Goal: Task Accomplishment & Management: Use online tool/utility

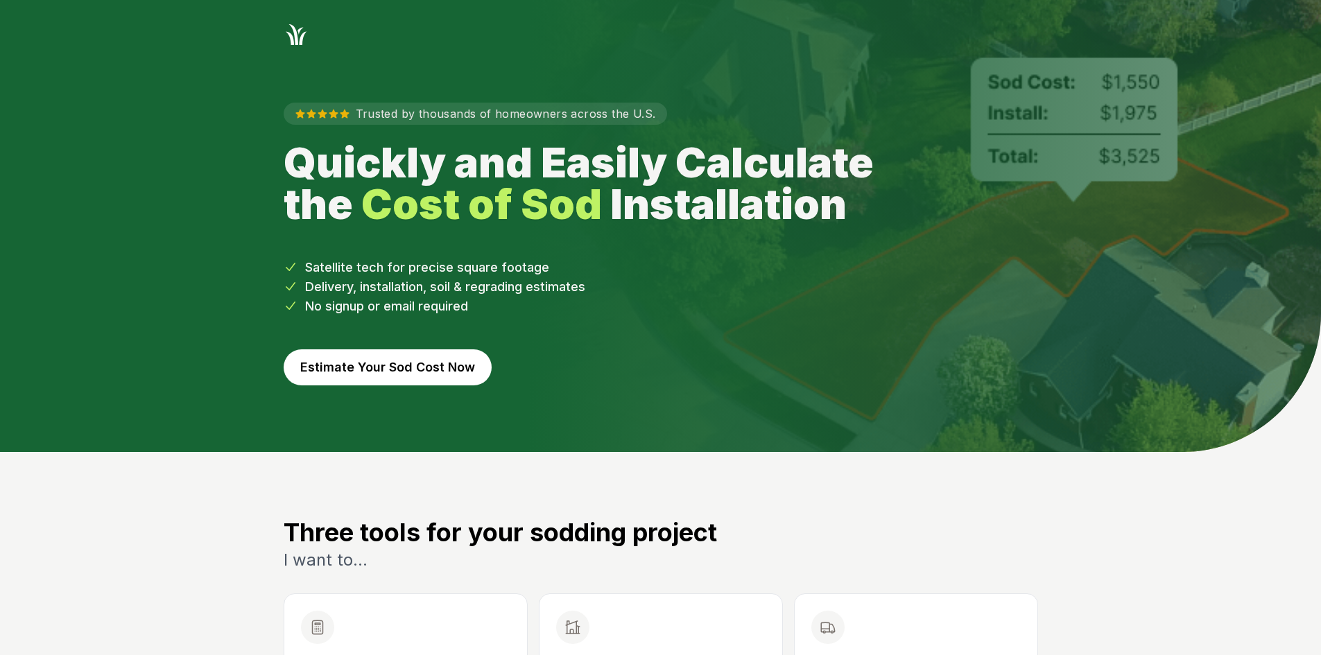
click at [385, 386] on div "Trusted by thousands of homeowners across the U.S. Quickly and Easily Calculate…" at bounding box center [660, 249] width 799 height 405
click at [393, 375] on button "Estimate Your Sod Cost Now" at bounding box center [388, 368] width 208 height 36
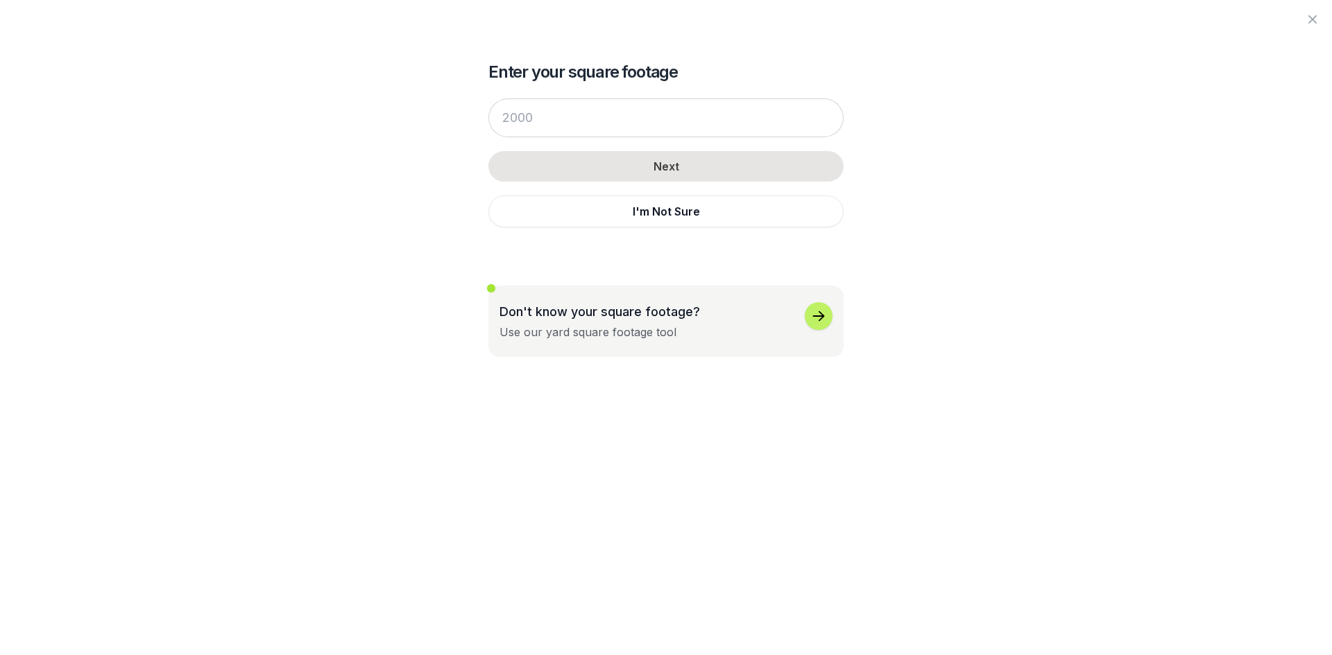
click at [581, 205] on button "I'm Not Sure" at bounding box center [665, 212] width 355 height 32
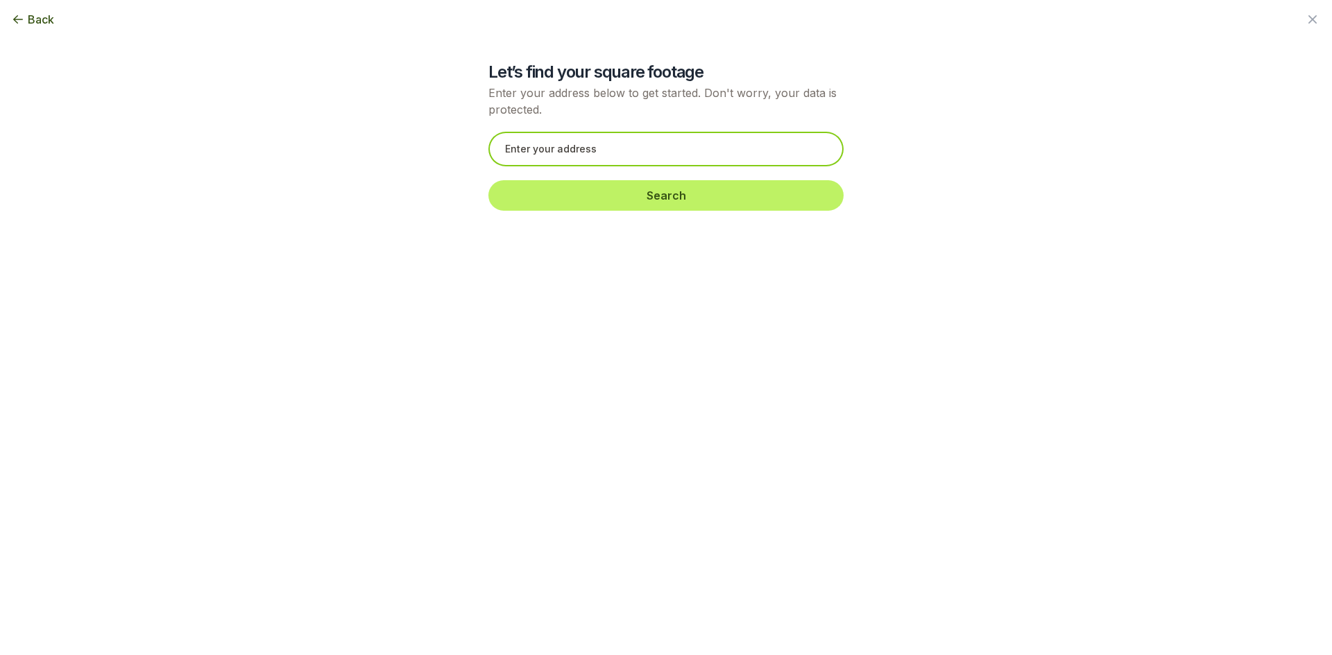
click at [555, 150] on input "text" at bounding box center [665, 149] width 355 height 35
paste input "1216 Treemont Trce Winder, GA 30680"
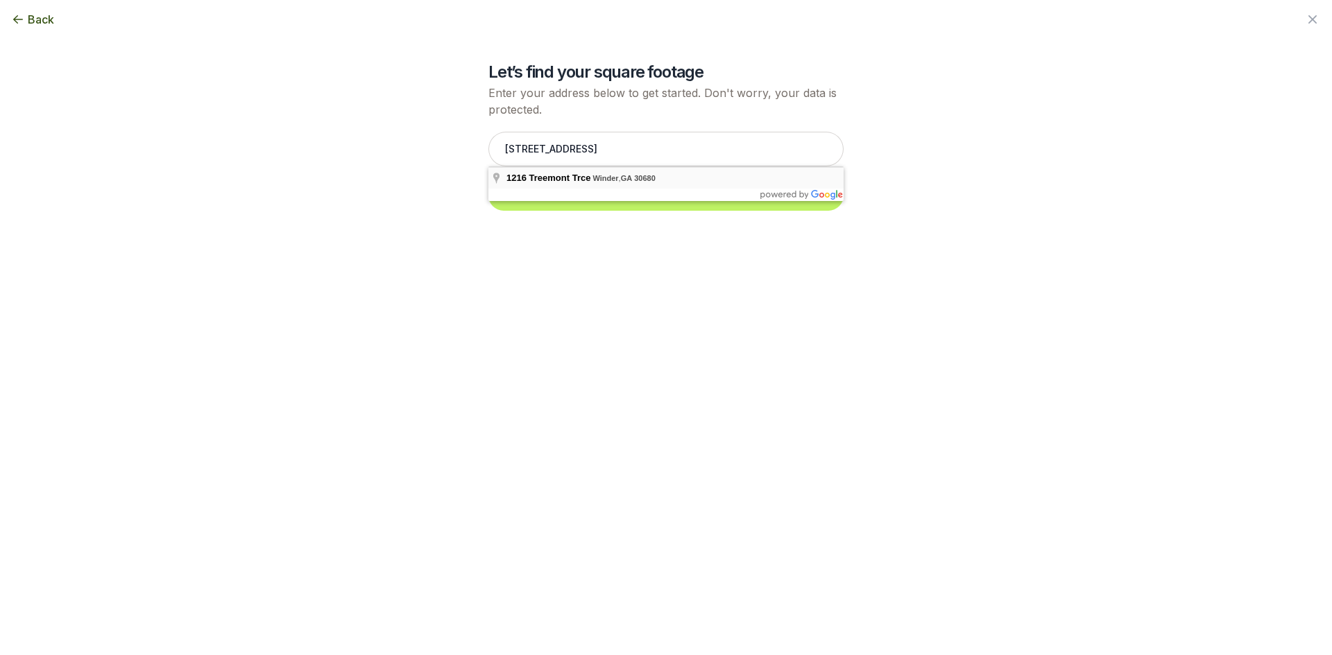
type input "1216 Treemont Trce, Winder, GA 30680"
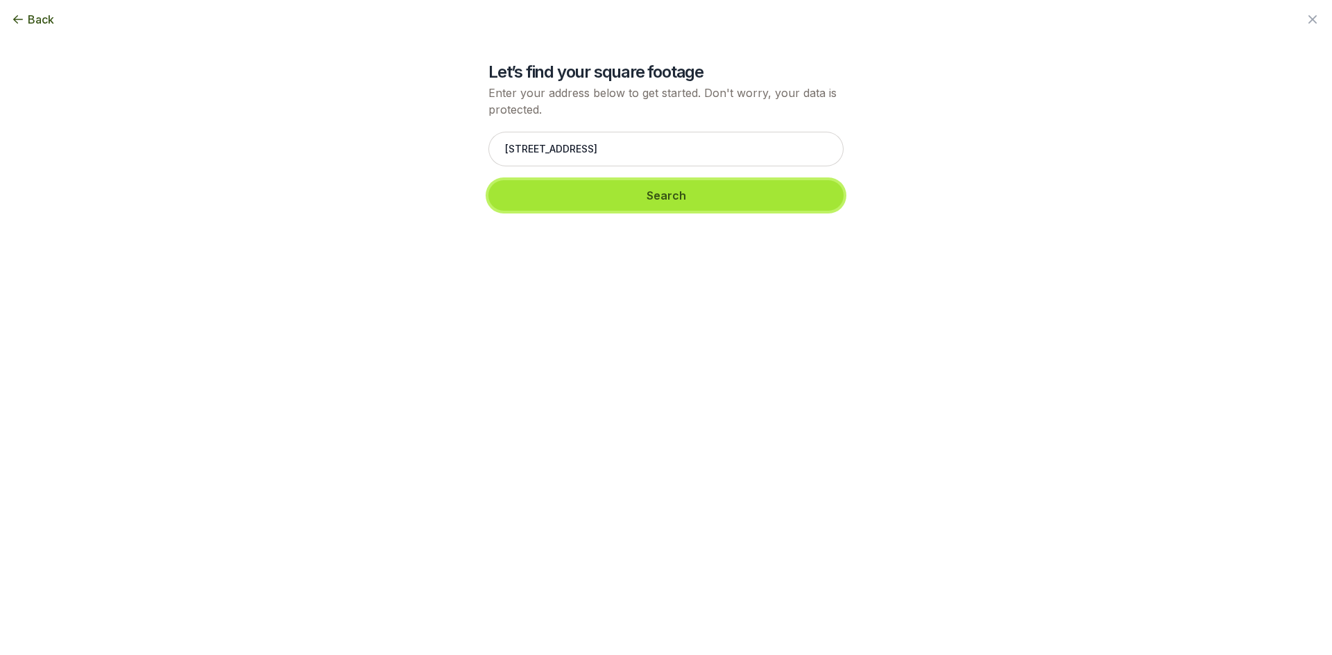
click at [565, 190] on button "Search" at bounding box center [665, 195] width 355 height 31
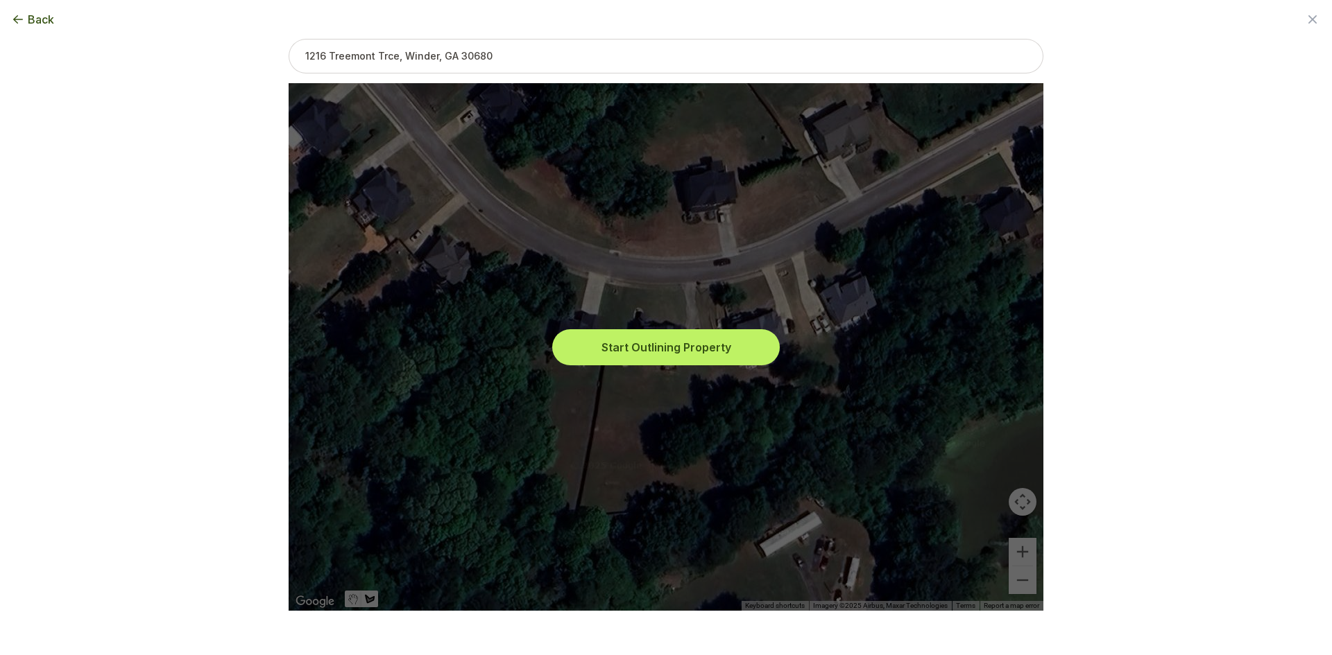
click at [644, 350] on button "Start Outlining Property" at bounding box center [666, 347] width 222 height 31
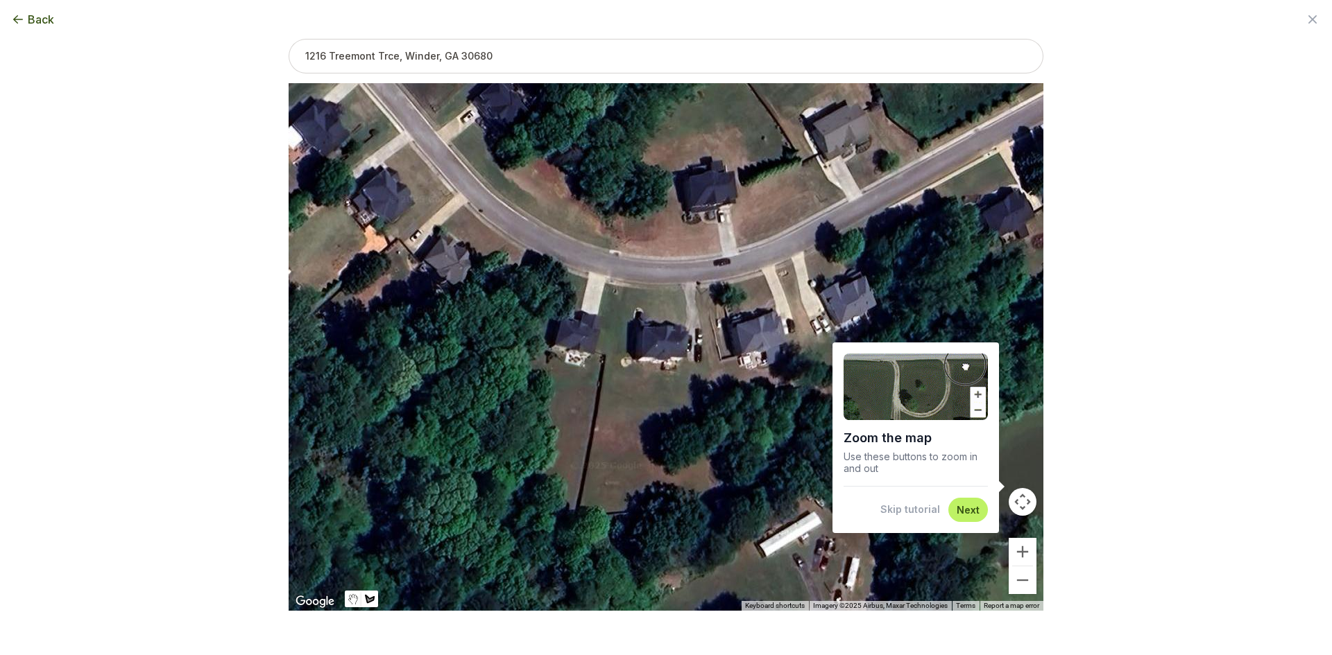
click at [922, 514] on button "Skip tutorial" at bounding box center [910, 510] width 60 height 14
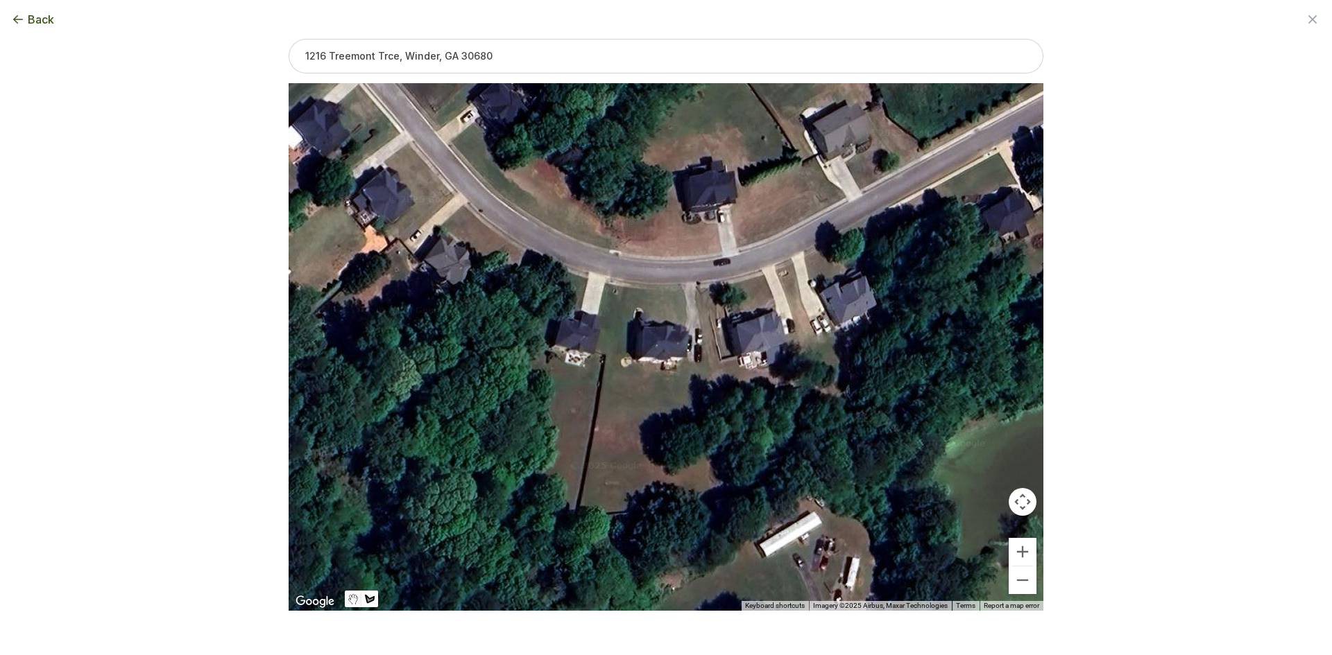
click at [1038, 559] on div at bounding box center [666, 348] width 755 height 528
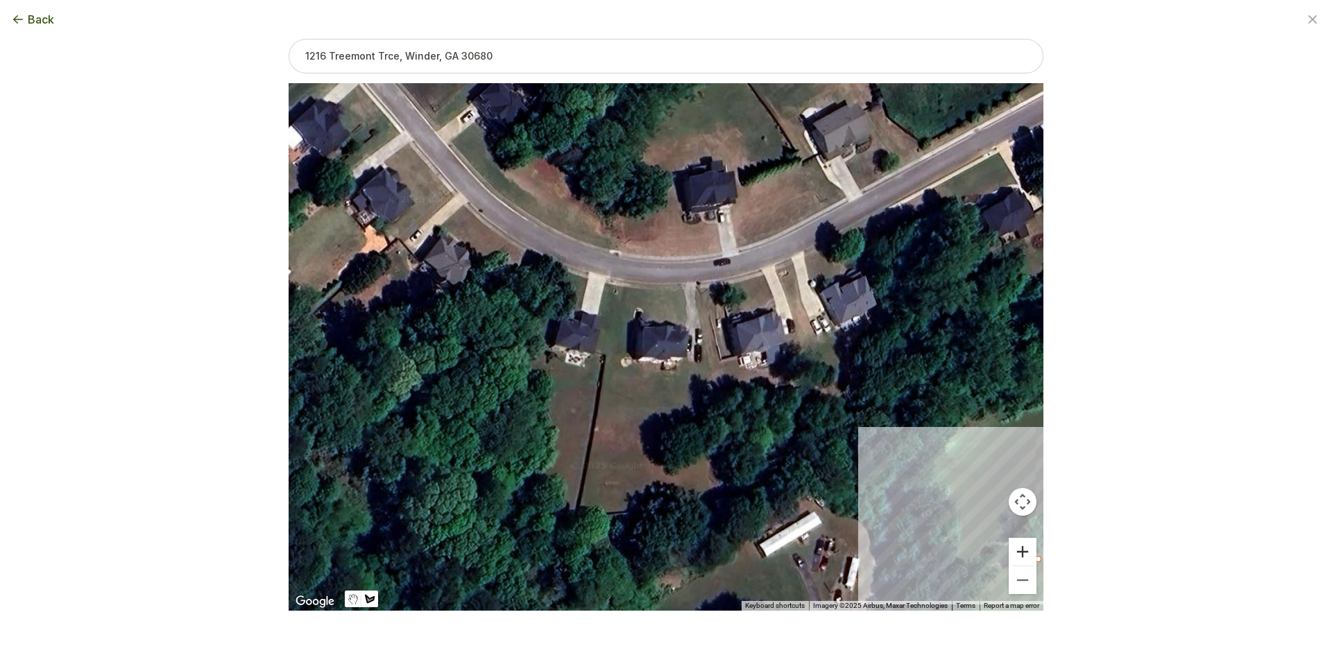
click at [1031, 554] on button "Zoom in" at bounding box center [1022, 552] width 28 height 28
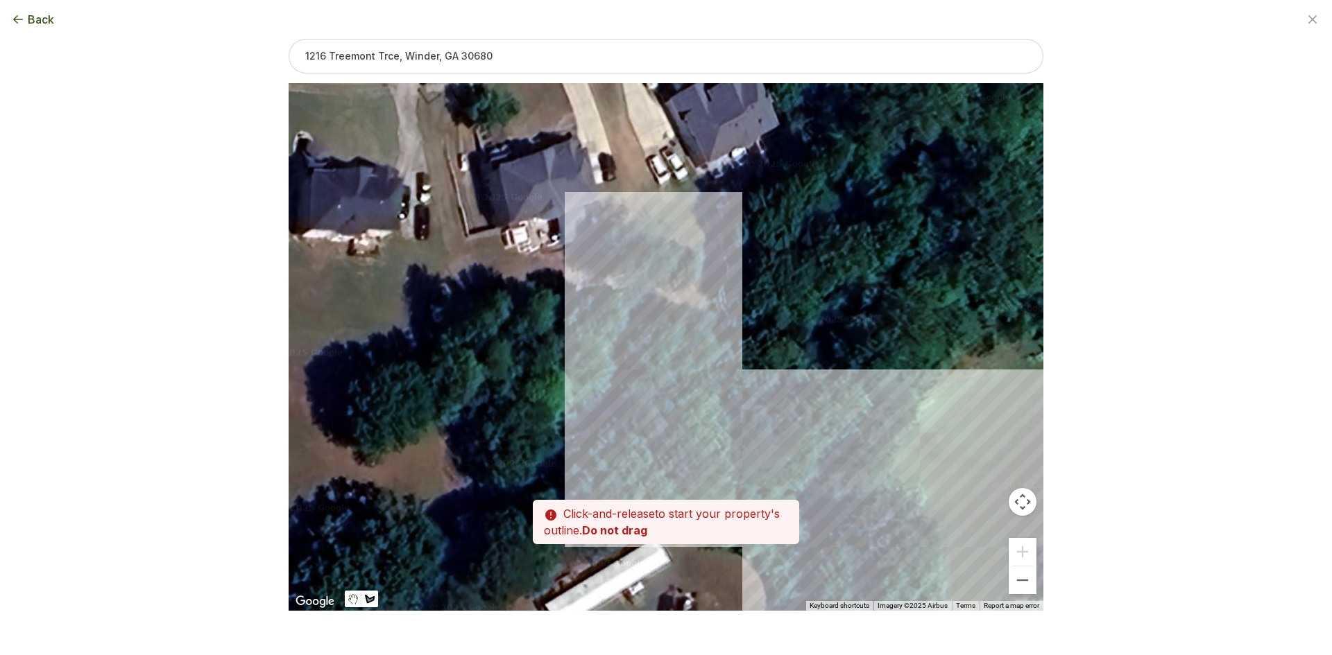
drag, startPoint x: 930, startPoint y: 499, endPoint x: 668, endPoint y: 405, distance: 278.4
click at [584, 363] on div at bounding box center [666, 347] width 755 height 528
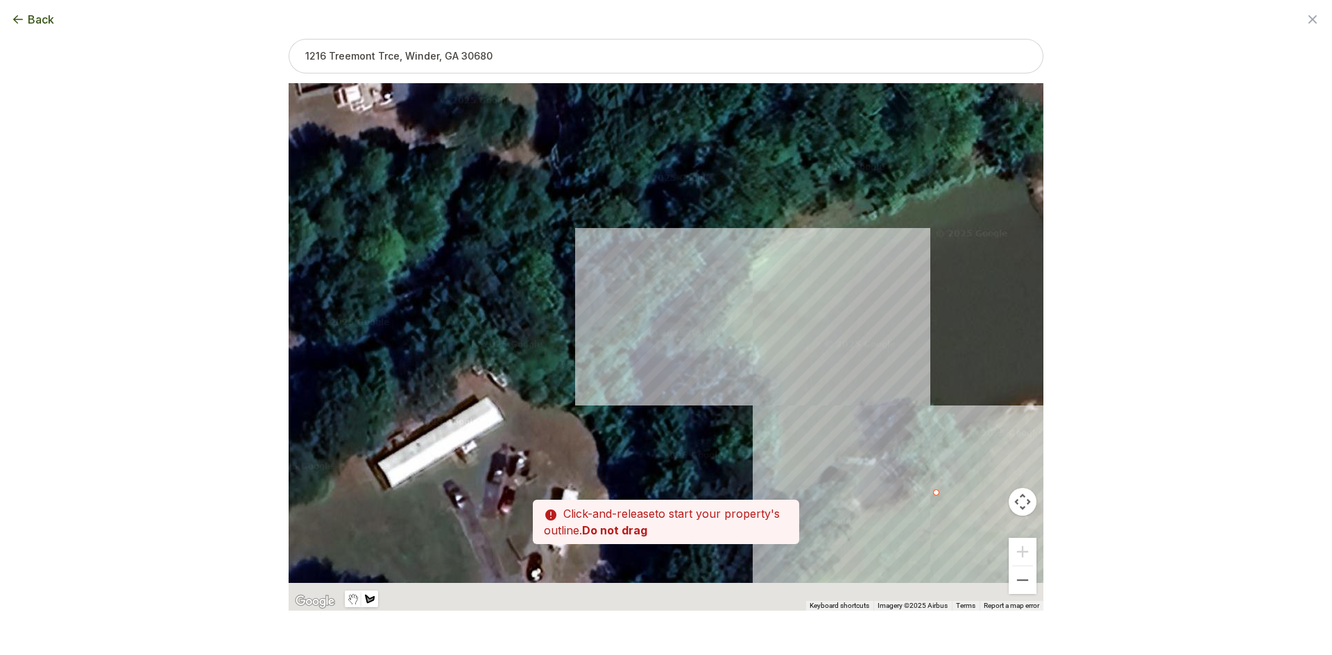
drag, startPoint x: 809, startPoint y: 482, endPoint x: 700, endPoint y: 302, distance: 210.7
click at [693, 302] on div at bounding box center [666, 348] width 755 height 528
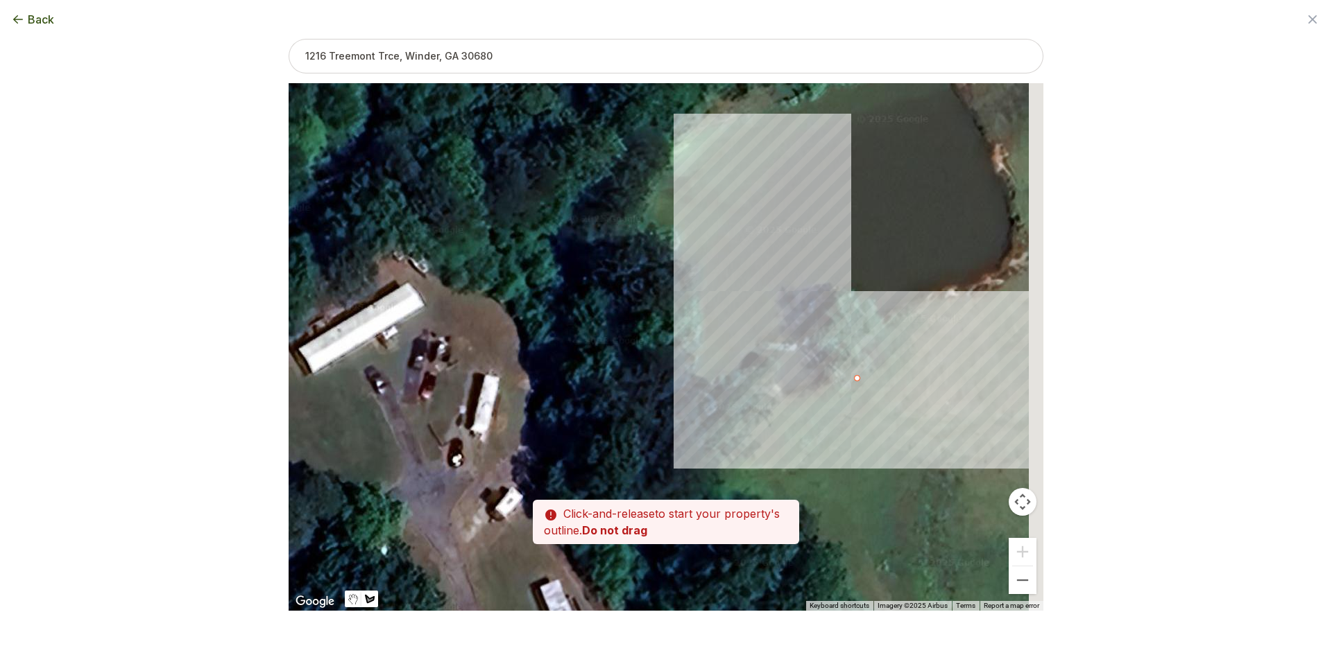
drag, startPoint x: 721, startPoint y: 256, endPoint x: 686, endPoint y: 207, distance: 60.6
click at [686, 207] on div at bounding box center [666, 347] width 755 height 528
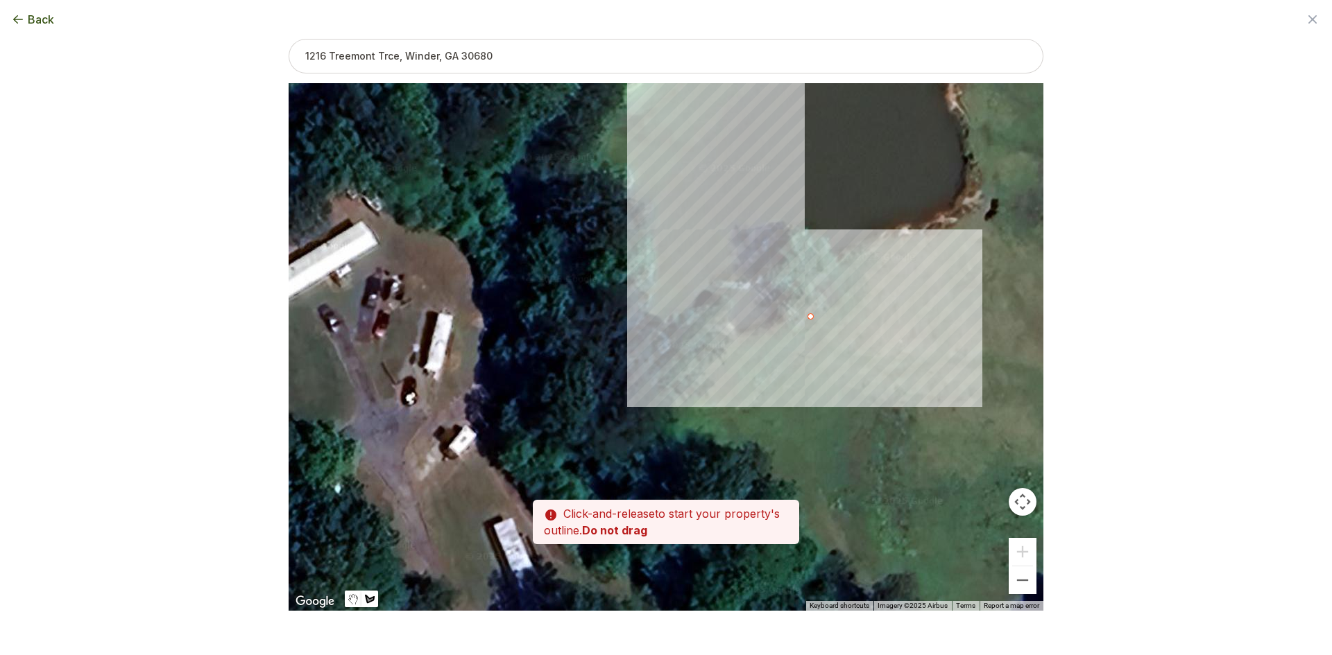
click at [727, 229] on div at bounding box center [666, 348] width 755 height 528
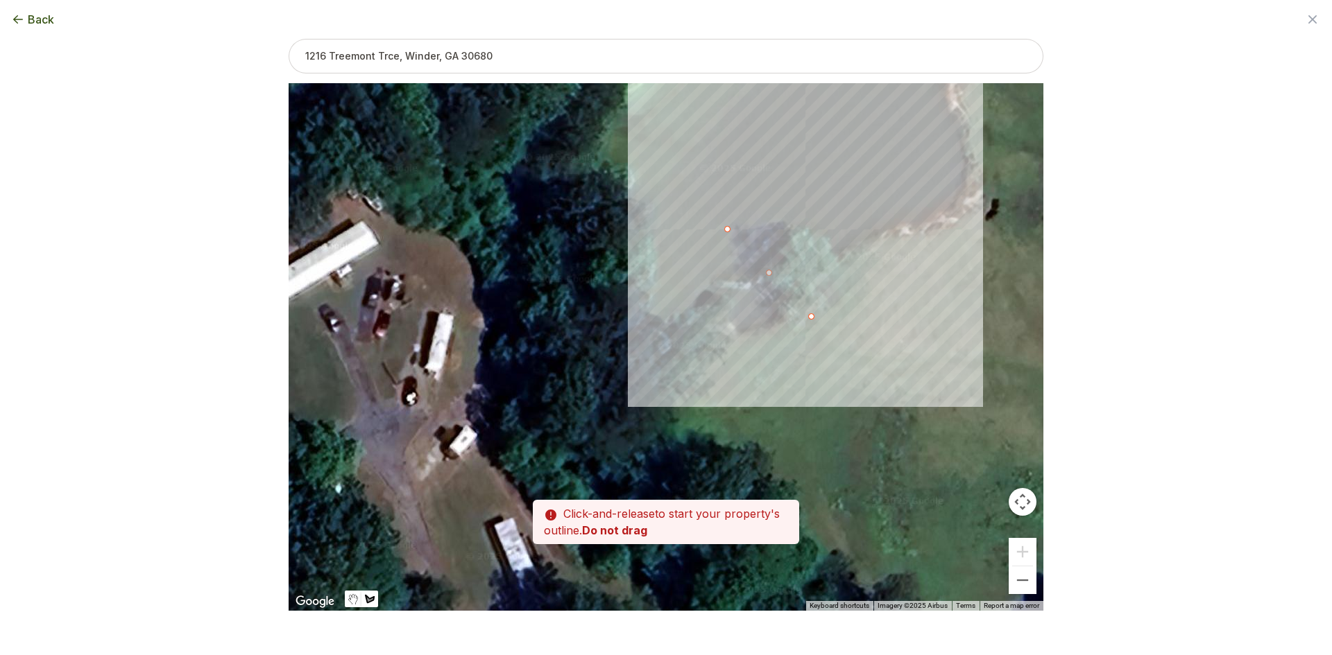
drag, startPoint x: 908, startPoint y: 194, endPoint x: 909, endPoint y: 237, distance: 43.0
click at [908, 194] on div at bounding box center [666, 348] width 755 height 528
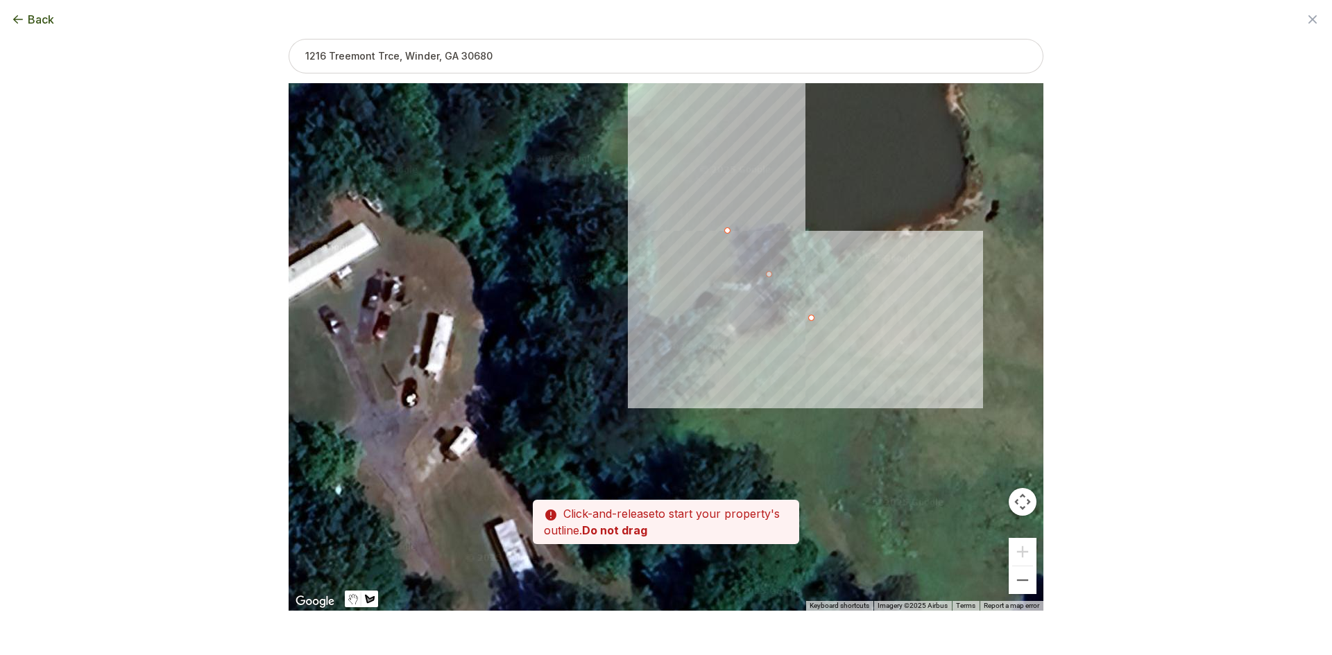
drag, startPoint x: 911, startPoint y: 283, endPoint x: 901, endPoint y: 292, distance: 13.3
click at [911, 282] on div at bounding box center [666, 348] width 755 height 528
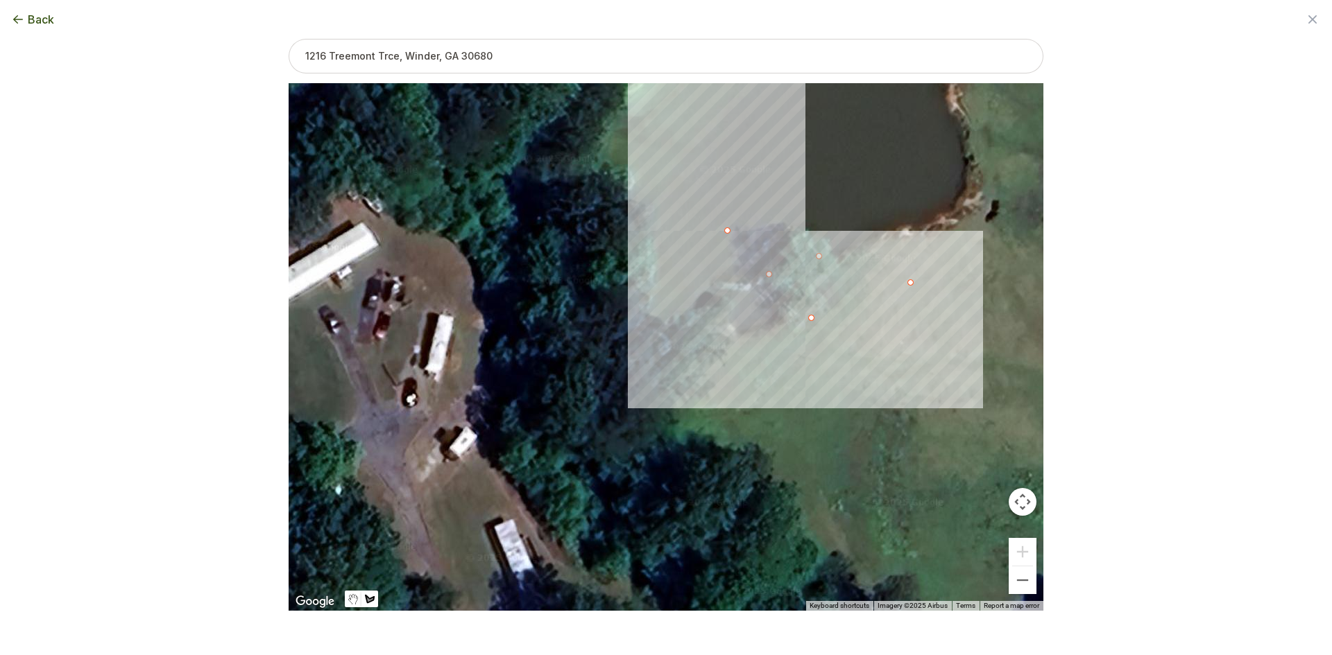
click at [809, 320] on div at bounding box center [666, 348] width 755 height 528
click at [833, 226] on button "Close" at bounding box center [822, 242] width 33 height 33
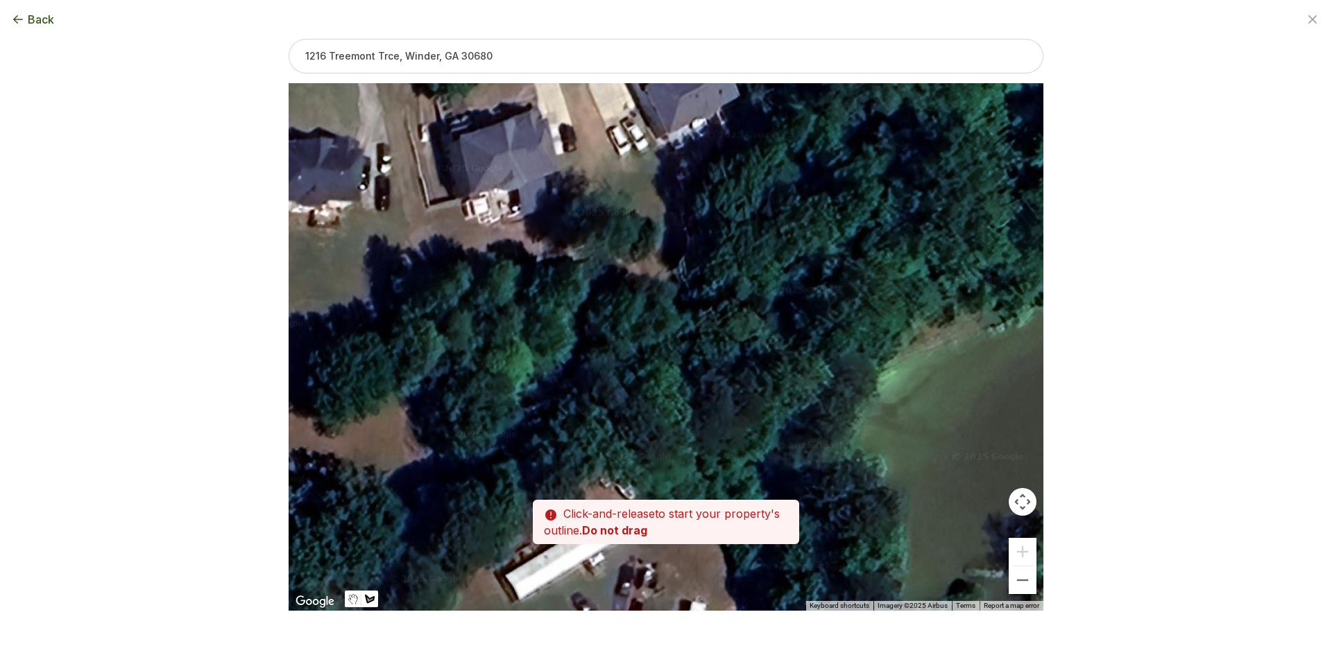
drag, startPoint x: 544, startPoint y: 211, endPoint x: 782, endPoint y: 473, distance: 354.5
click at [802, 506] on div at bounding box center [666, 348] width 755 height 528
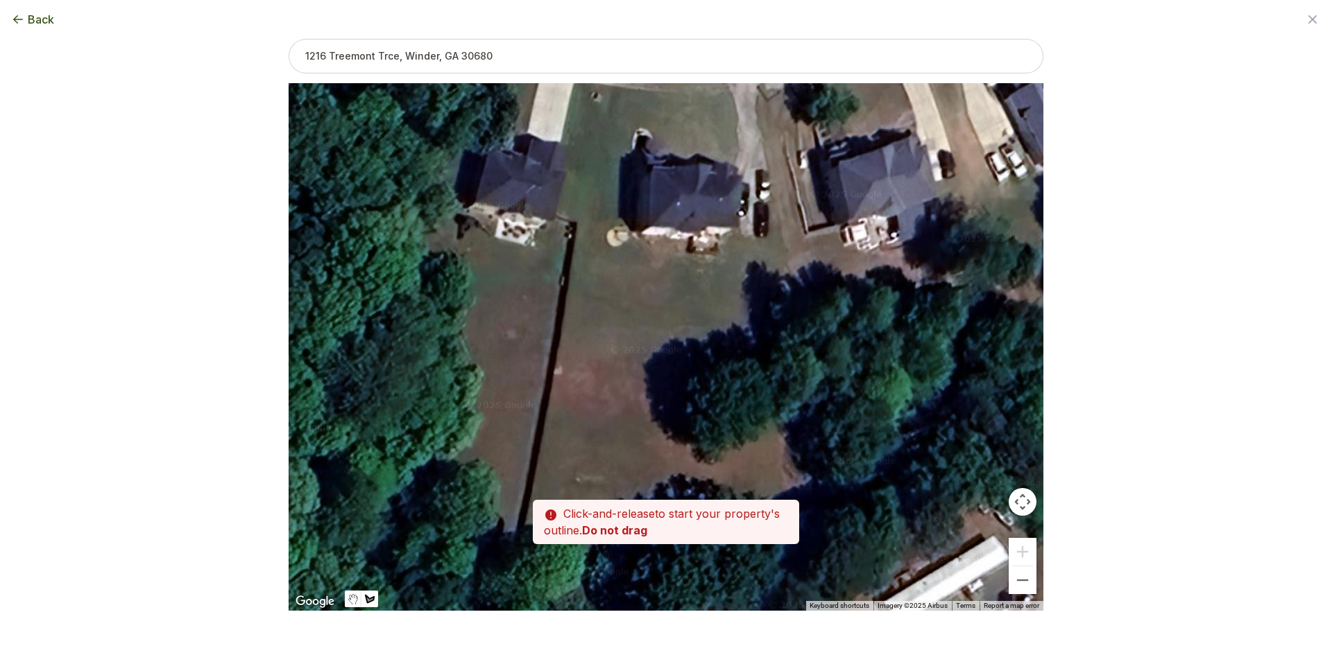
drag, startPoint x: 834, startPoint y: 453, endPoint x: 900, endPoint y: 289, distance: 176.4
click at [900, 289] on div at bounding box center [666, 347] width 755 height 528
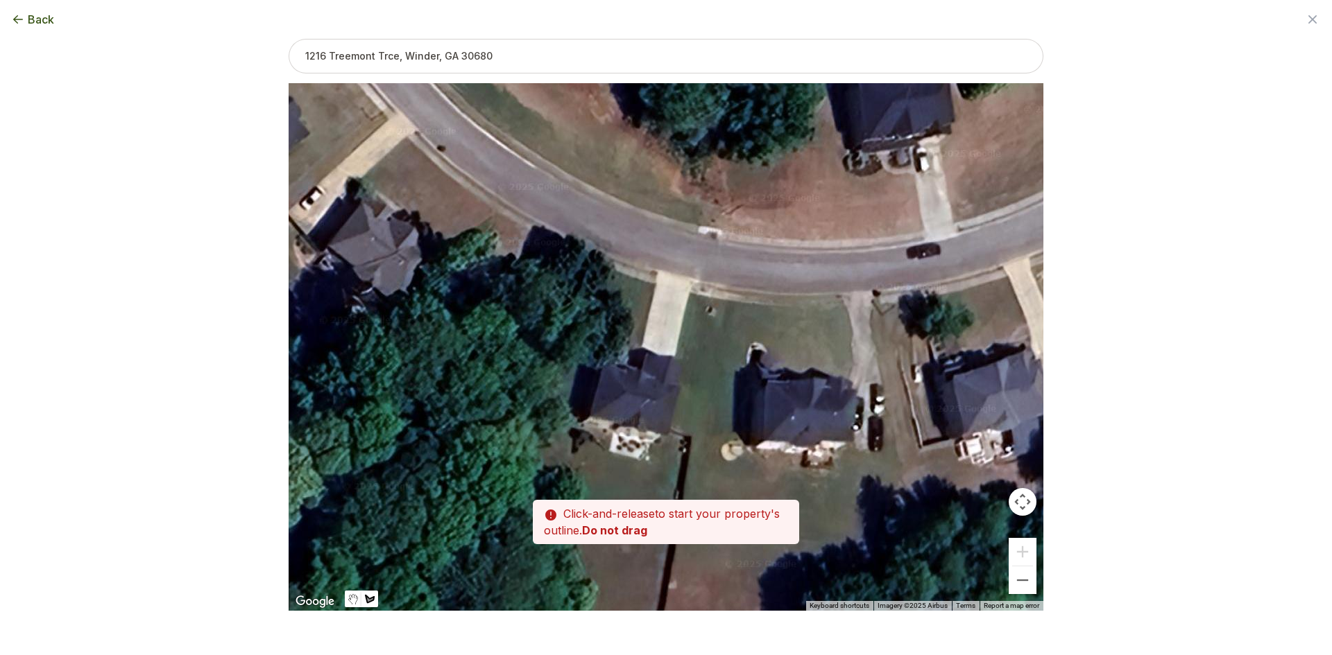
drag, startPoint x: 843, startPoint y: 275, endPoint x: 889, endPoint y: 424, distance: 156.2
click at [920, 440] on div at bounding box center [666, 347] width 755 height 528
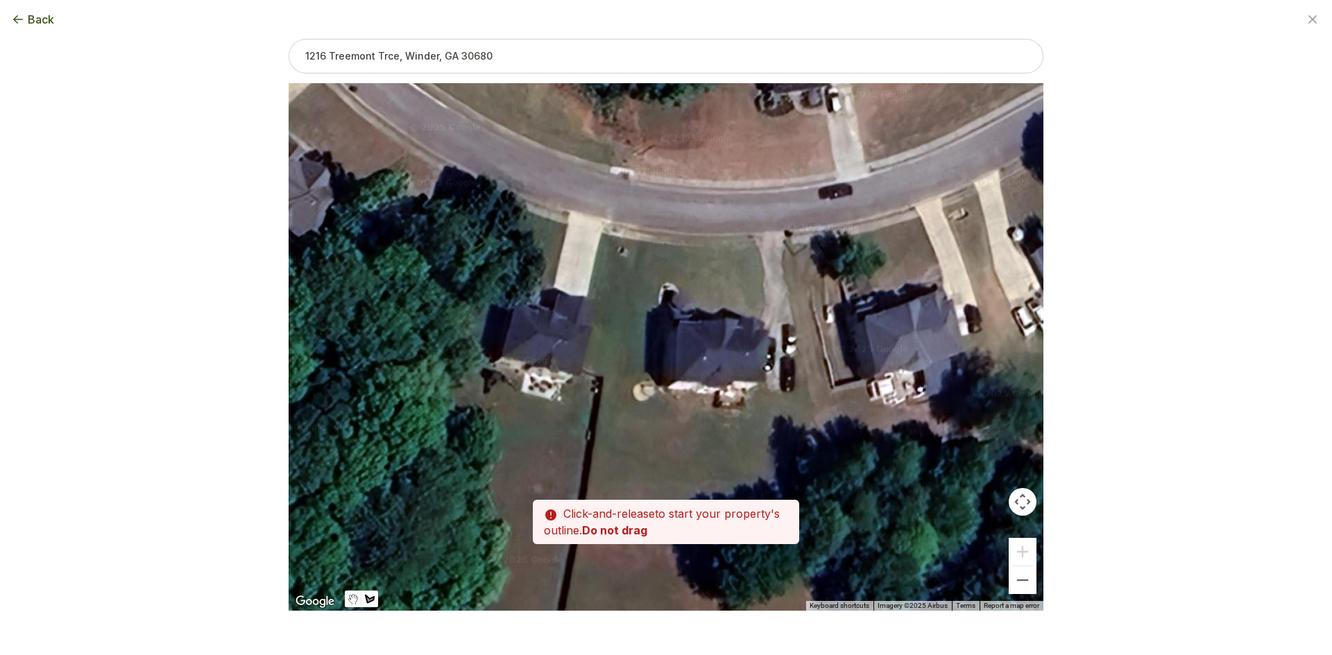
drag, startPoint x: 882, startPoint y: 421, endPoint x: 773, endPoint y: 346, distance: 131.6
click at [773, 346] on div at bounding box center [666, 348] width 755 height 528
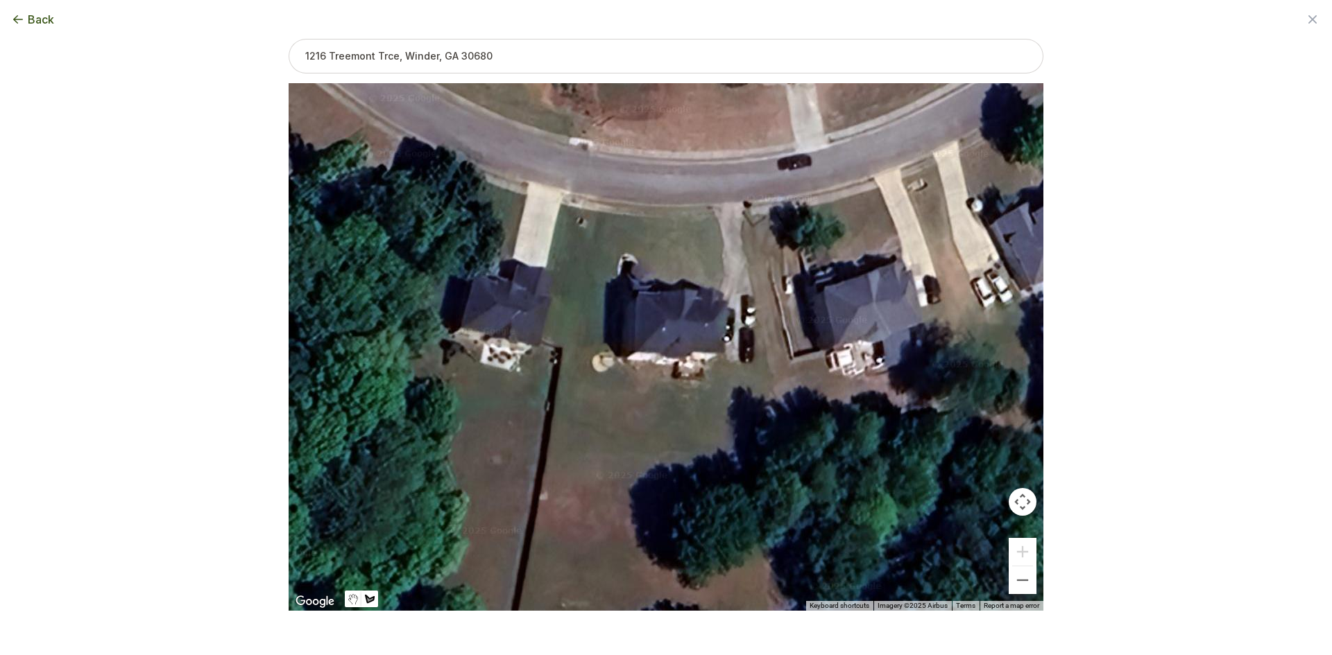
click at [626, 359] on div at bounding box center [666, 348] width 755 height 528
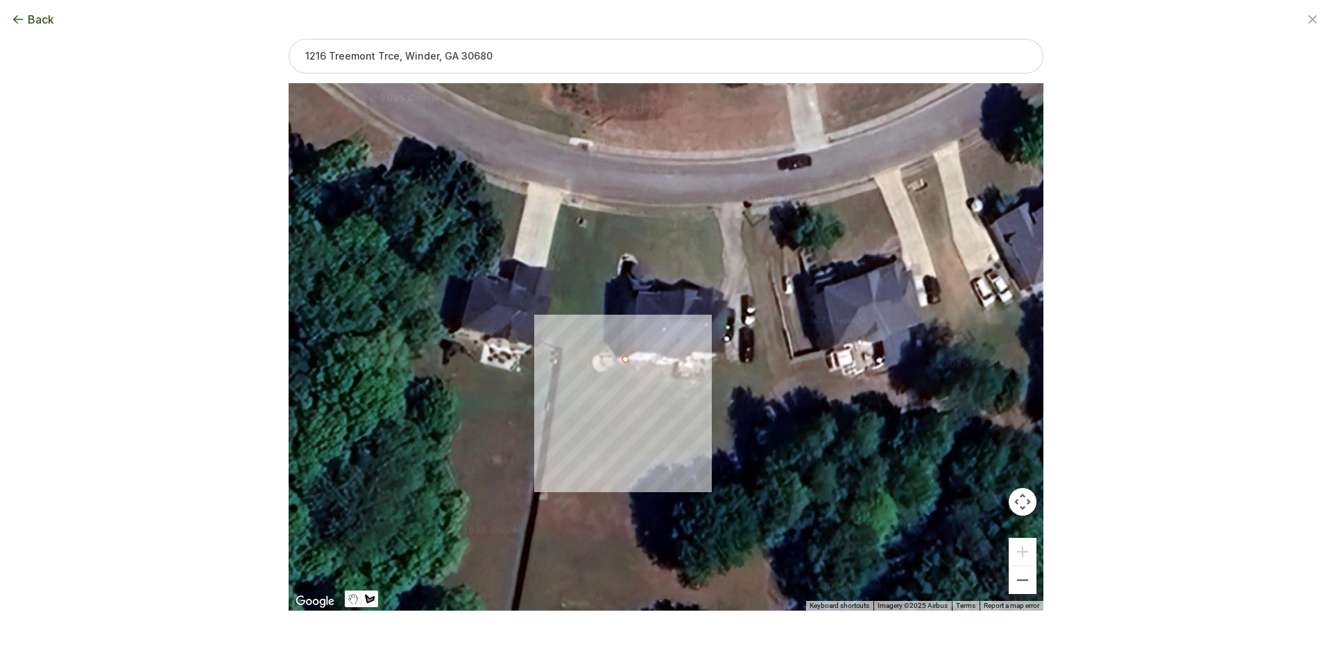
click at [565, 348] on div at bounding box center [666, 348] width 755 height 528
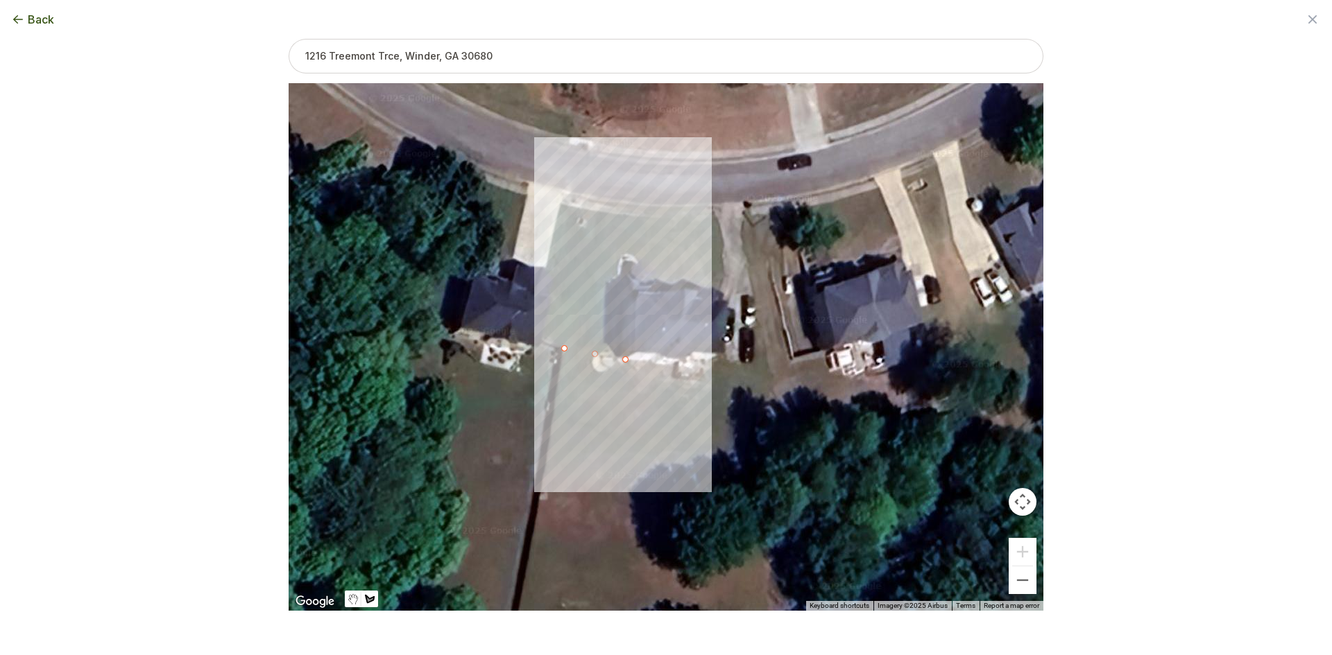
click at [592, 211] on div at bounding box center [666, 348] width 755 height 528
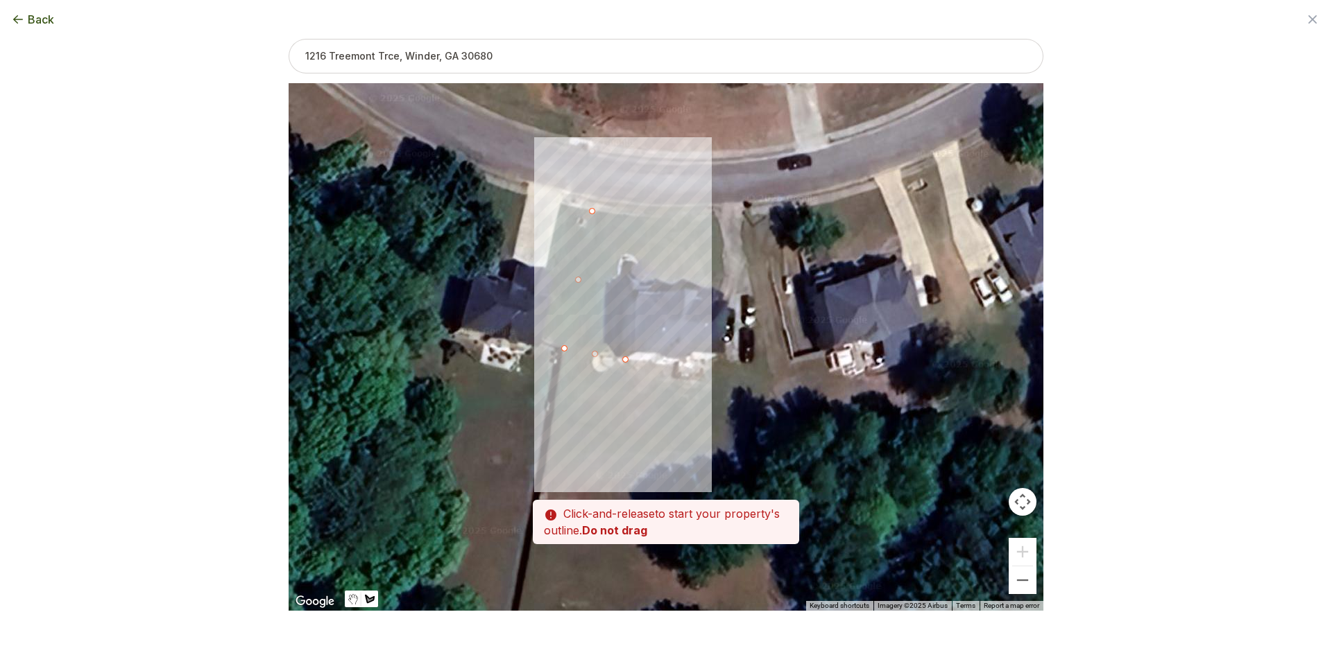
click at [627, 215] on div at bounding box center [666, 348] width 755 height 528
click at [657, 215] on div at bounding box center [666, 348] width 755 height 528
click at [698, 217] on div at bounding box center [666, 348] width 755 height 528
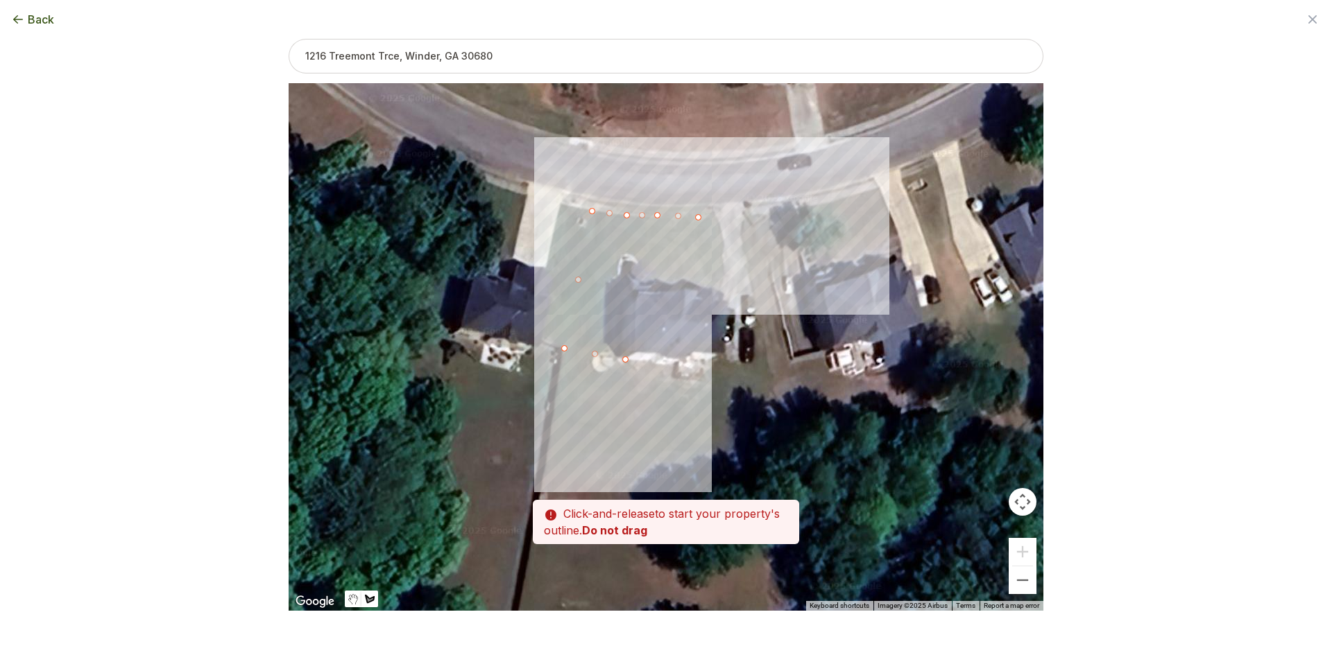
click at [717, 214] on div at bounding box center [666, 348] width 755 height 528
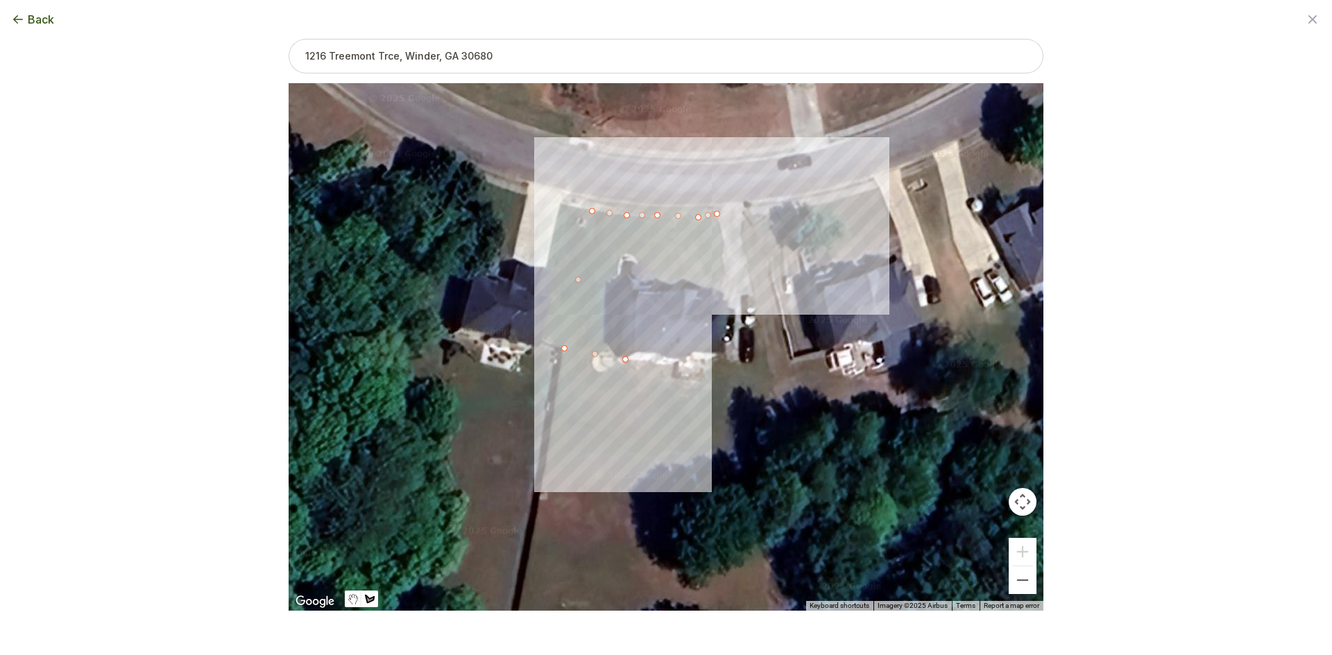
click at [724, 255] on div at bounding box center [666, 348] width 755 height 528
click at [723, 293] on div at bounding box center [666, 348] width 755 height 528
click at [687, 289] on div at bounding box center [666, 348] width 755 height 528
click at [658, 287] on div at bounding box center [666, 348] width 755 height 528
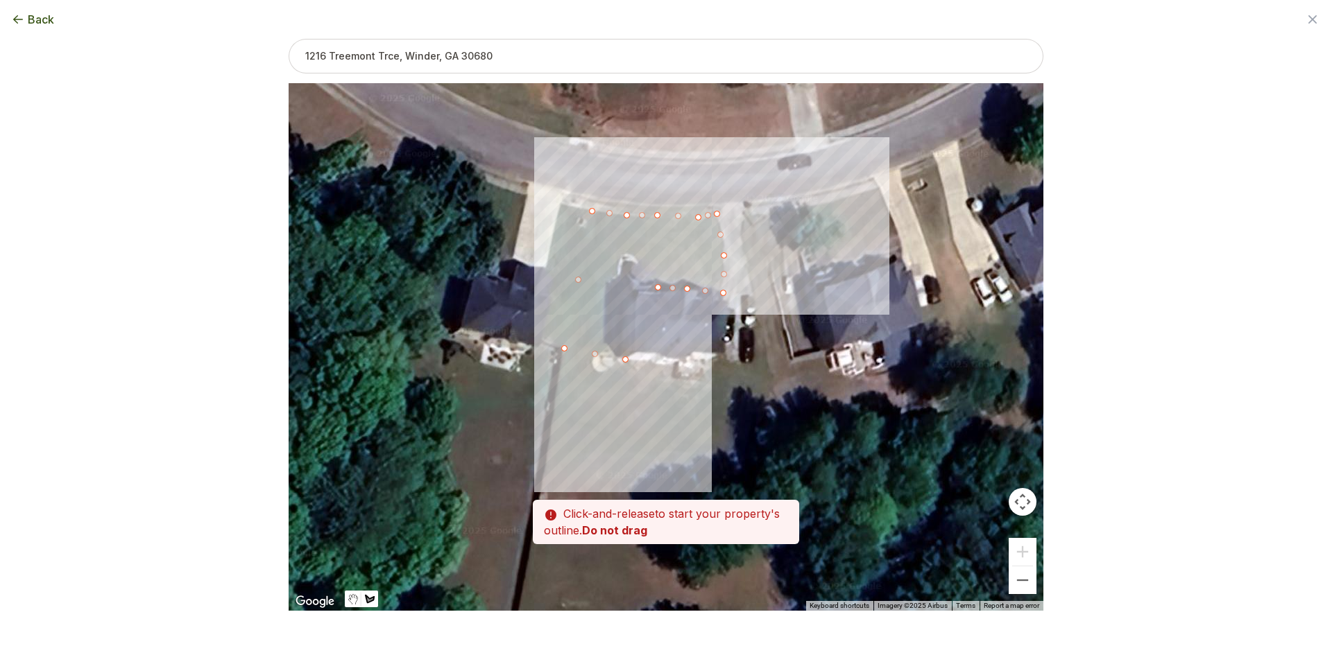
click at [630, 252] on div at bounding box center [666, 348] width 755 height 528
click at [616, 258] on div at bounding box center [666, 348] width 755 height 528
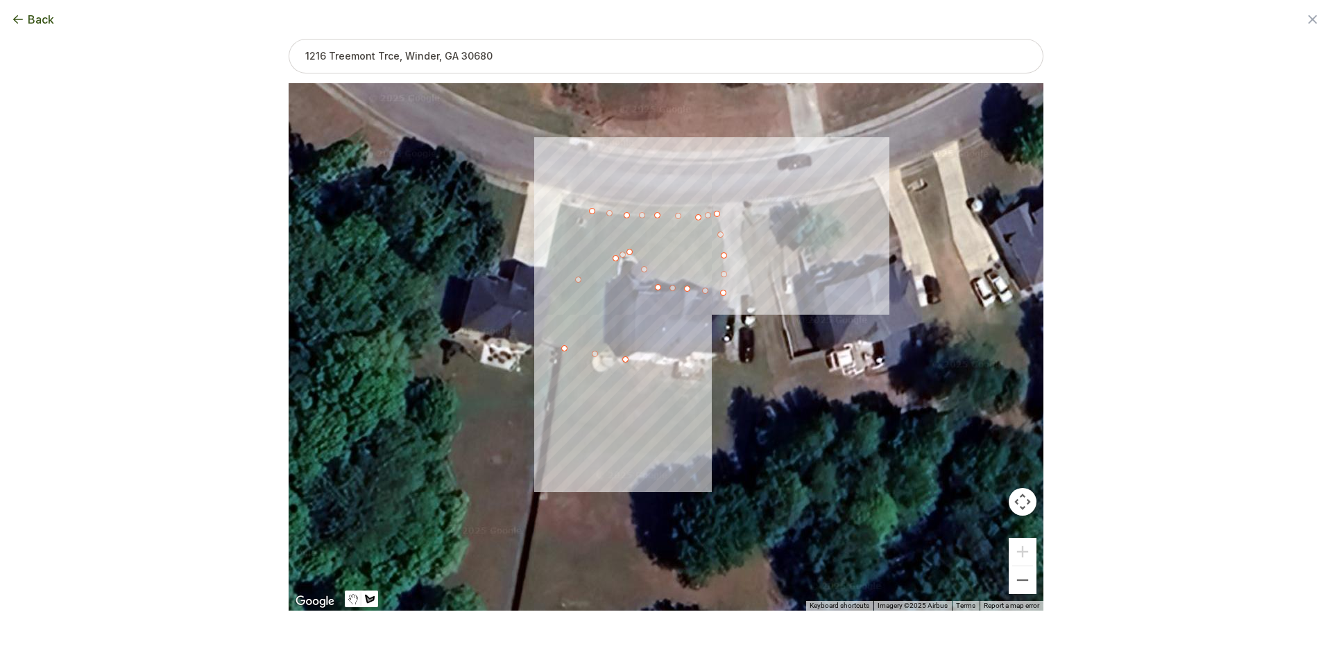
click at [627, 362] on div at bounding box center [666, 348] width 755 height 528
click at [598, 636] on button "Select another area" at bounding box center [571, 633] width 99 height 14
click at [741, 216] on div at bounding box center [666, 348] width 755 height 528
click at [756, 215] on div at bounding box center [666, 348] width 755 height 528
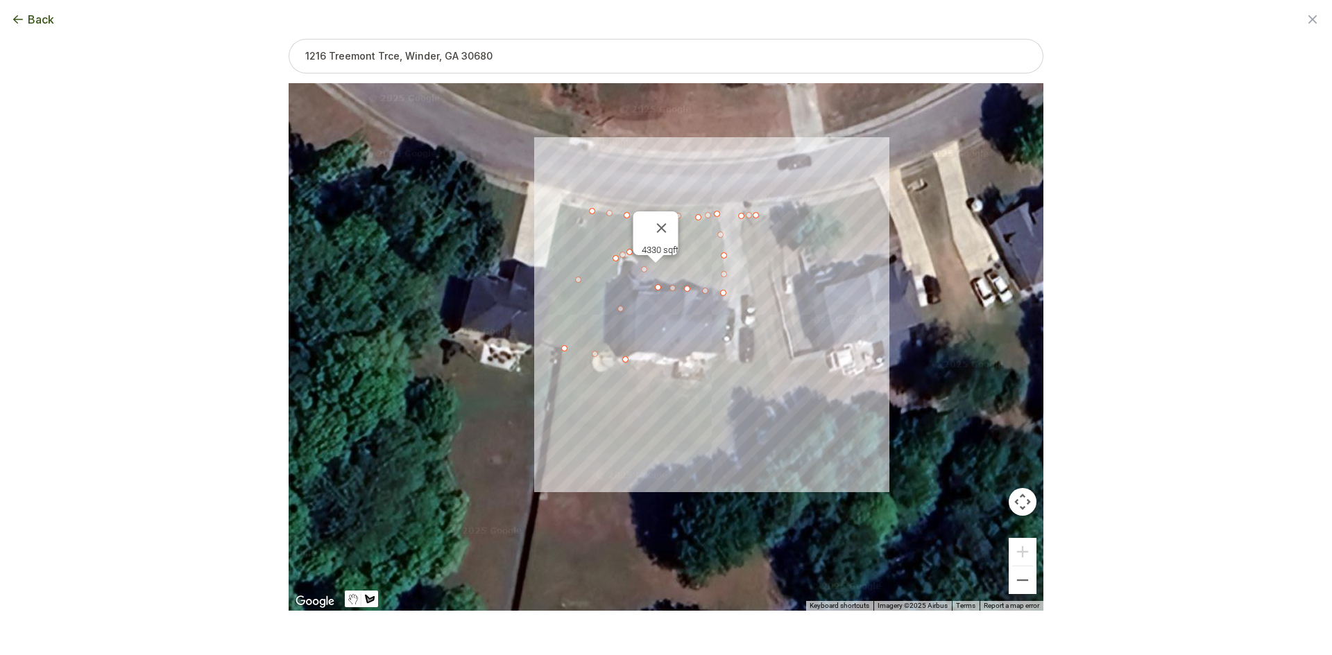
click at [786, 363] on div at bounding box center [666, 348] width 755 height 528
click at [756, 361] on div at bounding box center [666, 348] width 755 height 528
click at [757, 325] on div at bounding box center [666, 348] width 755 height 528
click at [751, 277] on div at bounding box center [666, 348] width 755 height 528
click at [742, 246] on div at bounding box center [666, 348] width 755 height 528
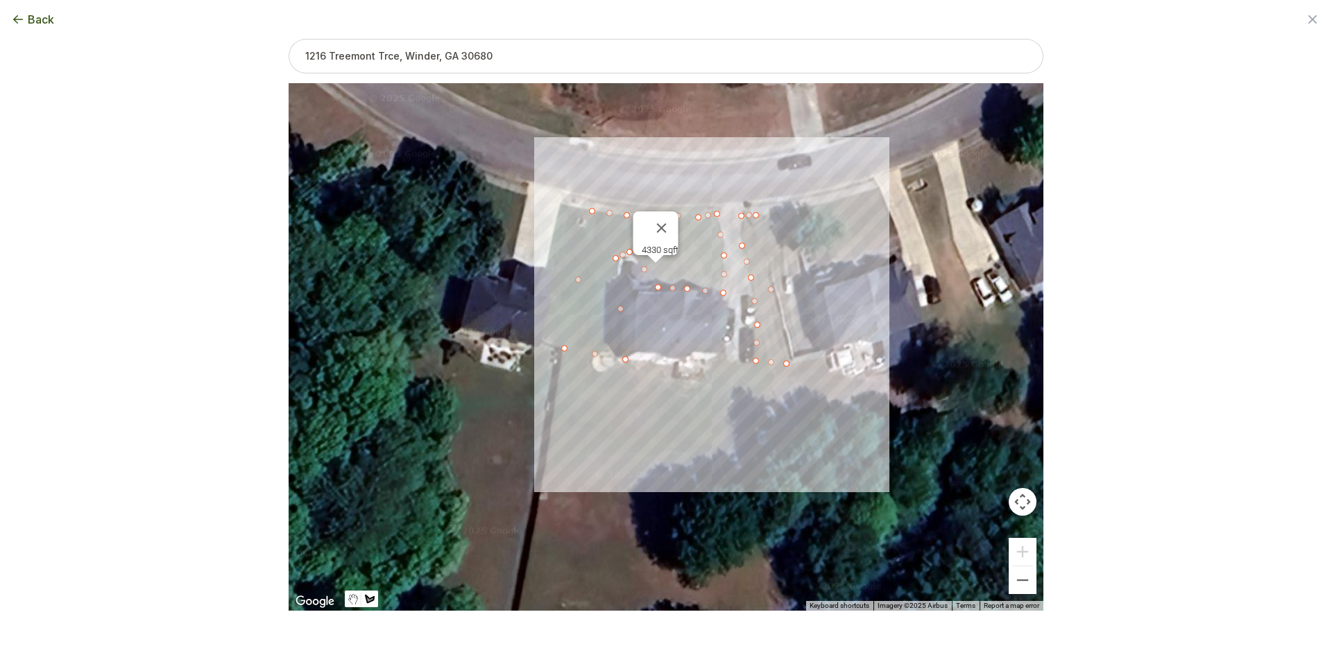
click at [739, 213] on div at bounding box center [666, 348] width 755 height 528
click at [597, 632] on button "Select another area" at bounding box center [571, 633] width 99 height 14
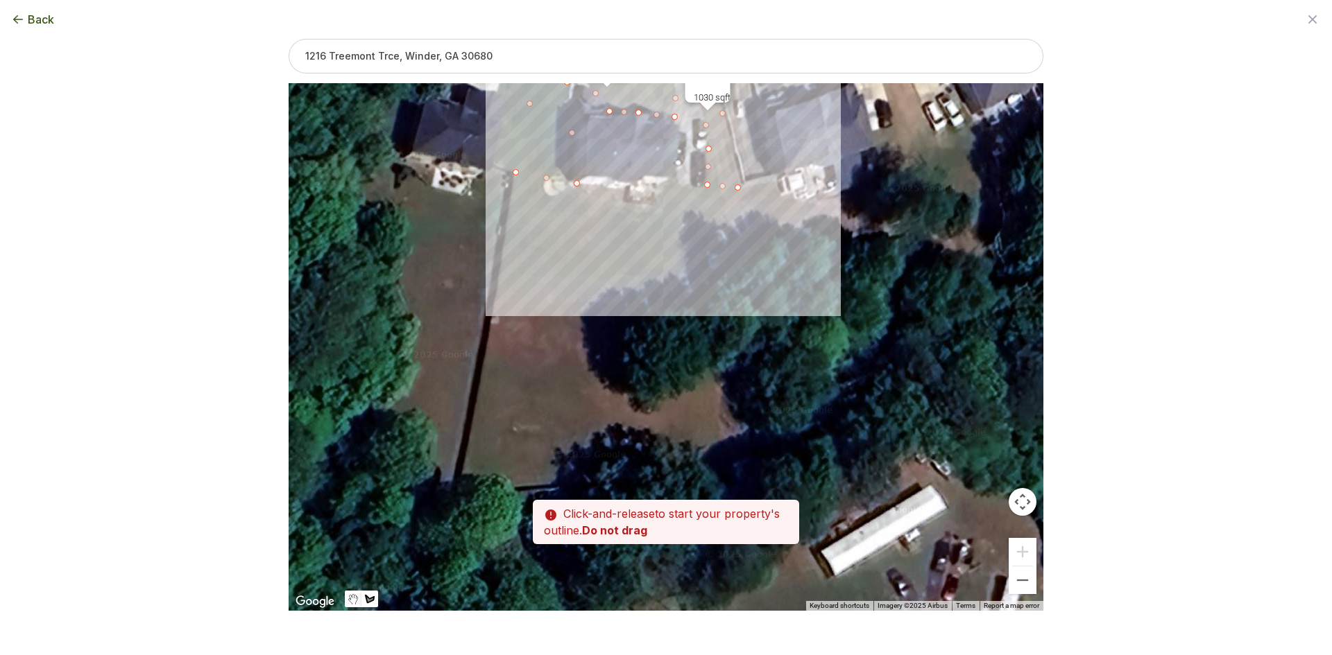
drag, startPoint x: 621, startPoint y: 418, endPoint x: 576, endPoint y: 241, distance: 182.7
click at [576, 241] on div at bounding box center [666, 348] width 755 height 528
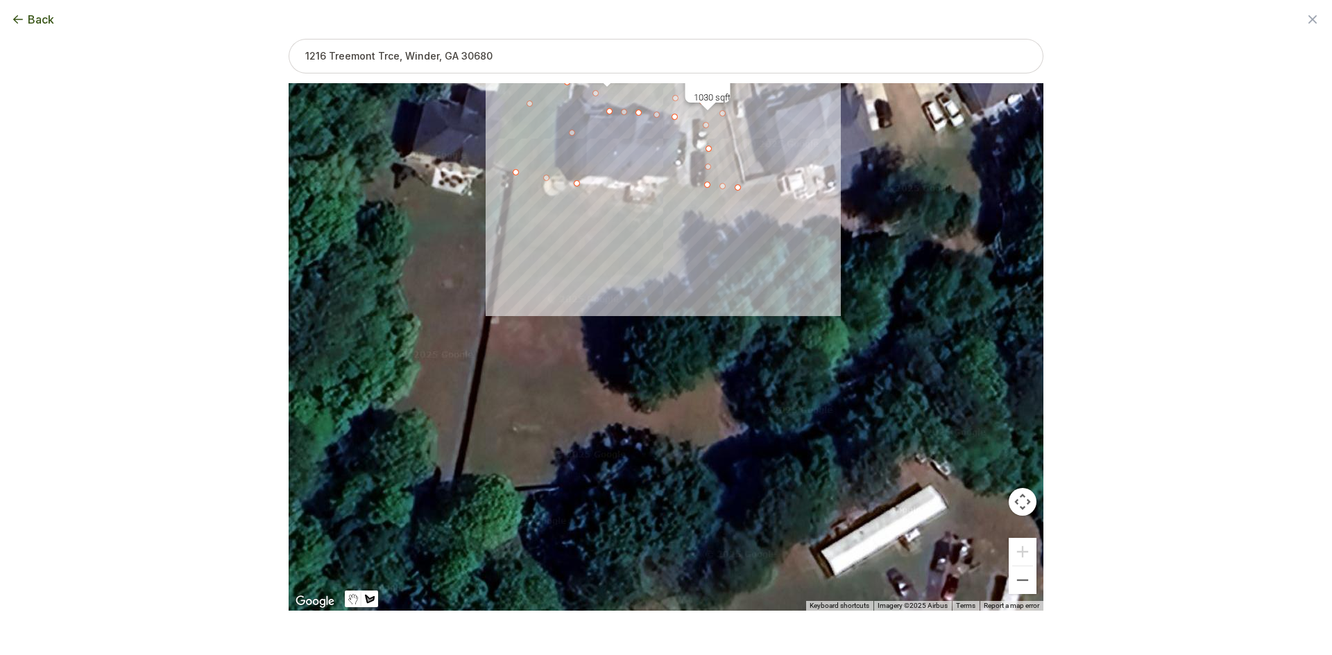
click at [516, 177] on div at bounding box center [666, 348] width 755 height 528
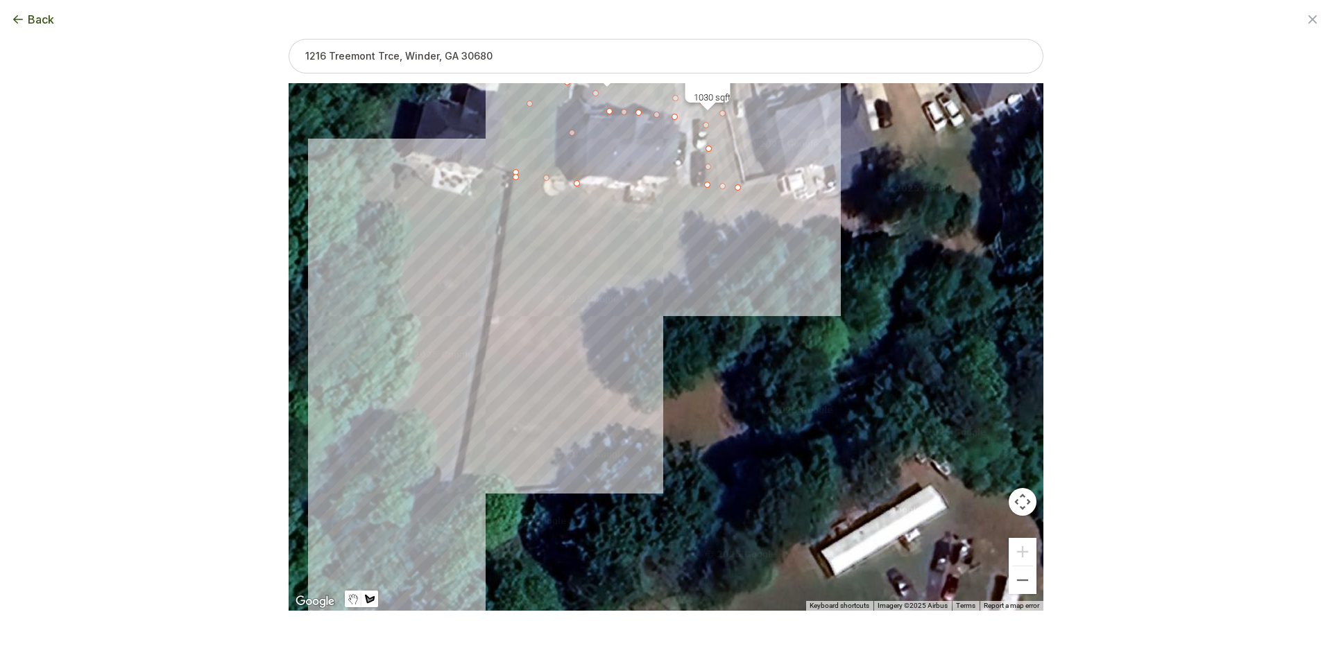
click at [458, 492] on div at bounding box center [666, 348] width 755 height 528
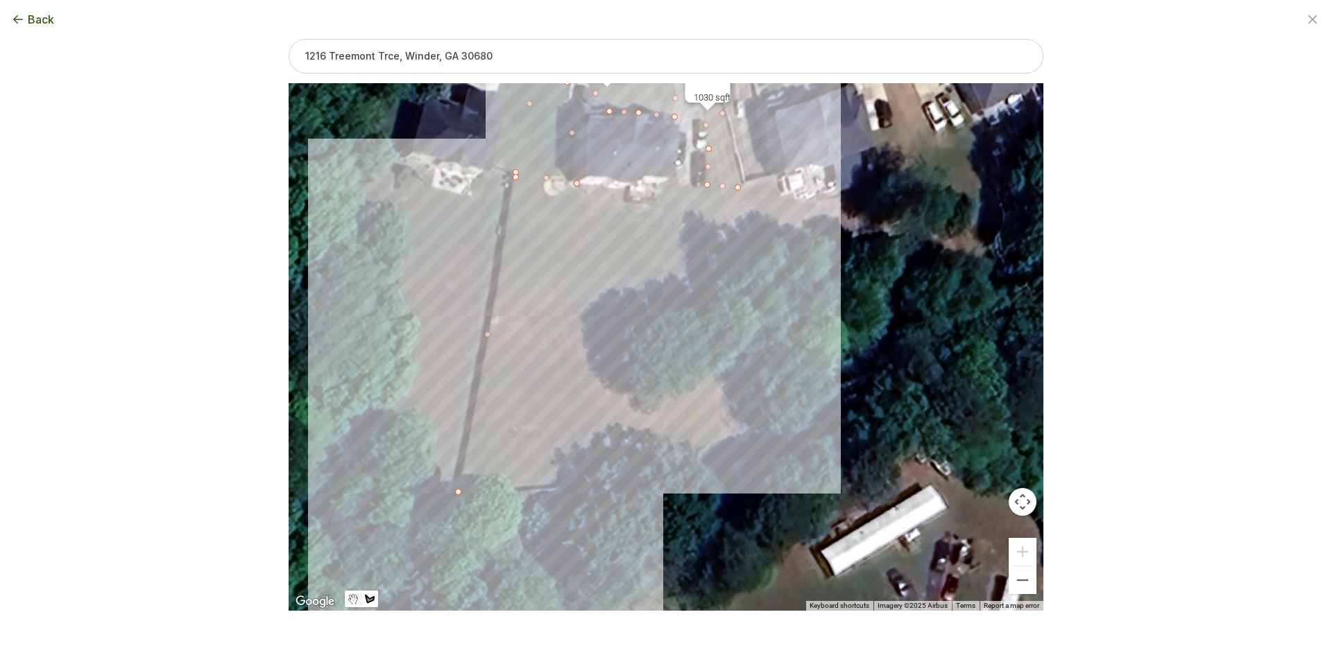
click at [739, 457] on div at bounding box center [666, 348] width 755 height 528
click at [721, 401] on div at bounding box center [666, 348] width 755 height 528
click at [738, 190] on div at bounding box center [666, 348] width 755 height 528
click at [664, 183] on div at bounding box center [666, 348] width 755 height 528
click at [659, 200] on div at bounding box center [666, 348] width 755 height 528
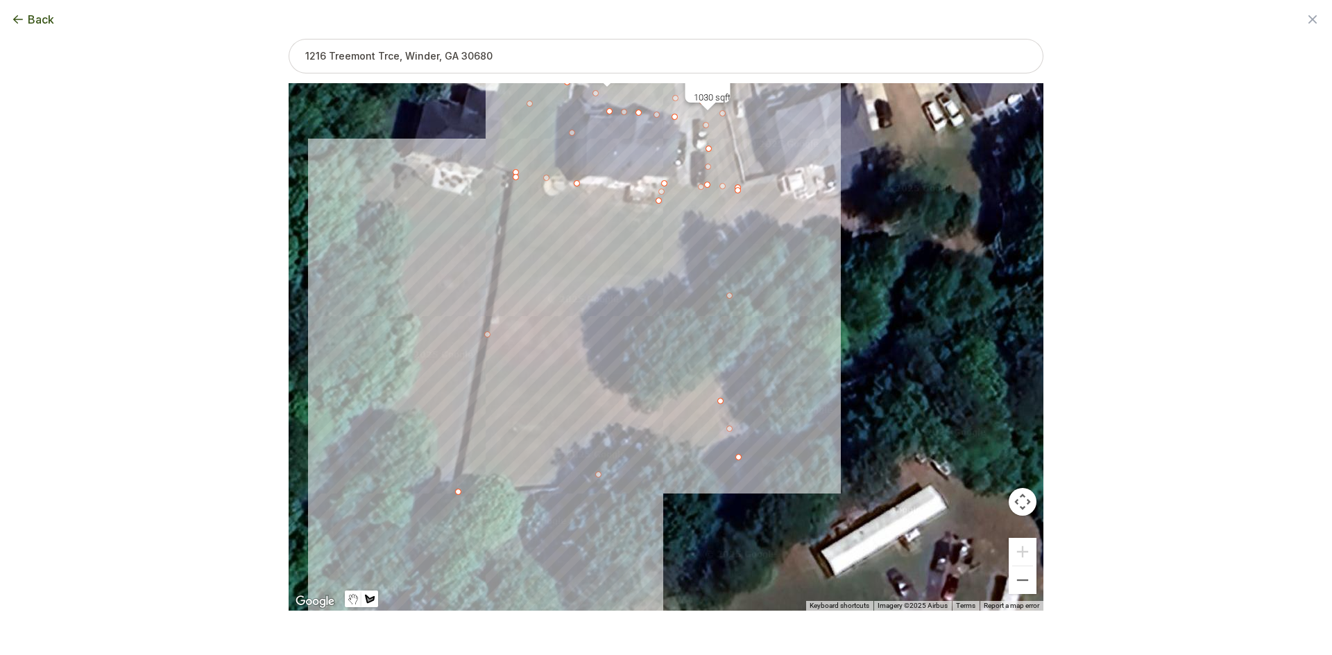
click at [618, 201] on div at bounding box center [666, 348] width 755 height 528
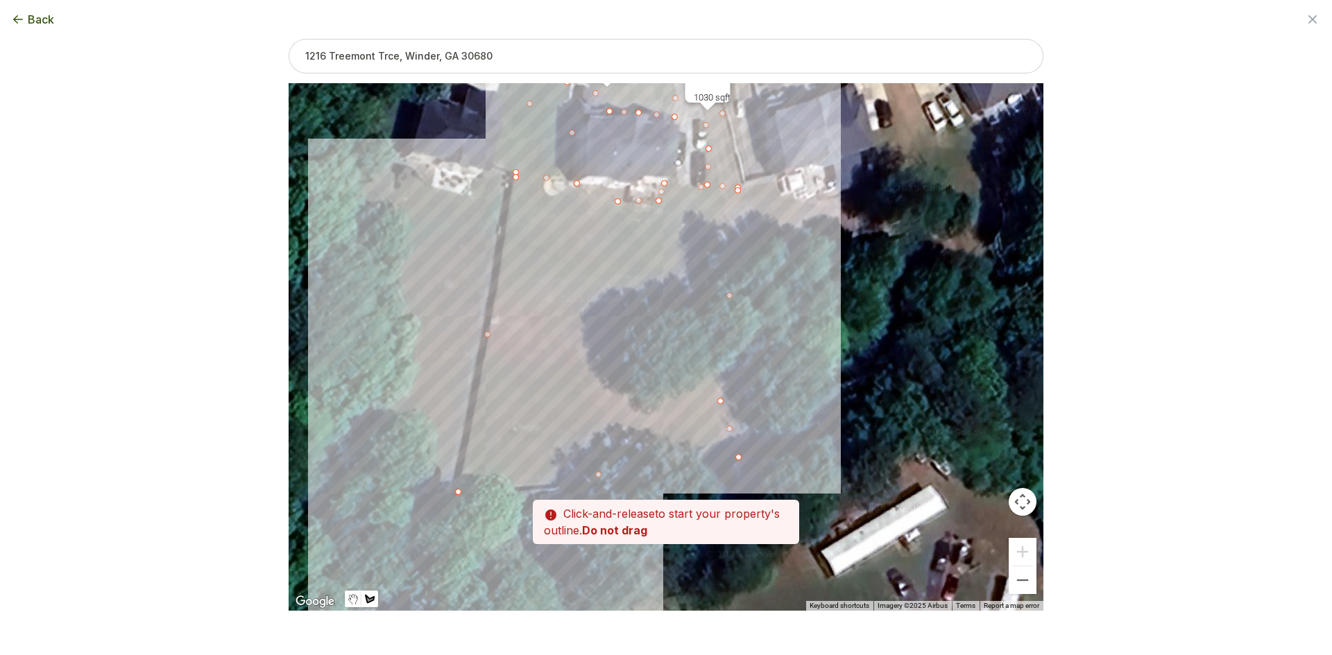
click at [603, 186] on div at bounding box center [666, 348] width 755 height 528
click at [515, 177] on div at bounding box center [666, 348] width 755 height 528
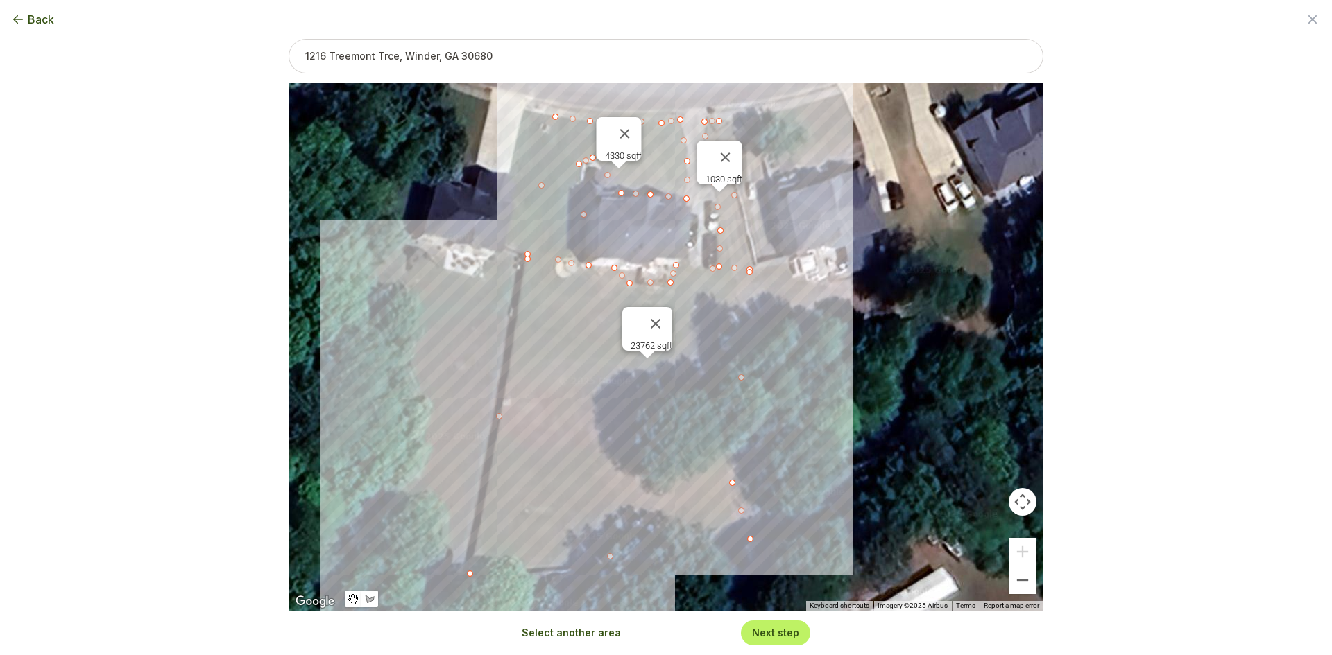
drag, startPoint x: 481, startPoint y: 216, endPoint x: 492, endPoint y: 301, distance: 86.0
click at [492, 301] on div "4330 sqft 1030 sqft 23762 sqft" at bounding box center [666, 347] width 755 height 528
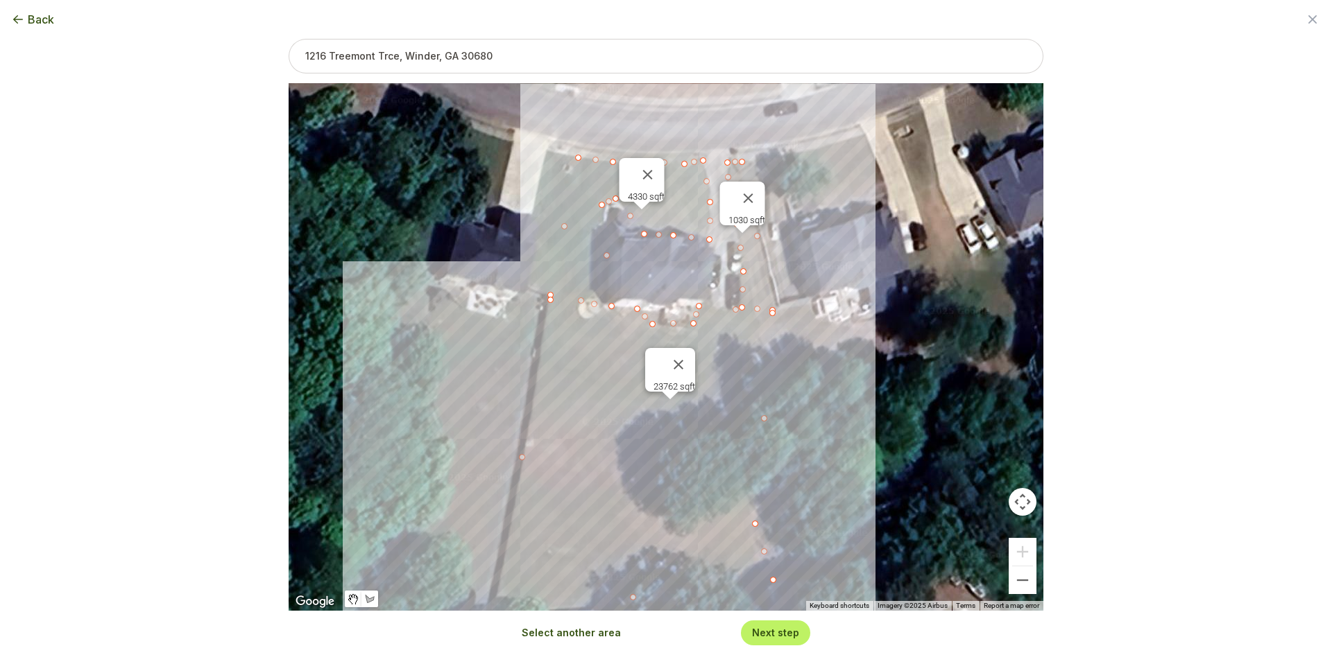
drag, startPoint x: 476, startPoint y: 282, endPoint x: 494, endPoint y: 298, distance: 23.6
click at [497, 309] on div "4330 sqft 1030 sqft 23762 sqft" at bounding box center [666, 347] width 755 height 528
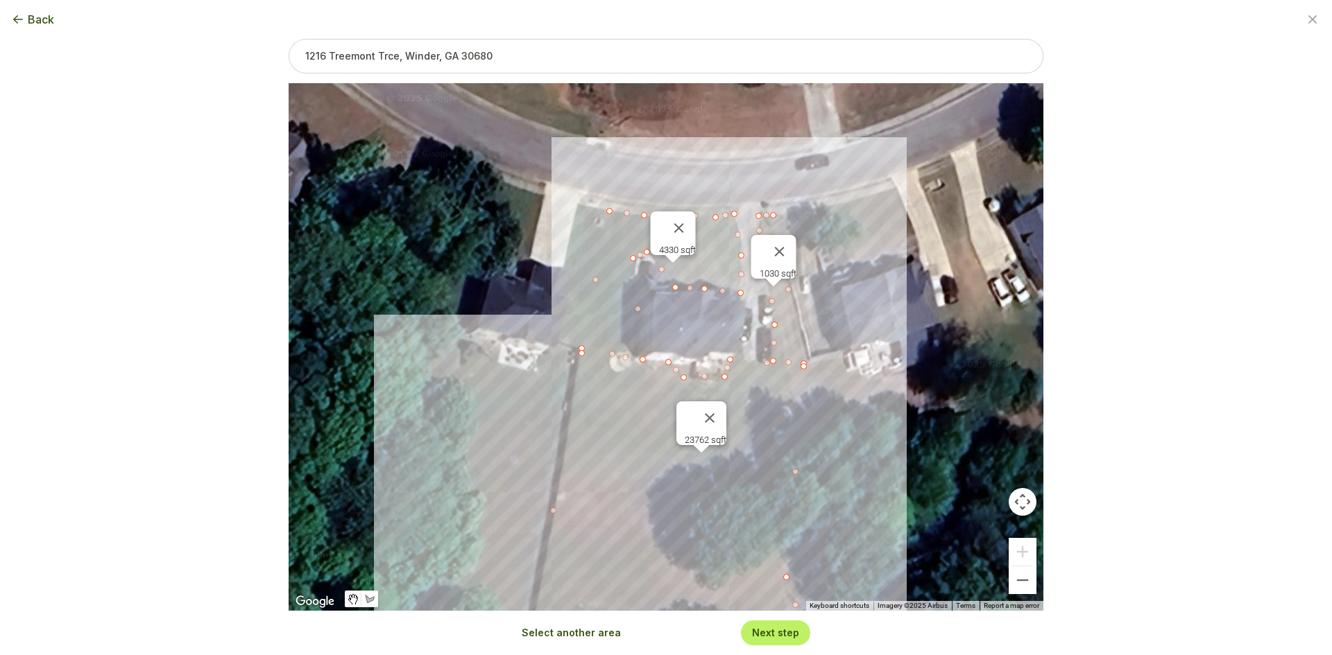
drag, startPoint x: 492, startPoint y: 266, endPoint x: 522, endPoint y: 334, distance: 73.9
click at [522, 334] on div "4330 sqft 1030 sqft 23762 sqft" at bounding box center [666, 347] width 755 height 528
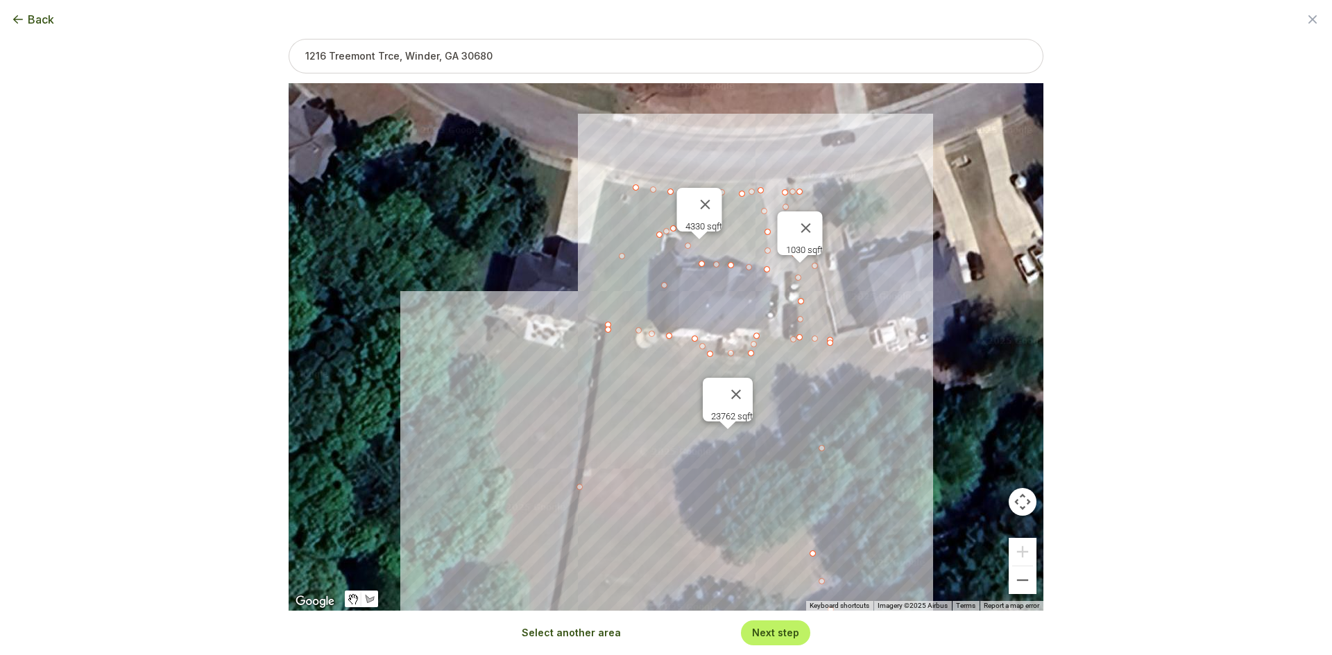
drag, startPoint x: 522, startPoint y: 334, endPoint x: 549, endPoint y: 304, distance: 39.8
click at [549, 304] on div "4330 sqft 1030 sqft 23762 sqft" at bounding box center [666, 347] width 755 height 528
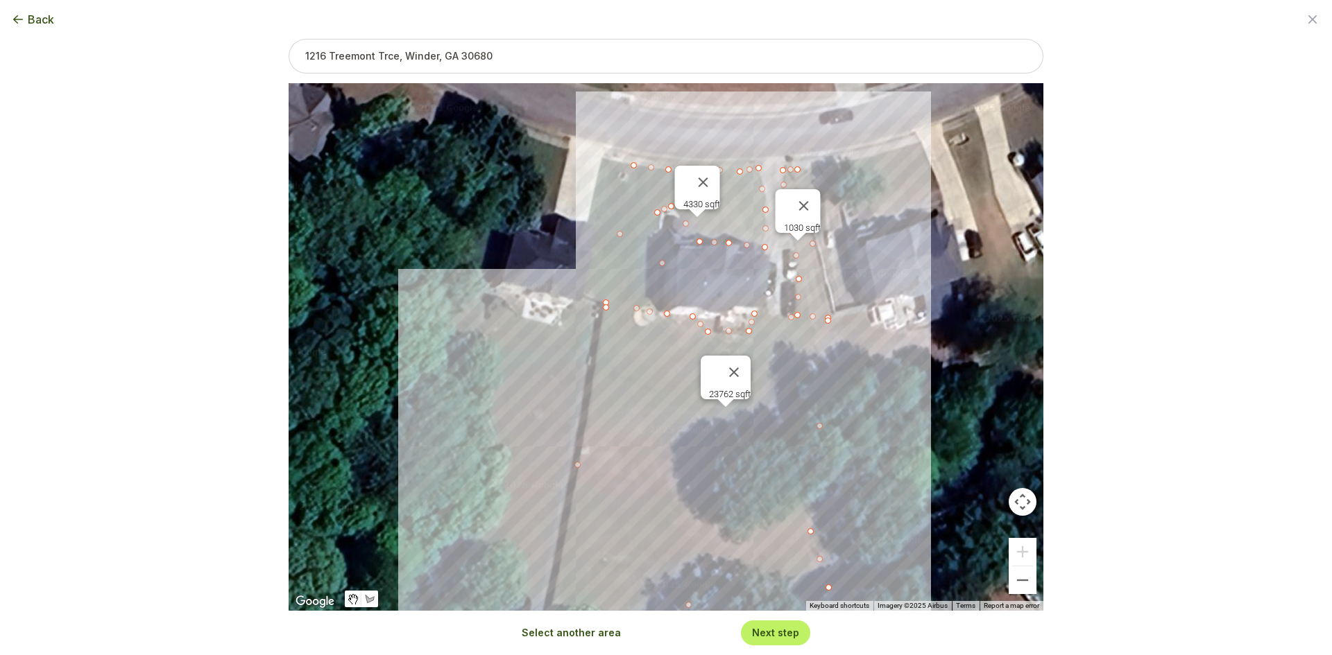
drag, startPoint x: 452, startPoint y: 133, endPoint x: 509, endPoint y: 270, distance: 148.3
click at [510, 273] on div "4330 sqft 1030 sqft 23762 sqft" at bounding box center [666, 347] width 755 height 528
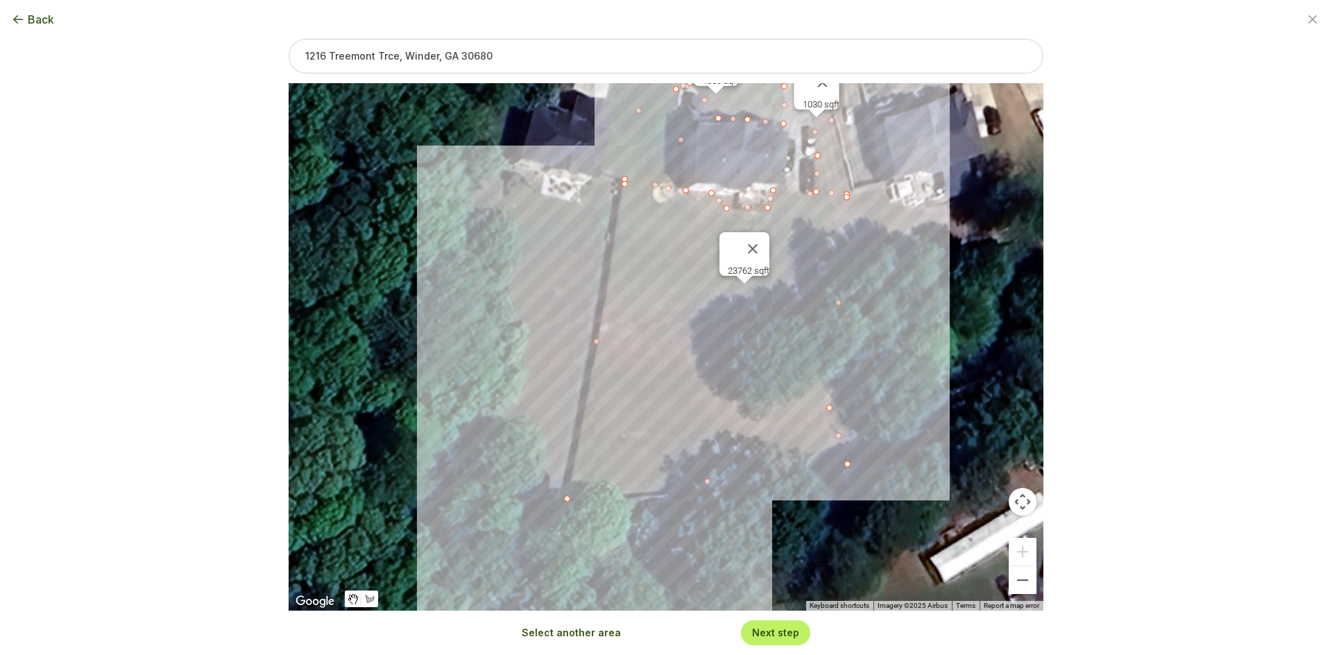
drag, startPoint x: 522, startPoint y: 315, endPoint x: 539, endPoint y: 178, distance: 137.6
click at [539, 178] on div "4330 sqft 1030 sqft 23762 sqft" at bounding box center [666, 347] width 755 height 528
drag, startPoint x: 845, startPoint y: 465, endPoint x: 831, endPoint y: 352, distance: 114.6
drag, startPoint x: 567, startPoint y: 501, endPoint x: 600, endPoint y: 322, distance: 181.9
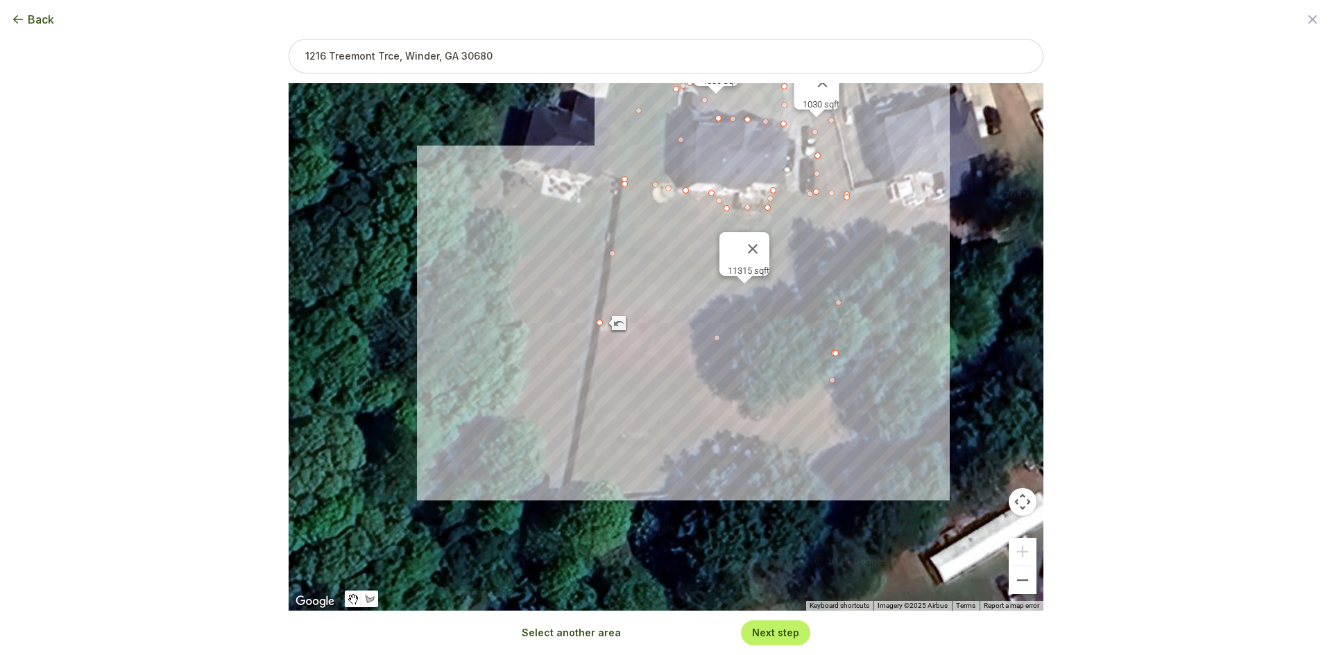
drag, startPoint x: 829, startPoint y: 407, endPoint x: 836, endPoint y: 352, distance: 55.1
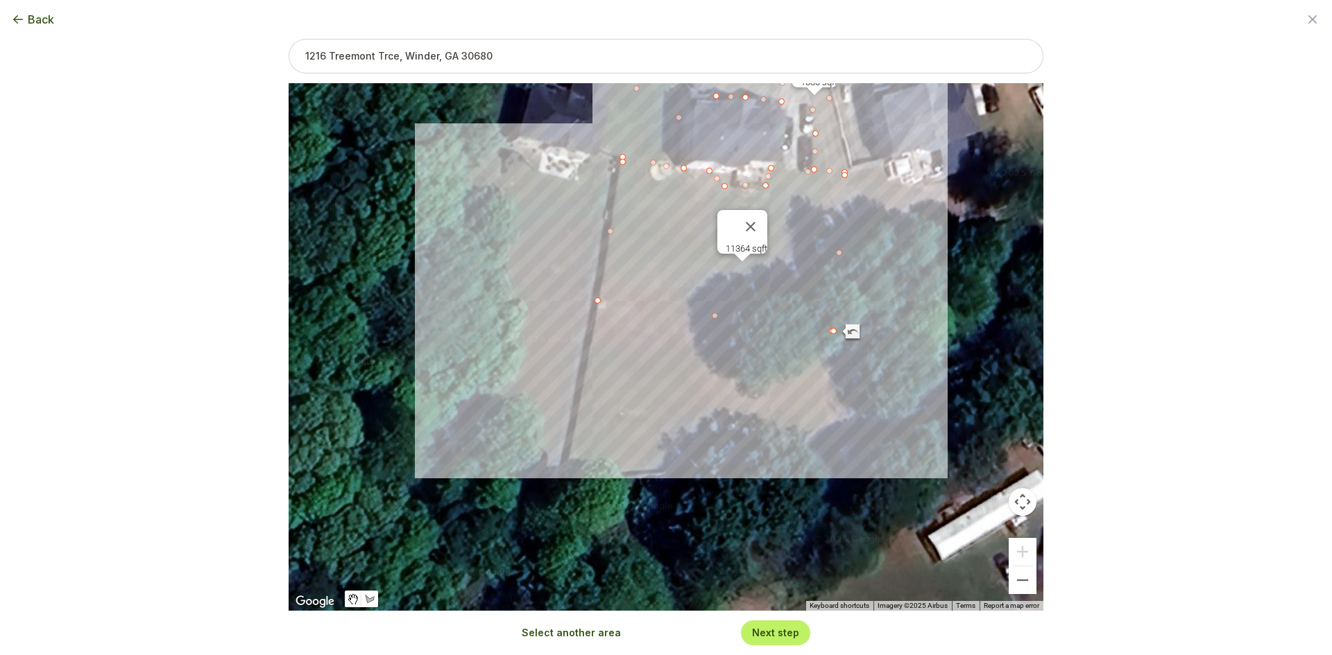
drag, startPoint x: 838, startPoint y: 467, endPoint x: 837, endPoint y: 404, distance: 63.1
click at [837, 404] on div "4330 sqft 1030 sqft 11364 sqft" at bounding box center [666, 347] width 755 height 528
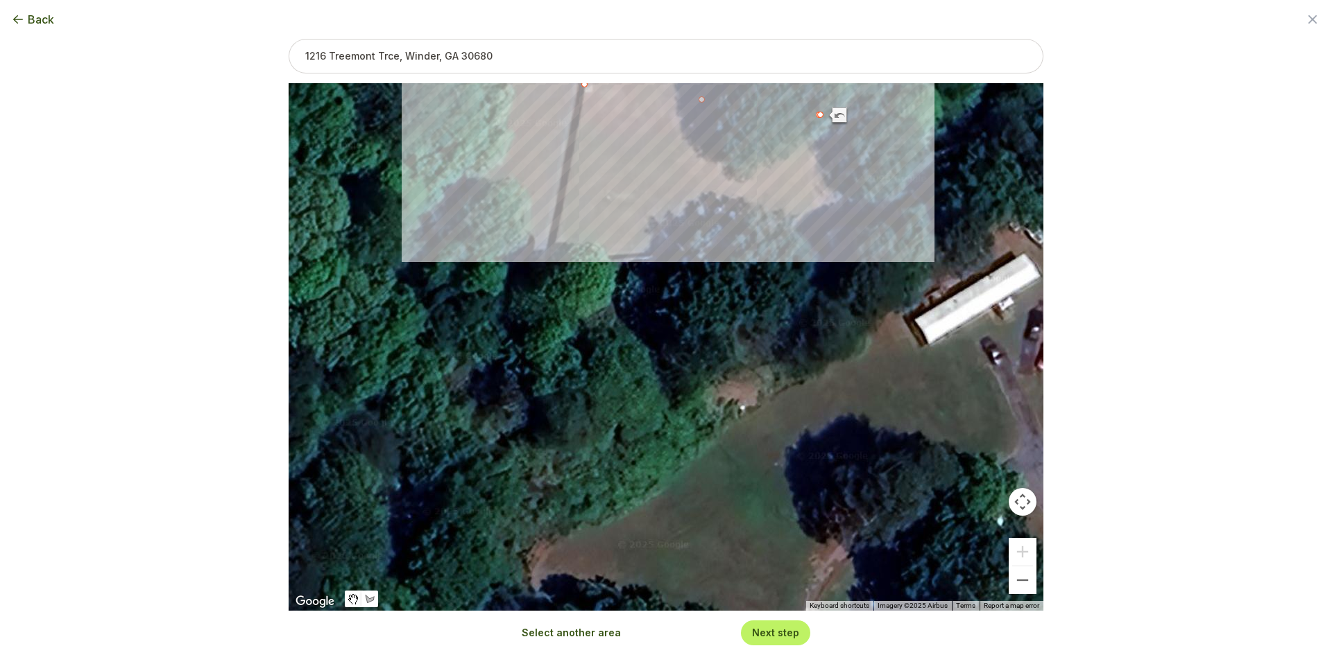
drag, startPoint x: 805, startPoint y: 406, endPoint x: 770, endPoint y: 281, distance: 130.2
click at [777, 298] on div "4330 sqft 1030 sqft 11364 sqft" at bounding box center [666, 347] width 755 height 528
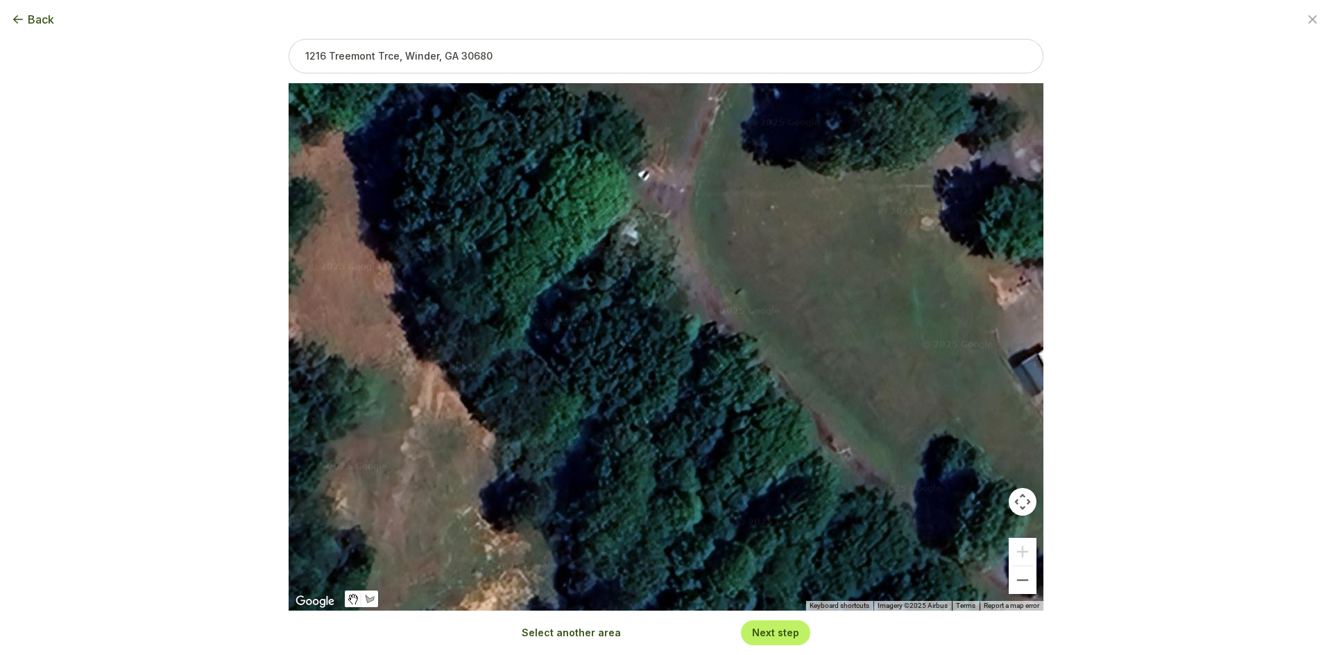
drag, startPoint x: 765, startPoint y: 360, endPoint x: 803, endPoint y: 255, distance: 111.5
click at [802, 257] on div "4330 sqft 1030 sqft 11364 sqft" at bounding box center [666, 347] width 755 height 528
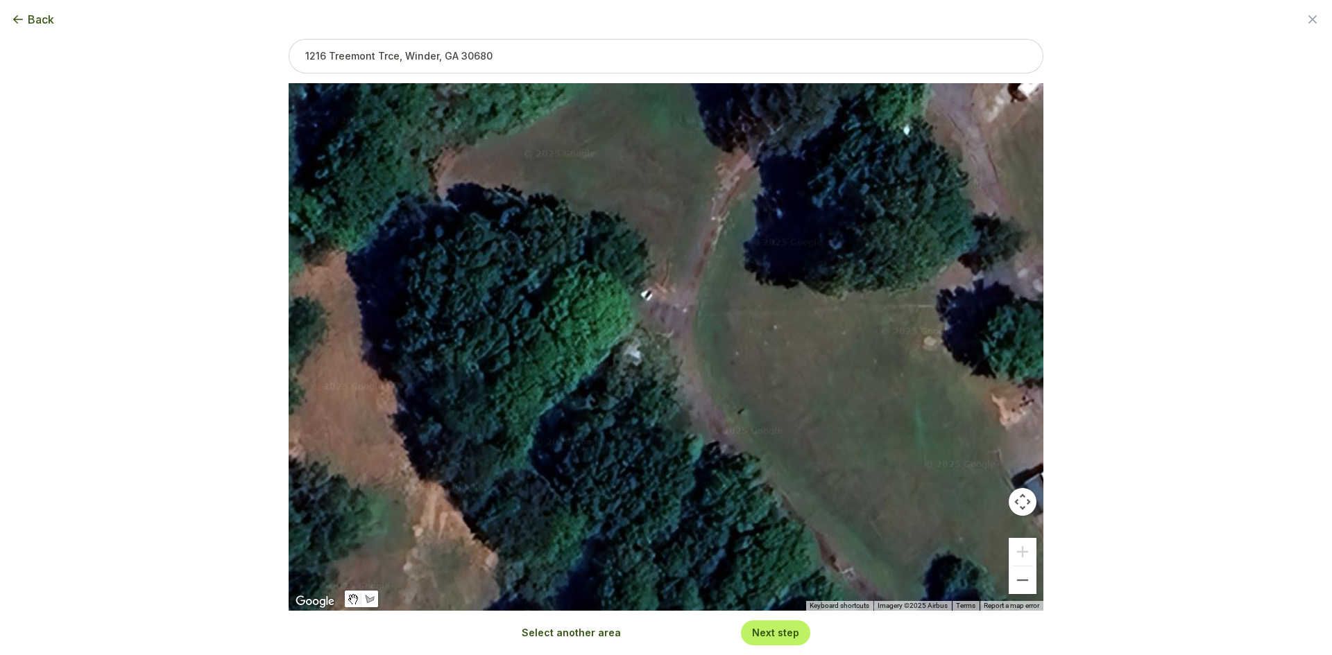
drag, startPoint x: 772, startPoint y: 428, endPoint x: 701, endPoint y: 683, distance: 264.9
click at [701, 655] on html "Trusted by thousands of homeowners across the U.S. Quickly and Easily Calculate…" at bounding box center [666, 327] width 1332 height 655
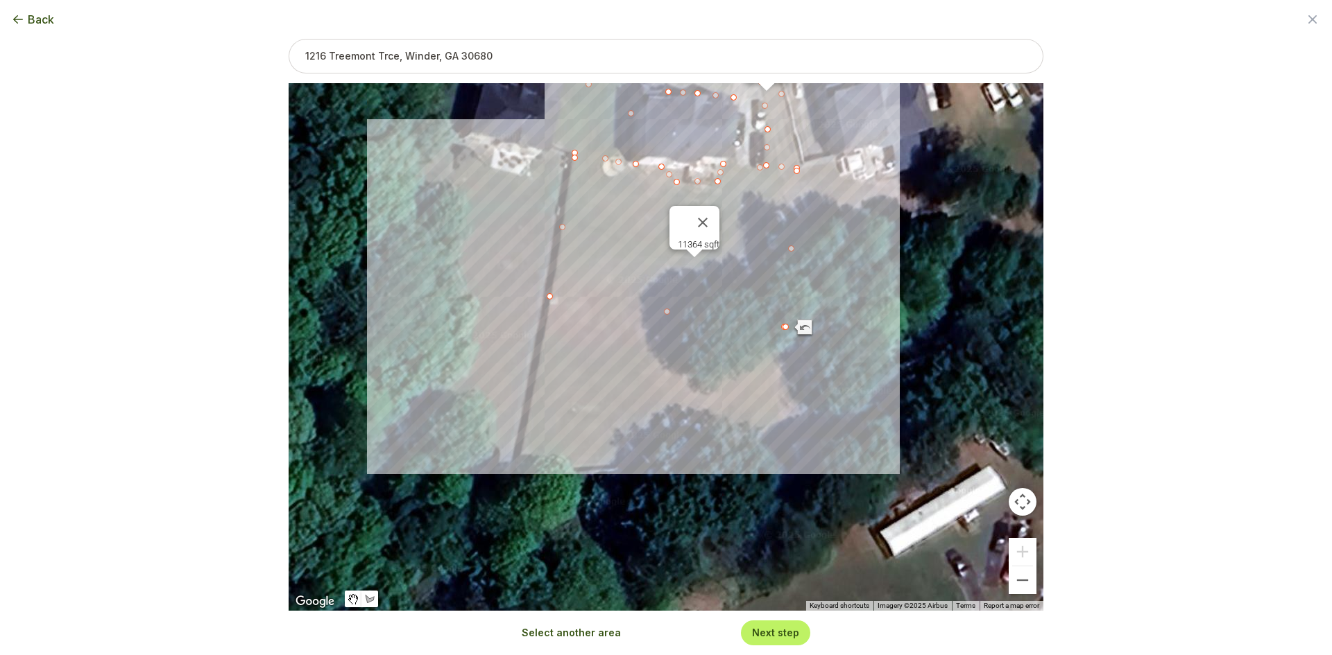
drag, startPoint x: 646, startPoint y: 538, endPoint x: 665, endPoint y: 603, distance: 67.4
click at [665, 603] on div "4330 sqft 1030 sqft 11364 sqft" at bounding box center [666, 347] width 755 height 528
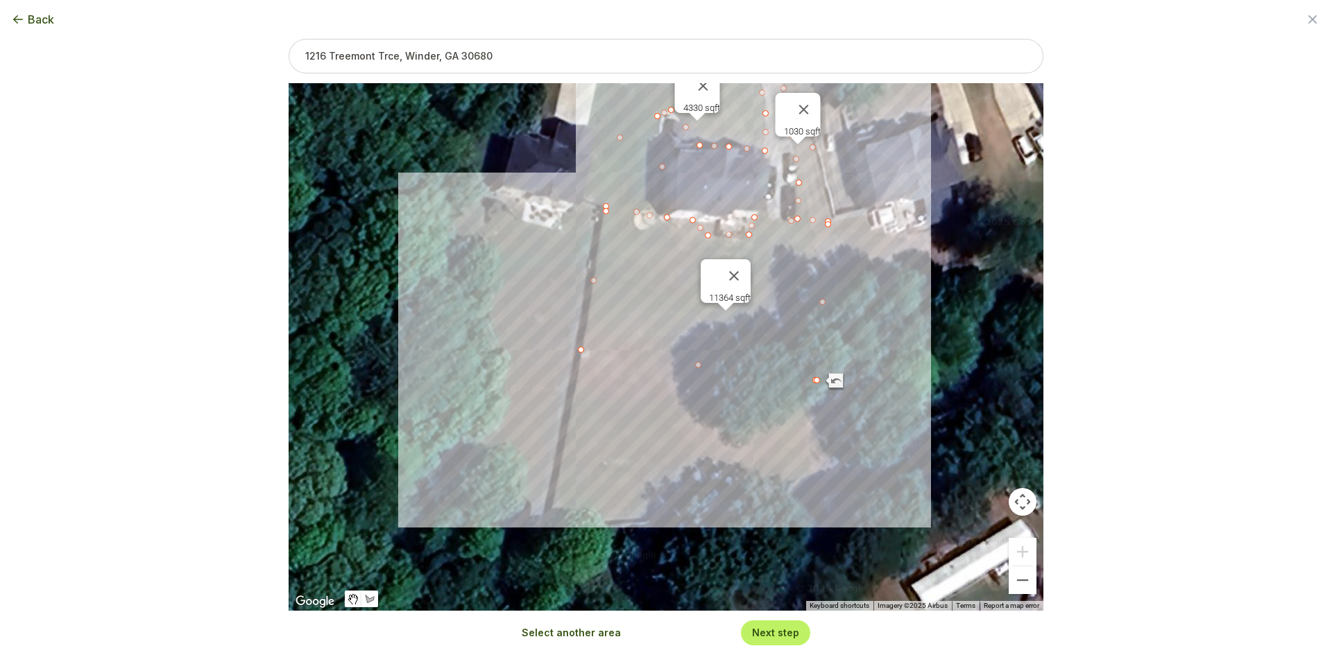
drag, startPoint x: 599, startPoint y: 488, endPoint x: 630, endPoint y: 560, distance: 78.9
click at [642, 567] on div "4330 sqft 1030 sqft 11364 sqft" at bounding box center [666, 347] width 755 height 528
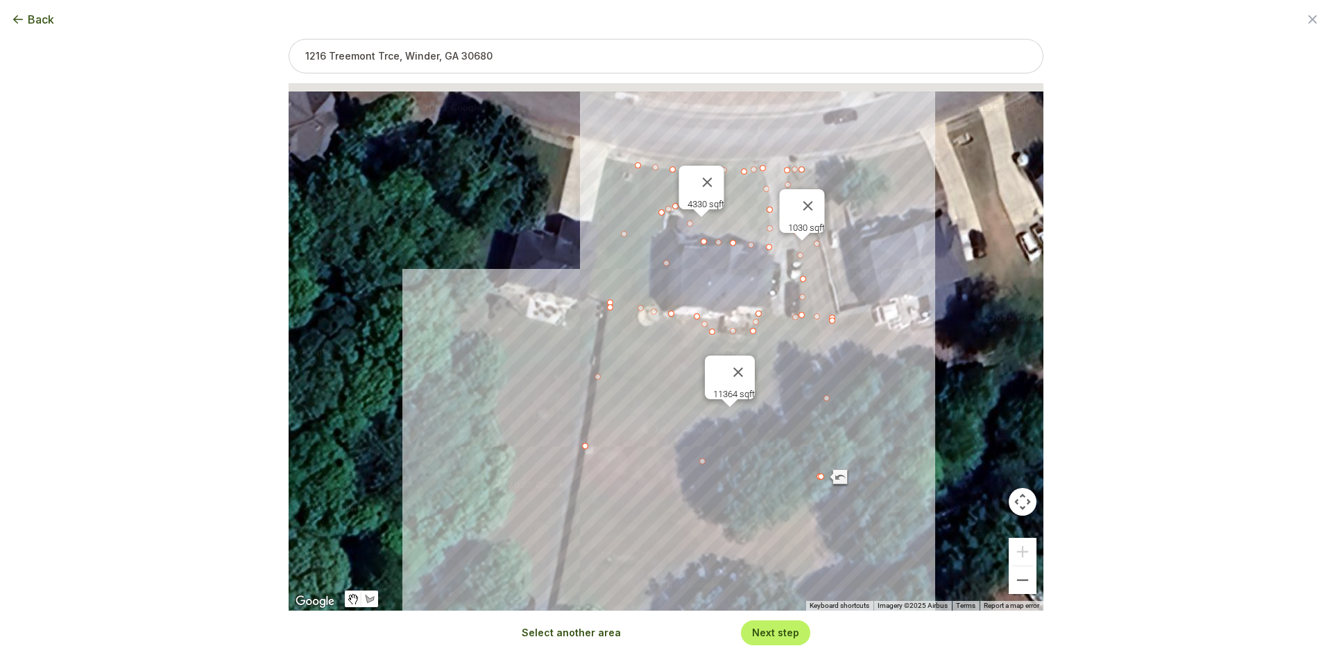
drag, startPoint x: 531, startPoint y: 422, endPoint x: 512, endPoint y: 510, distance: 90.7
click at [512, 517] on div "4330 sqft 1030 sqft 11364 sqft" at bounding box center [666, 347] width 755 height 528
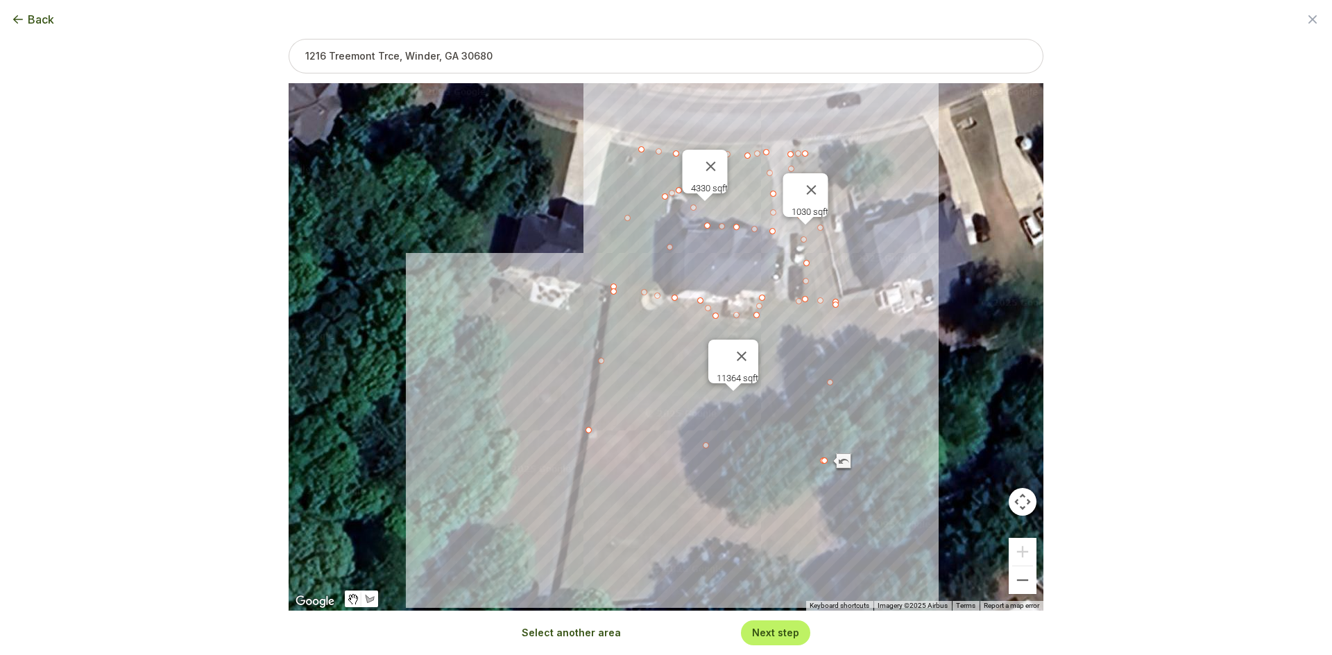
drag, startPoint x: 533, startPoint y: 329, endPoint x: 532, endPoint y: 280, distance: 50.0
click at [533, 281] on div "4330 sqft 1030 sqft 11364 sqft" at bounding box center [666, 347] width 755 height 528
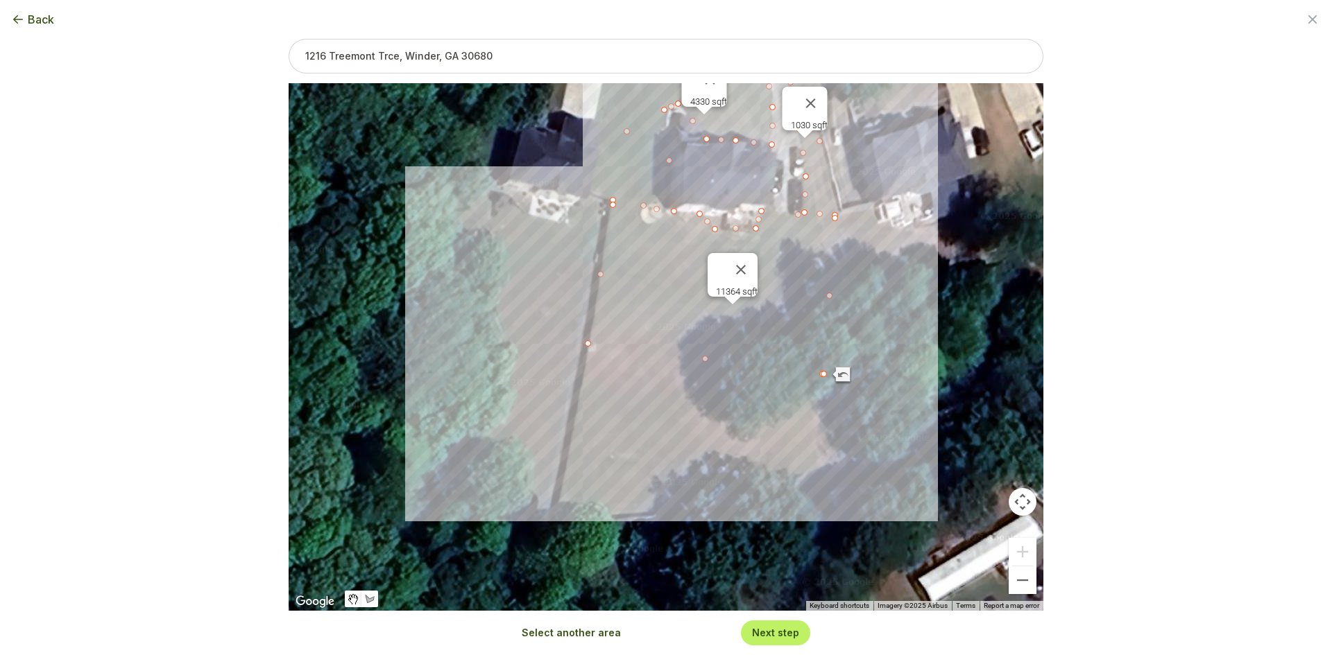
drag, startPoint x: 513, startPoint y: 454, endPoint x: 515, endPoint y: 385, distance: 69.4
click at [515, 385] on div "4330 sqft 1030 sqft 11364 sqft" at bounding box center [666, 347] width 755 height 528
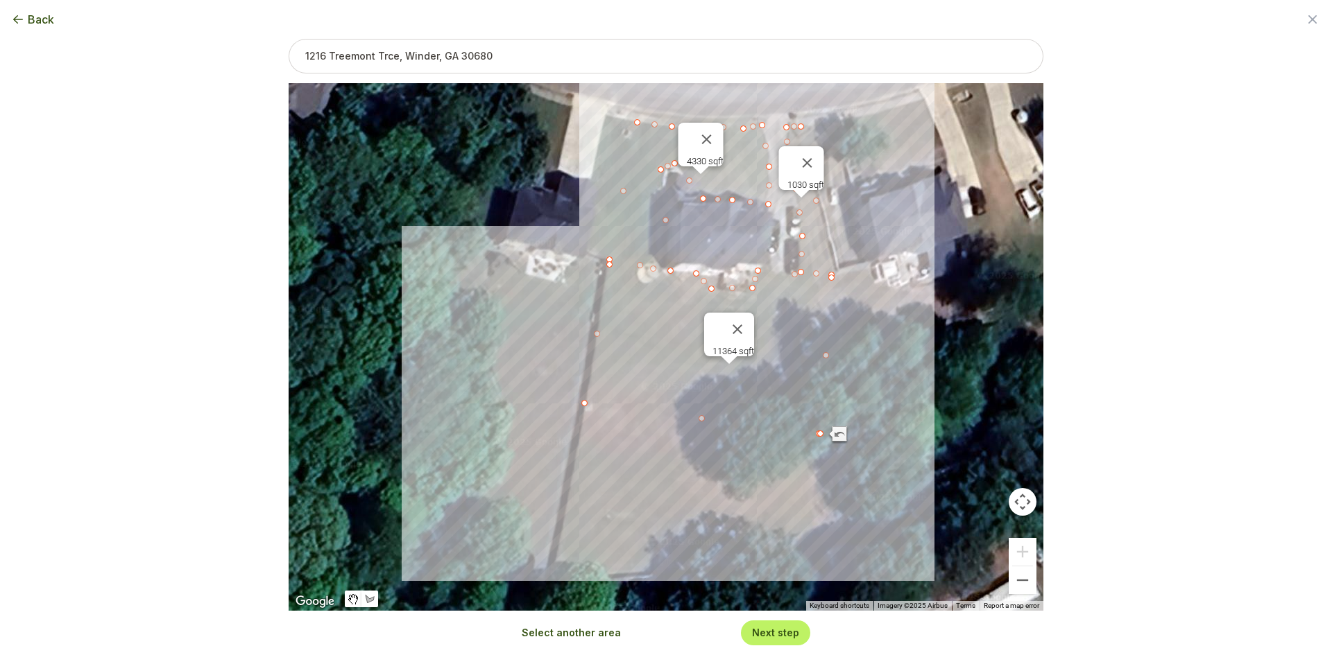
drag, startPoint x: 538, startPoint y: 210, endPoint x: 534, endPoint y: 271, distance: 61.1
click at [534, 271] on div "4330 sqft 1030 sqft 11364 sqft" at bounding box center [666, 347] width 755 height 528
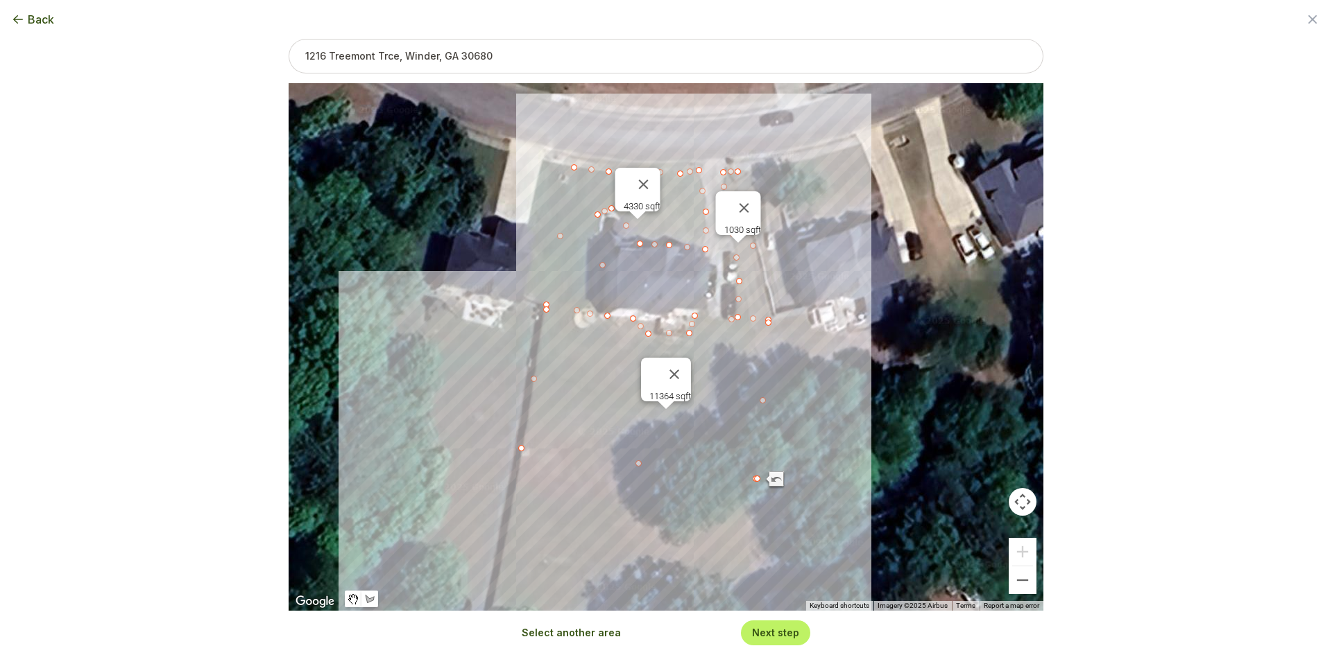
drag, startPoint x: 549, startPoint y: 214, endPoint x: 489, endPoint y: 246, distance: 67.3
click at [489, 246] on div "4330 sqft 1030 sqft 11364 sqft" at bounding box center [666, 347] width 755 height 528
drag, startPoint x: 522, startPoint y: 448, endPoint x: 526, endPoint y: 418, distance: 30.9
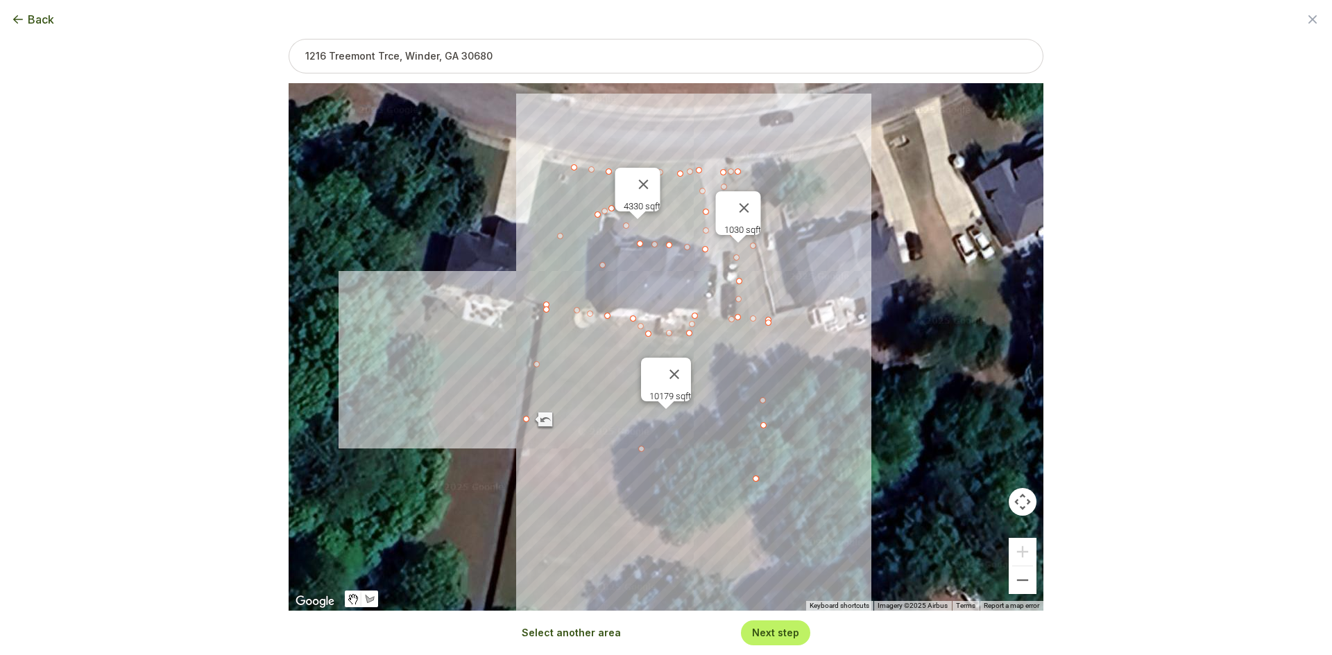
drag, startPoint x: 760, startPoint y: 483, endPoint x: 766, endPoint y: 427, distance: 55.8
drag, startPoint x: 758, startPoint y: 479, endPoint x: 768, endPoint y: 422, distance: 58.4
type input "13443"
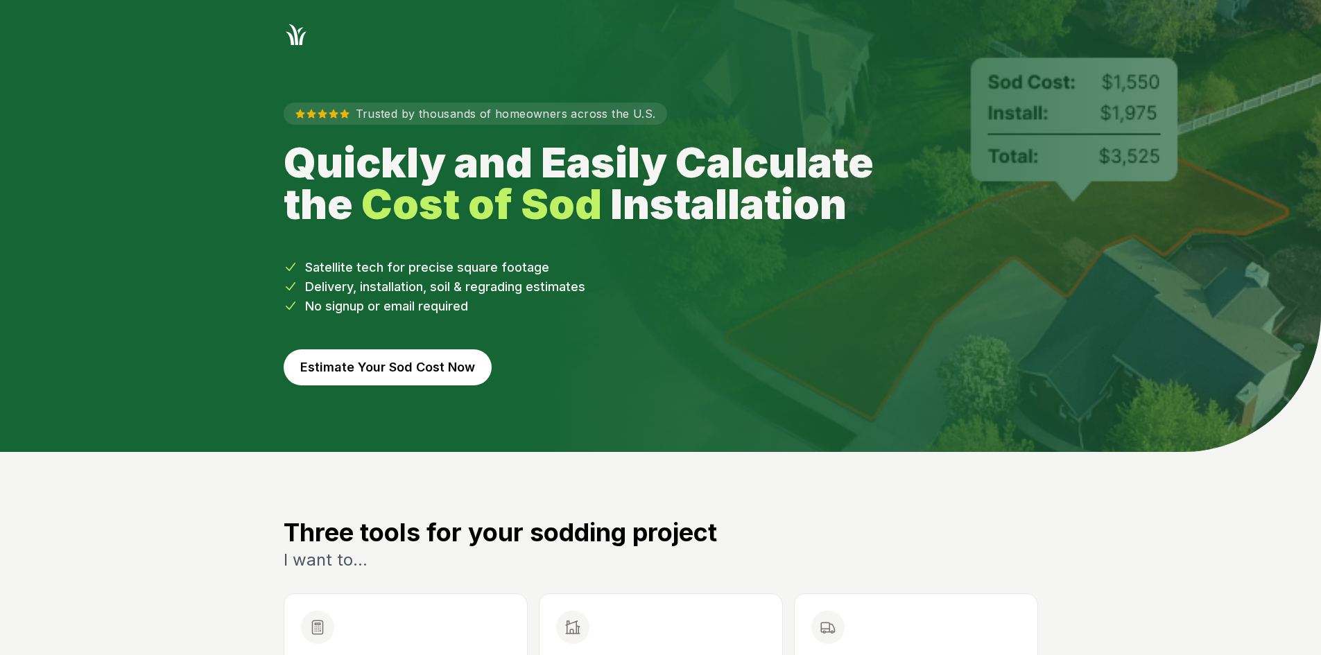
click at [333, 356] on button "Estimate Your Sod Cost Now" at bounding box center [388, 368] width 208 height 36
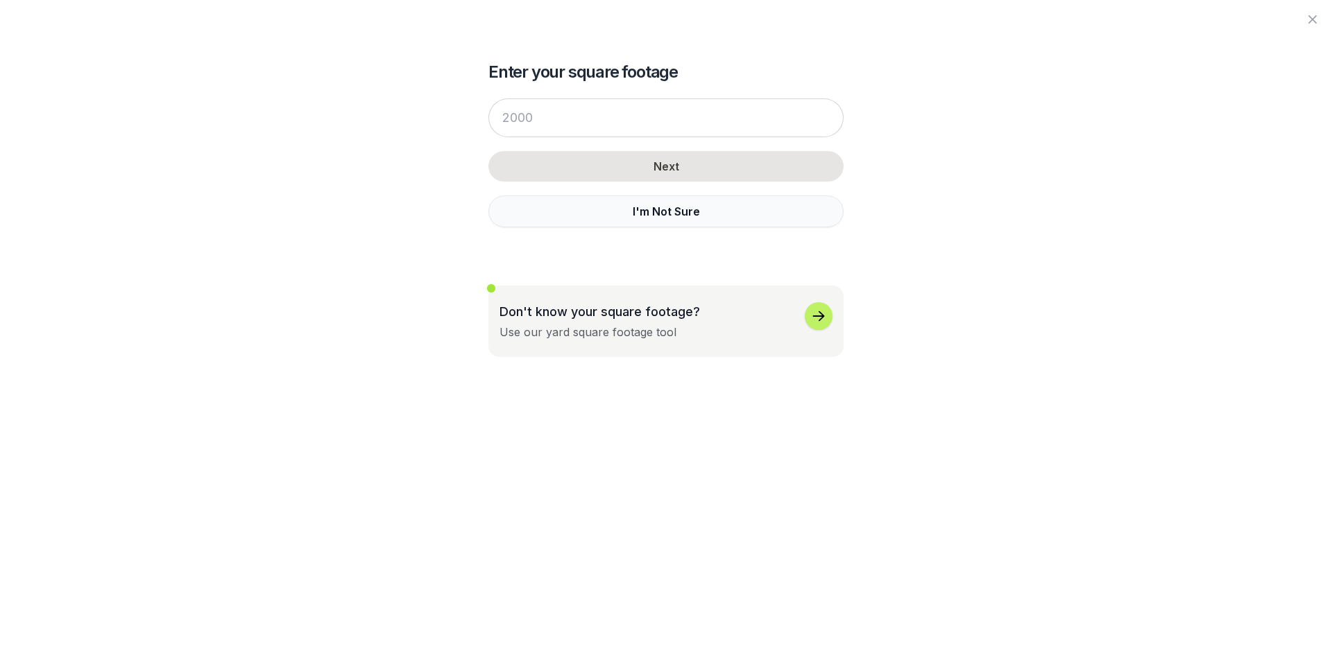
click at [576, 226] on button "I'm Not Sure" at bounding box center [665, 212] width 355 height 32
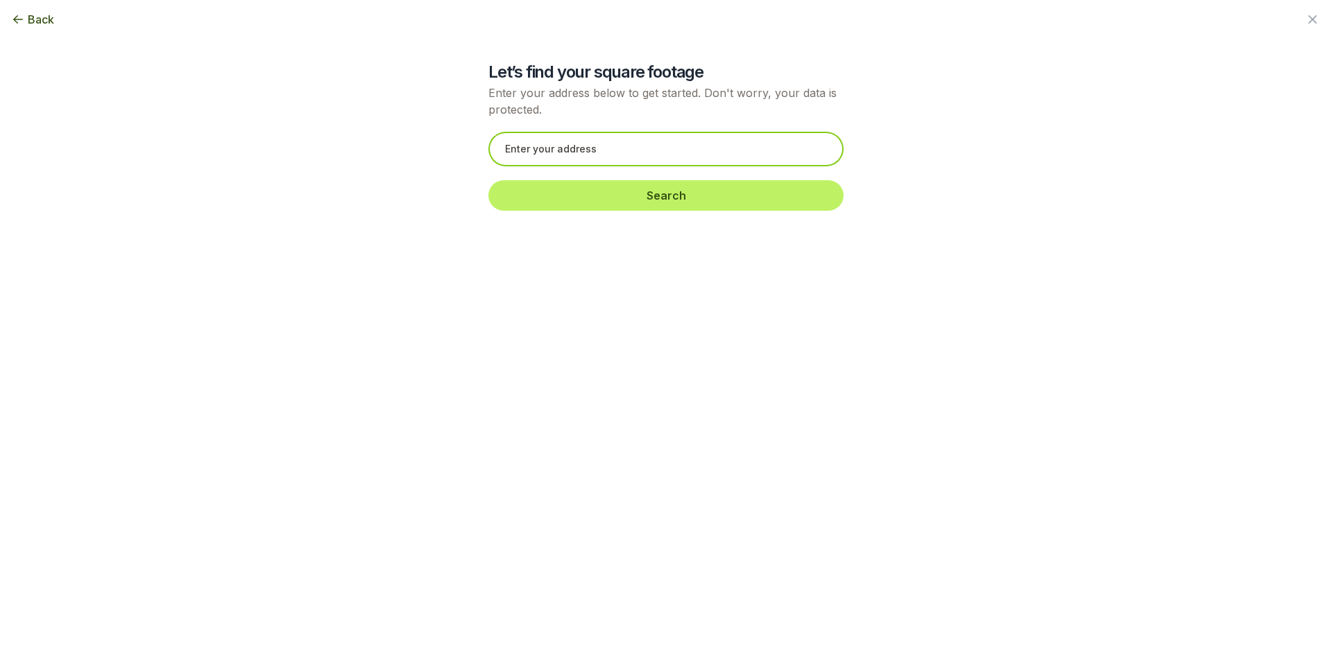
click at [551, 144] on input "text" at bounding box center [665, 149] width 355 height 35
paste input "3953 Golden Gate Way Buford, GA 30518"
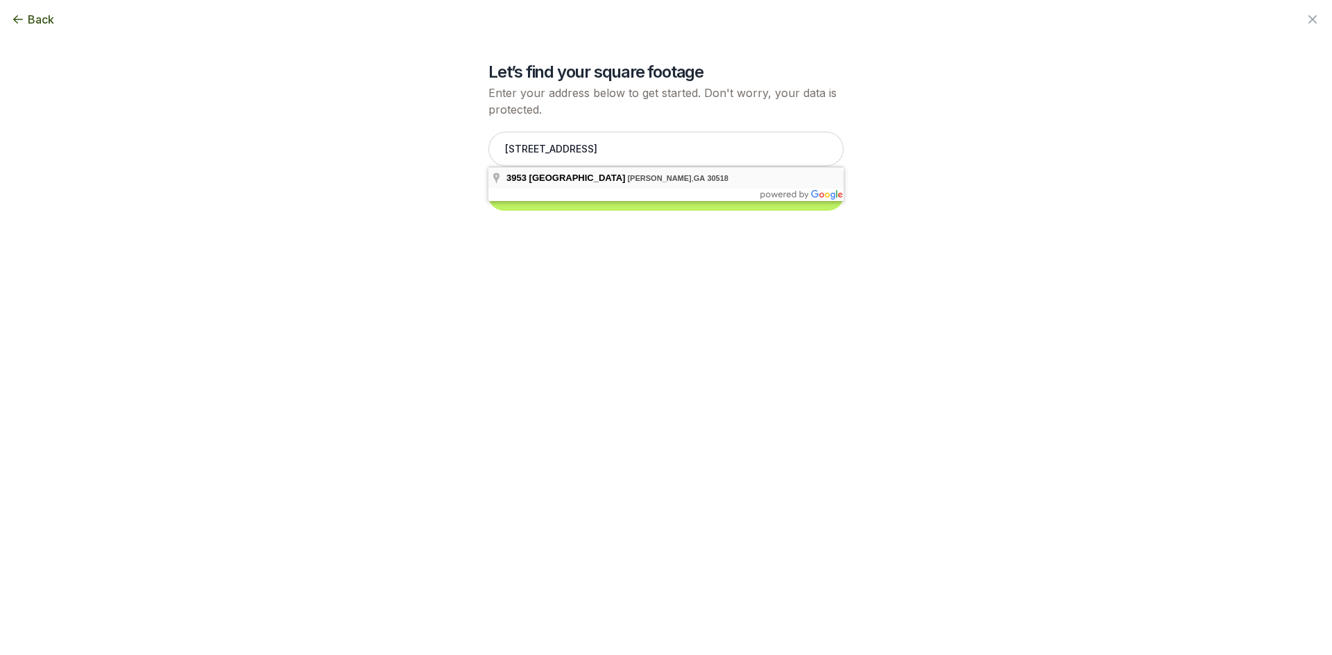
type input "3953 Golden Gate Way, Buford, GA 30518"
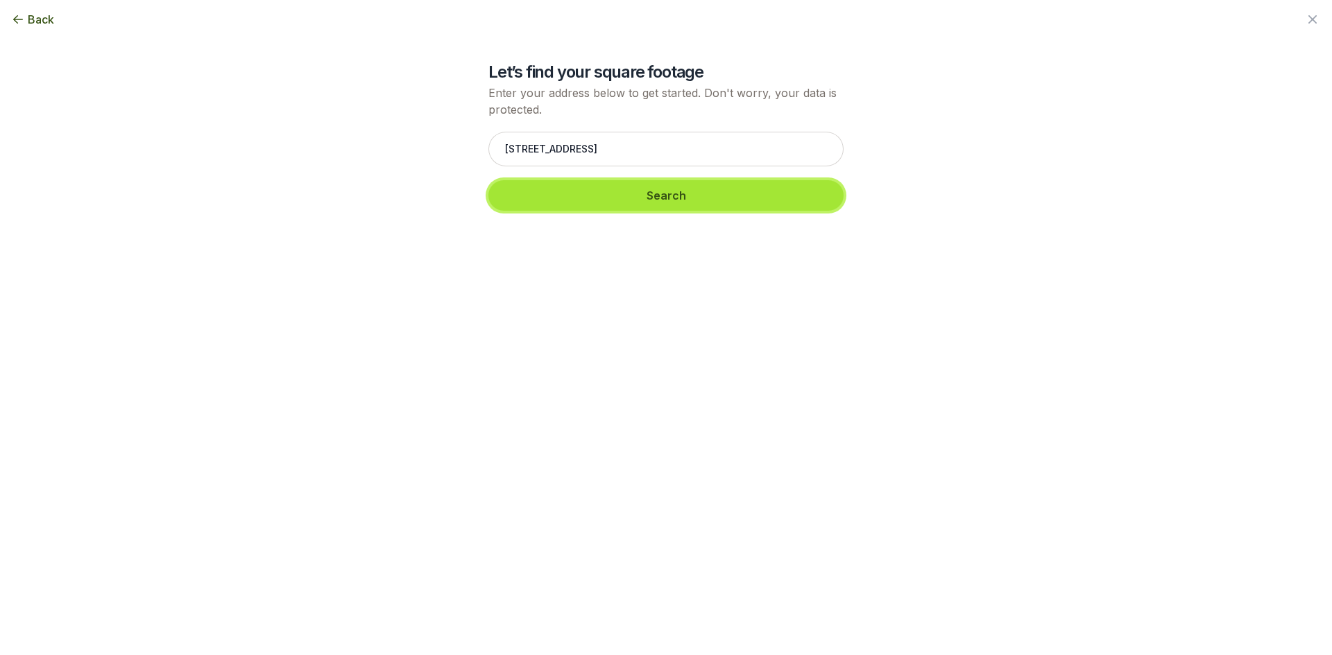
click at [544, 202] on button "Search" at bounding box center [665, 195] width 355 height 31
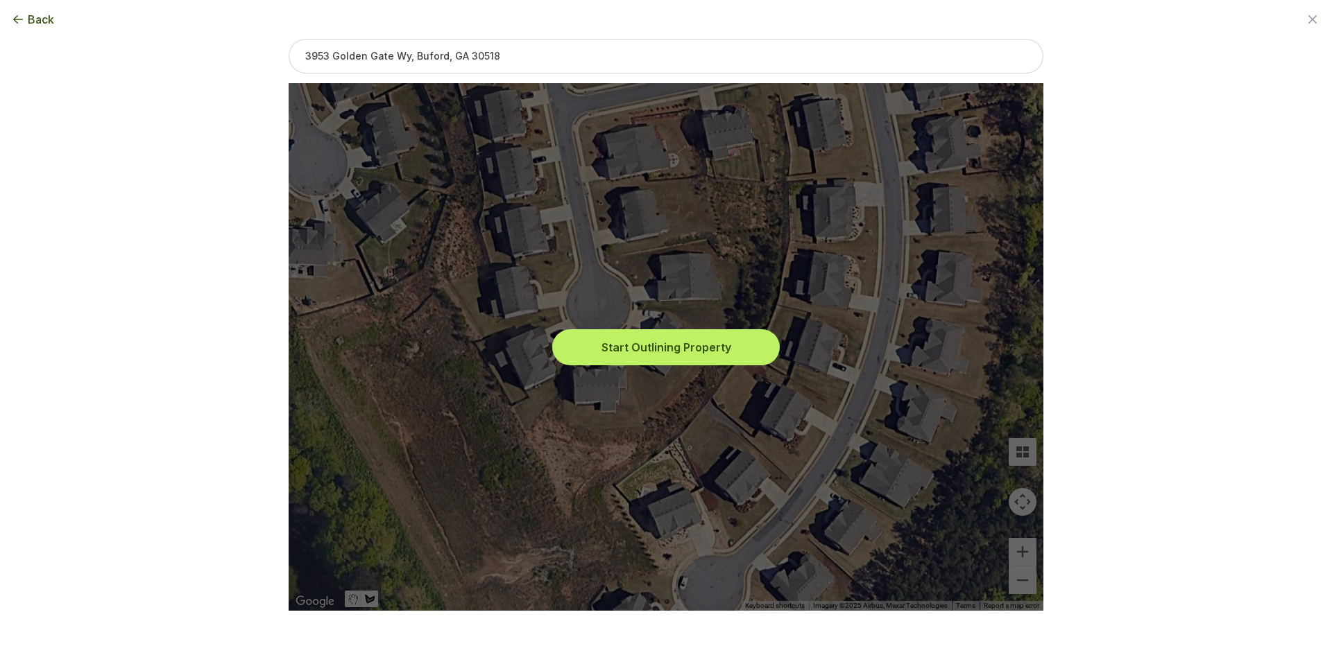
click at [601, 340] on button "Start Outlining Property" at bounding box center [666, 347] width 222 height 31
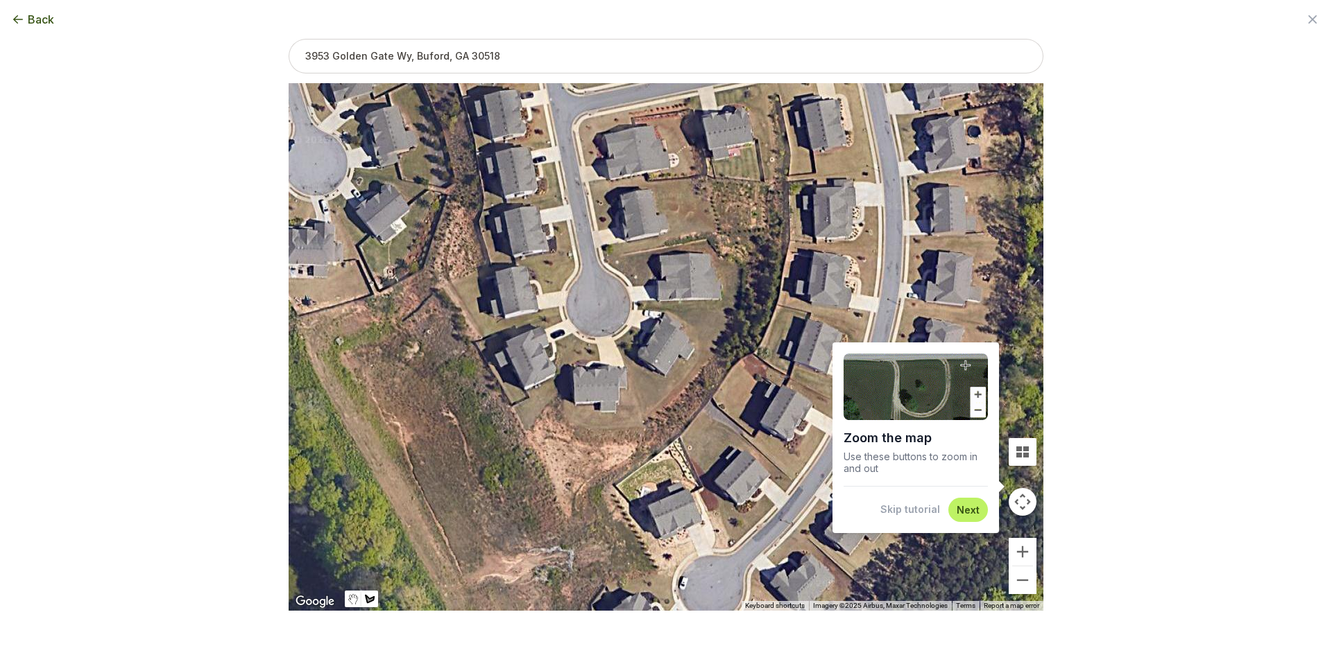
click at [904, 511] on button "Skip tutorial" at bounding box center [910, 510] width 60 height 14
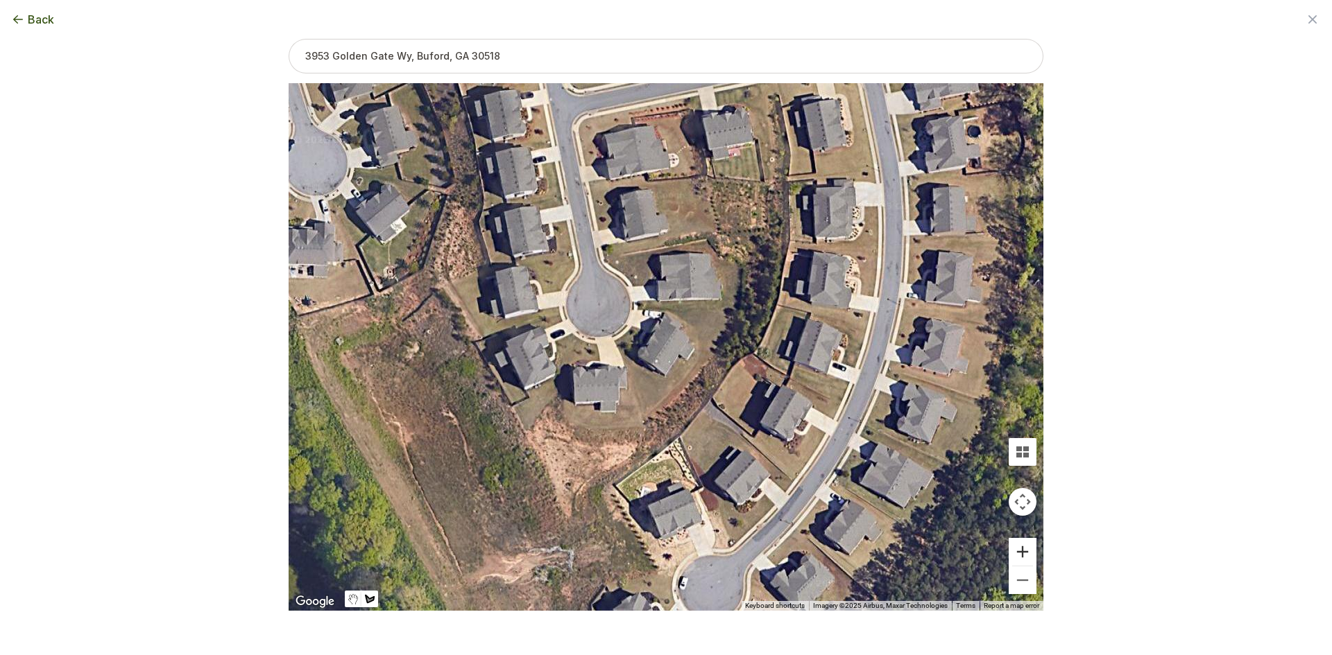
click at [1023, 550] on button "Zoom in" at bounding box center [1022, 552] width 28 height 28
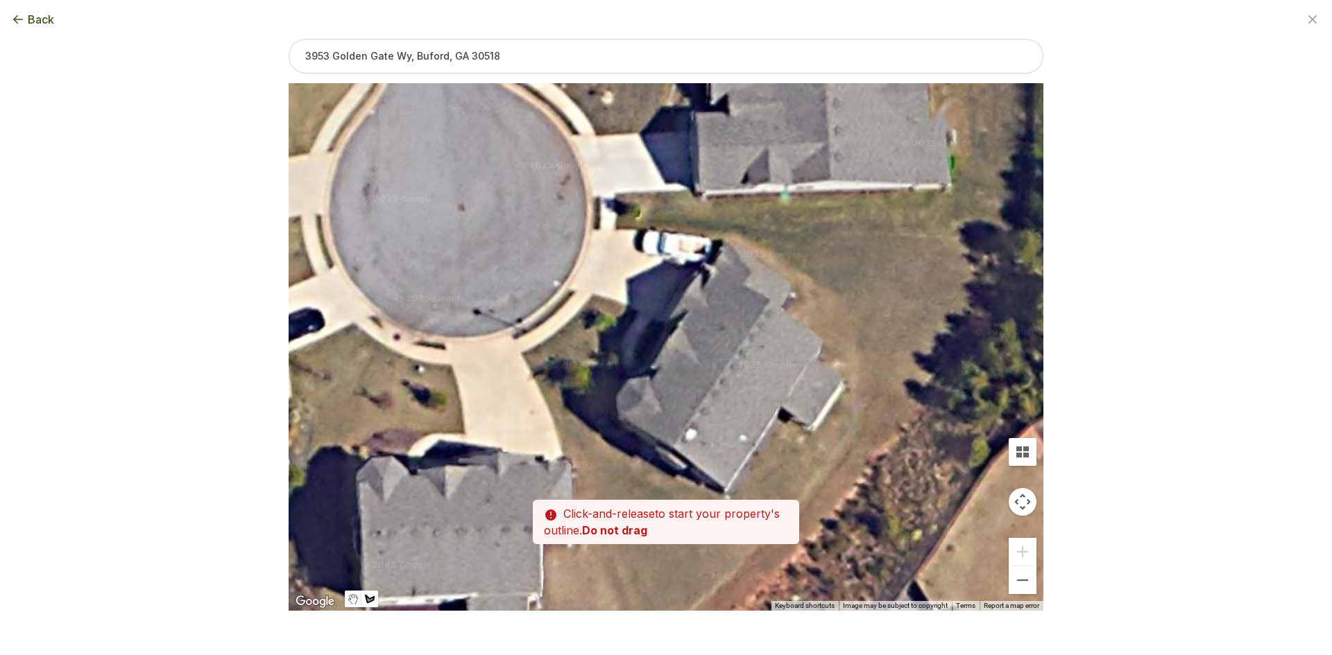
drag, startPoint x: 556, startPoint y: 314, endPoint x: 623, endPoint y: 351, distance: 76.7
click at [623, 351] on div at bounding box center [666, 347] width 755 height 528
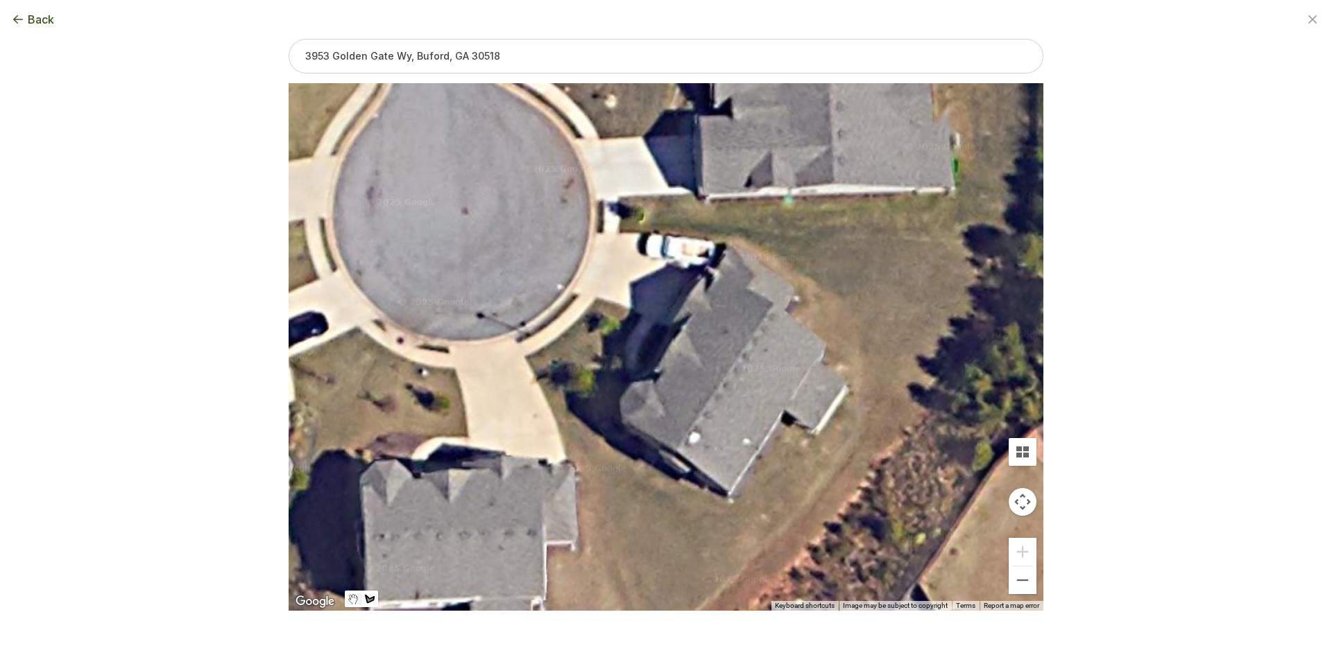
click at [642, 316] on div at bounding box center [666, 347] width 755 height 528
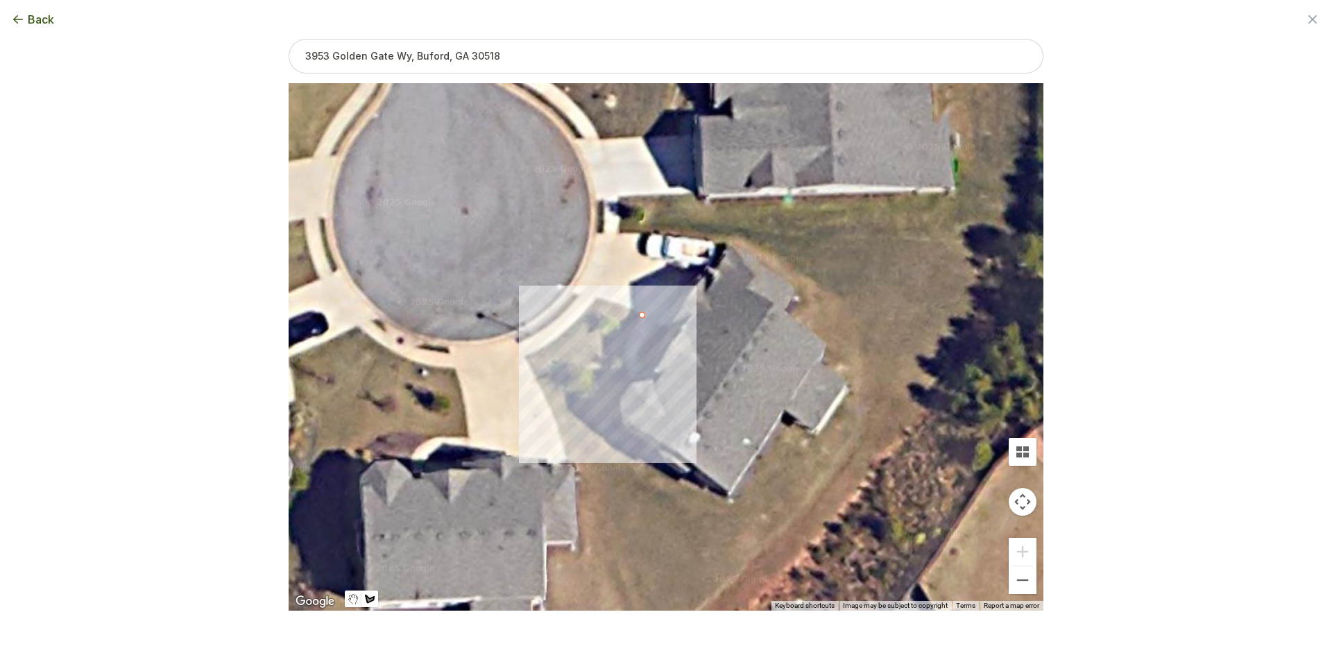
click at [595, 297] on div at bounding box center [666, 347] width 755 height 528
click at [581, 316] on div at bounding box center [666, 347] width 755 height 528
click at [538, 351] on div at bounding box center [666, 347] width 755 height 528
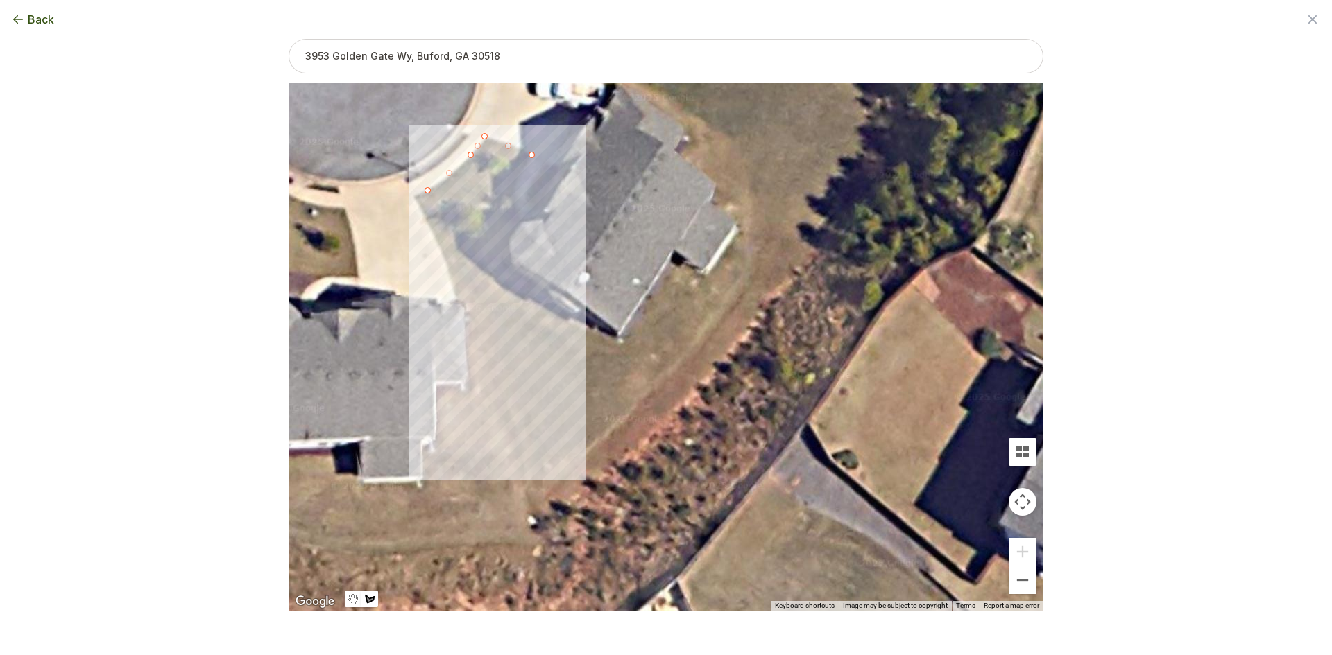
drag, startPoint x: 619, startPoint y: 501, endPoint x: 507, endPoint y: 339, distance: 196.8
click at [507, 339] on div at bounding box center [666, 347] width 755 height 528
click at [530, 429] on div at bounding box center [666, 347] width 755 height 528
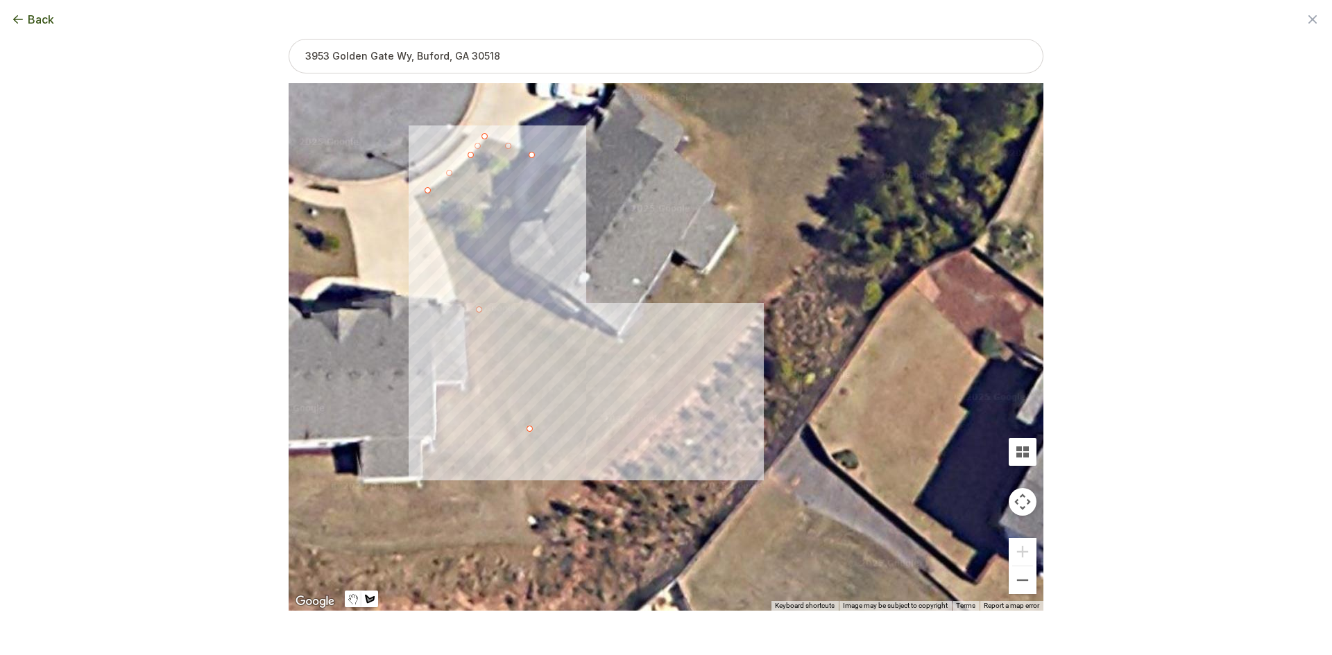
click at [618, 338] on div at bounding box center [666, 347] width 755 height 528
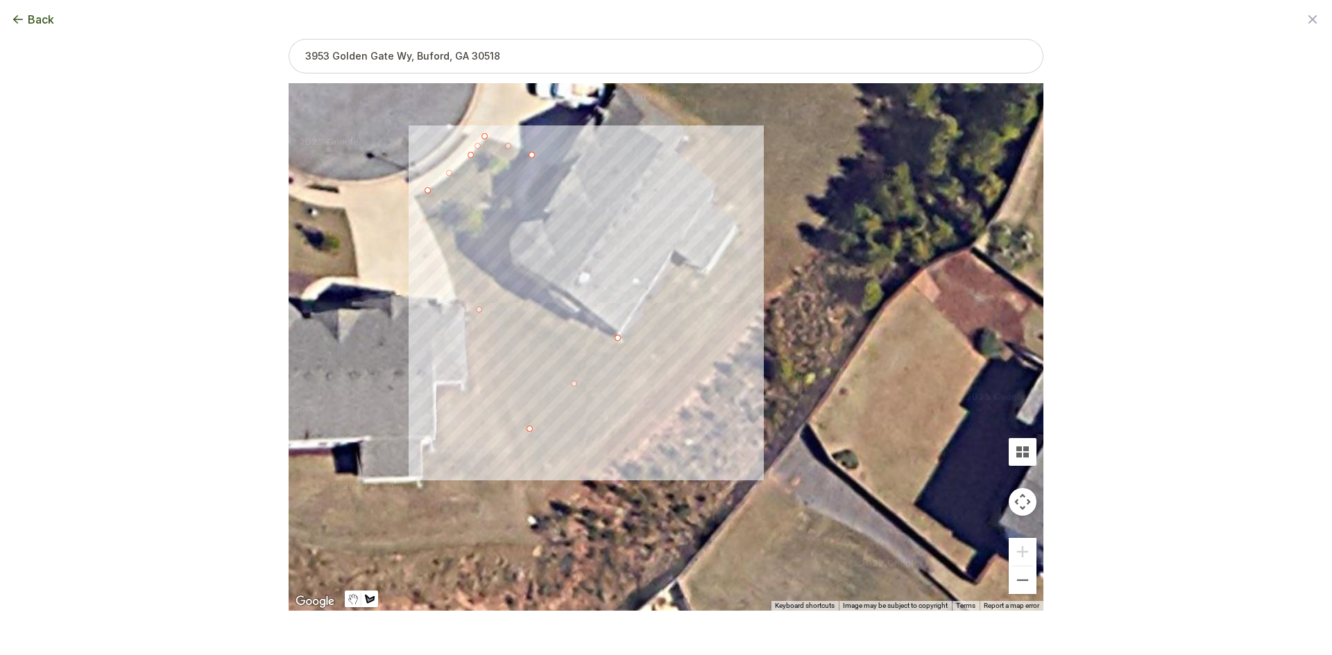
click at [506, 265] on div at bounding box center [666, 347] width 755 height 528
click at [510, 194] on div at bounding box center [666, 347] width 755 height 528
click at [530, 157] on div at bounding box center [666, 347] width 755 height 528
click at [564, 635] on button "Select another area" at bounding box center [571, 633] width 99 height 14
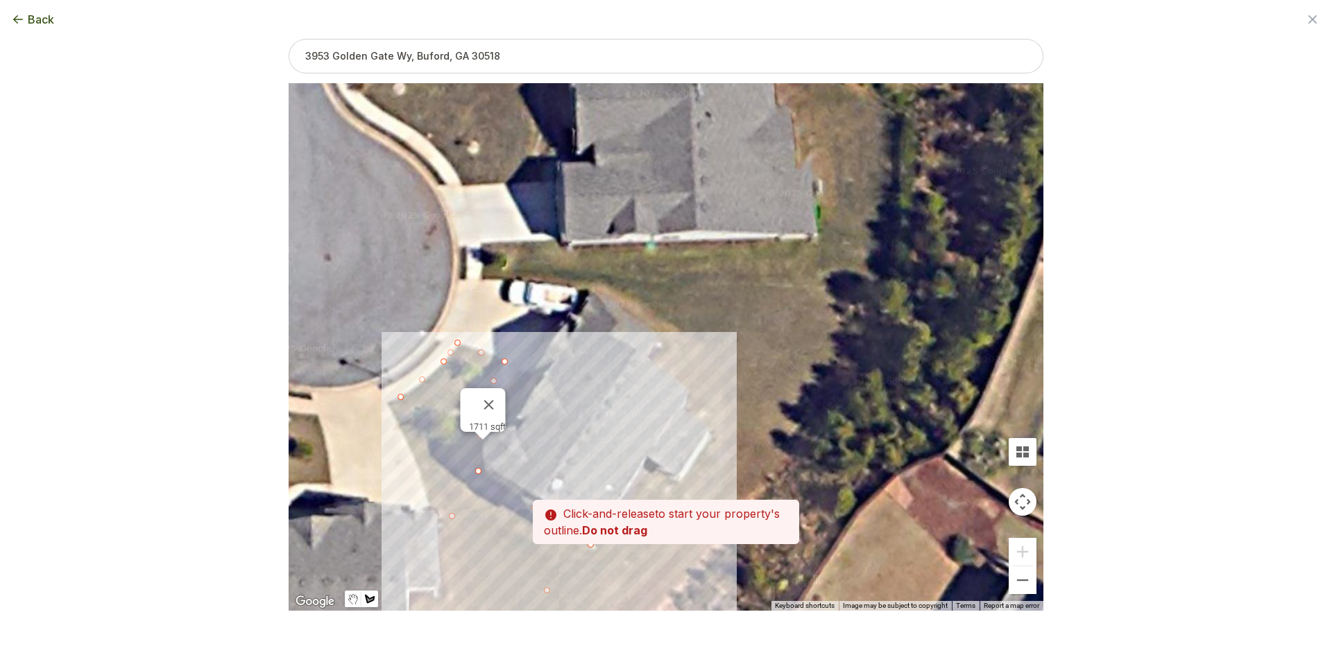
drag, startPoint x: 587, startPoint y: 241, endPoint x: 558, endPoint y: 492, distance: 252.8
click at [558, 492] on div at bounding box center [666, 347] width 755 height 528
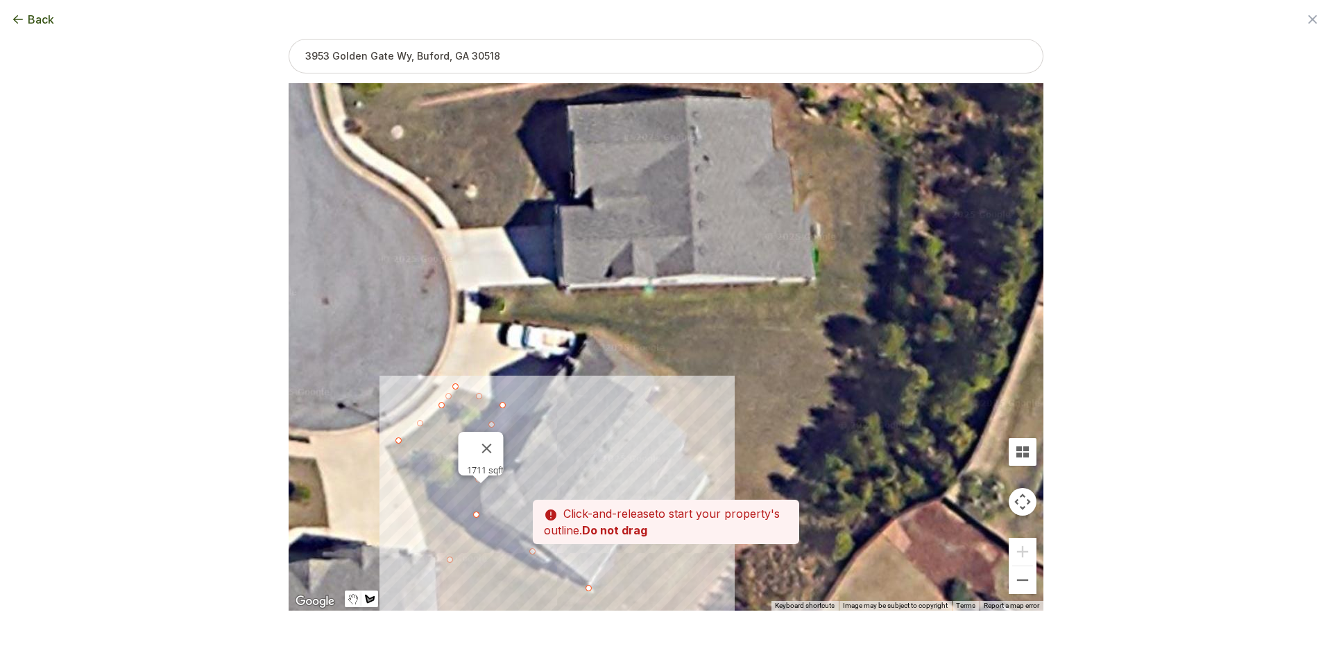
click at [482, 323] on div at bounding box center [666, 348] width 755 height 528
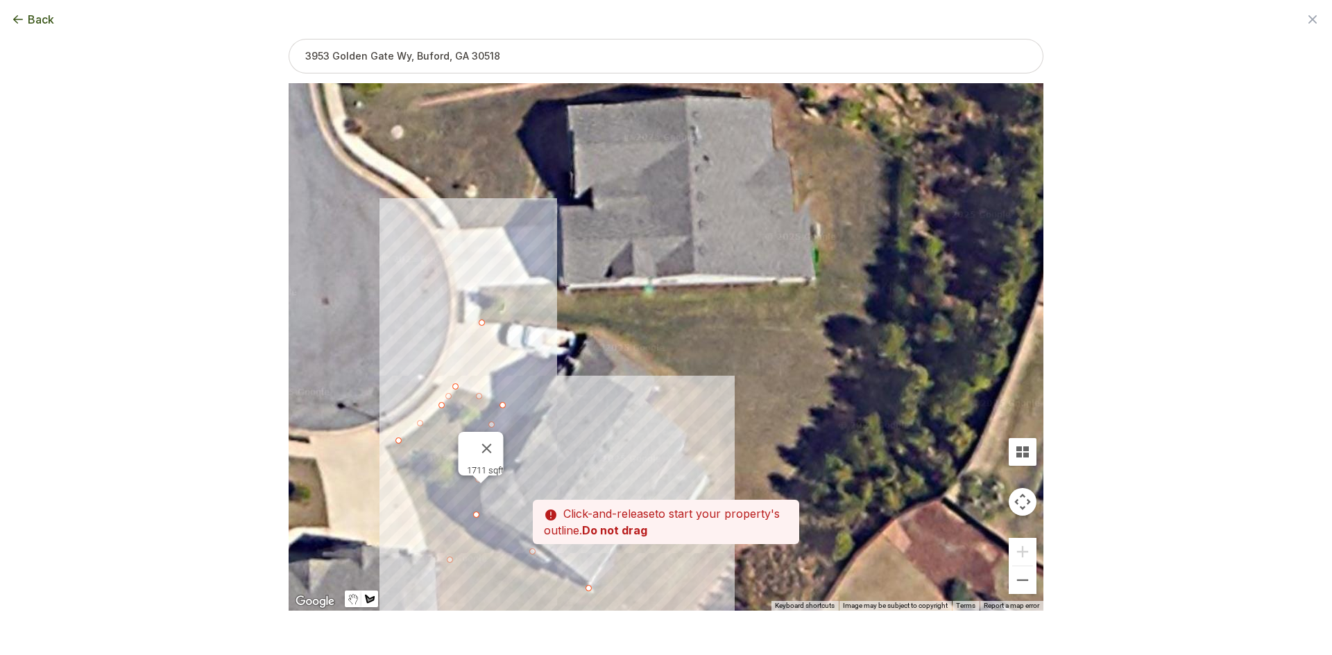
click at [481, 310] on div at bounding box center [666, 348] width 755 height 528
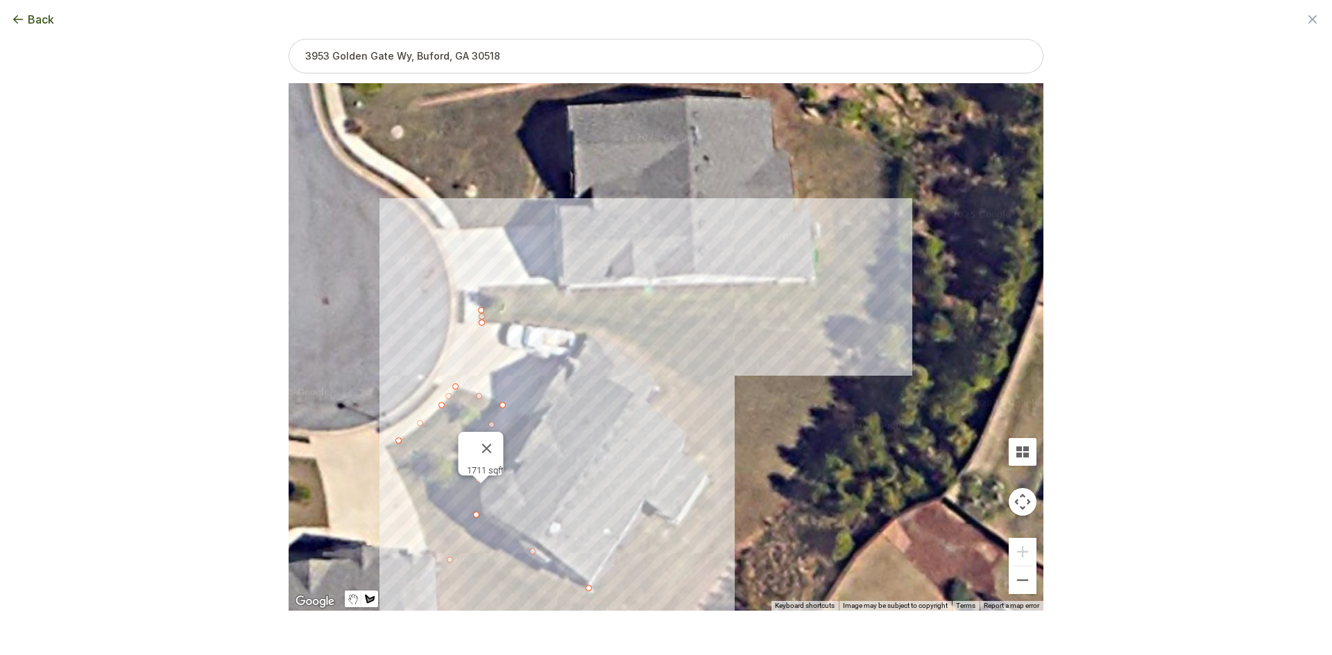
click at [807, 318] on div at bounding box center [666, 348] width 755 height 528
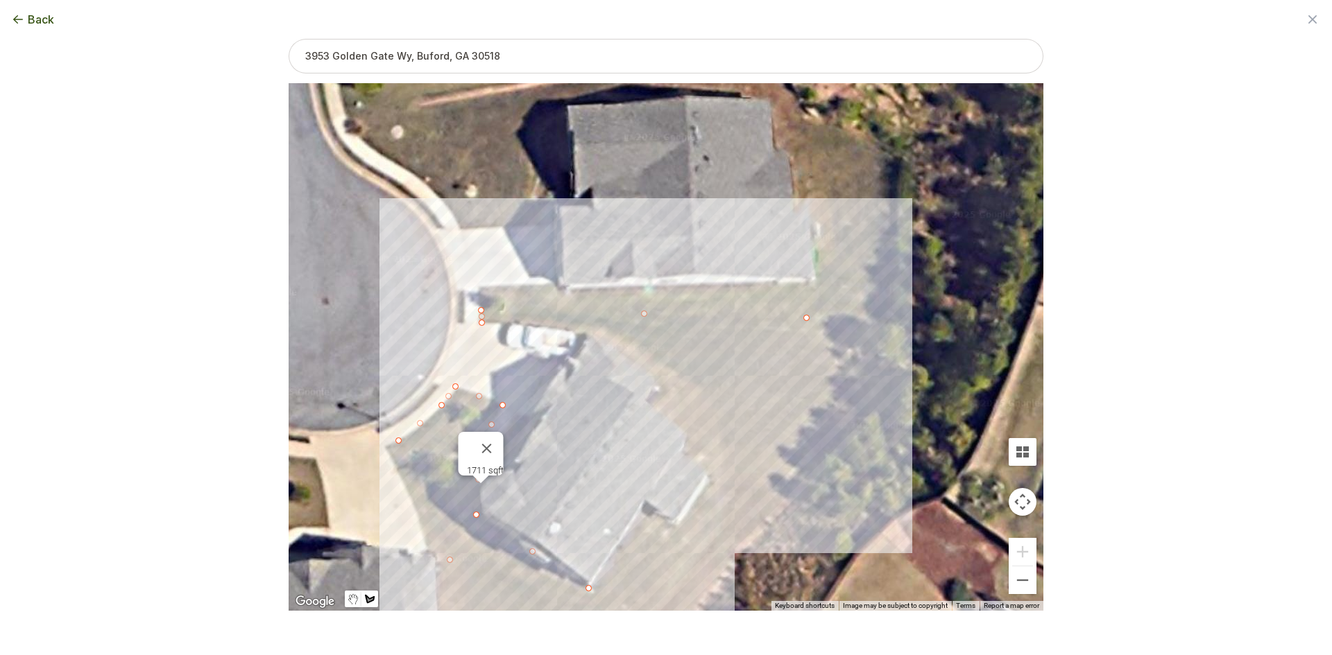
click at [689, 436] on div at bounding box center [666, 348] width 755 height 528
click at [651, 399] on div at bounding box center [666, 348] width 755 height 528
click at [655, 375] on div at bounding box center [666, 348] width 755 height 528
click at [590, 329] on div at bounding box center [666, 348] width 755 height 528
click at [481, 320] on div at bounding box center [666, 348] width 755 height 528
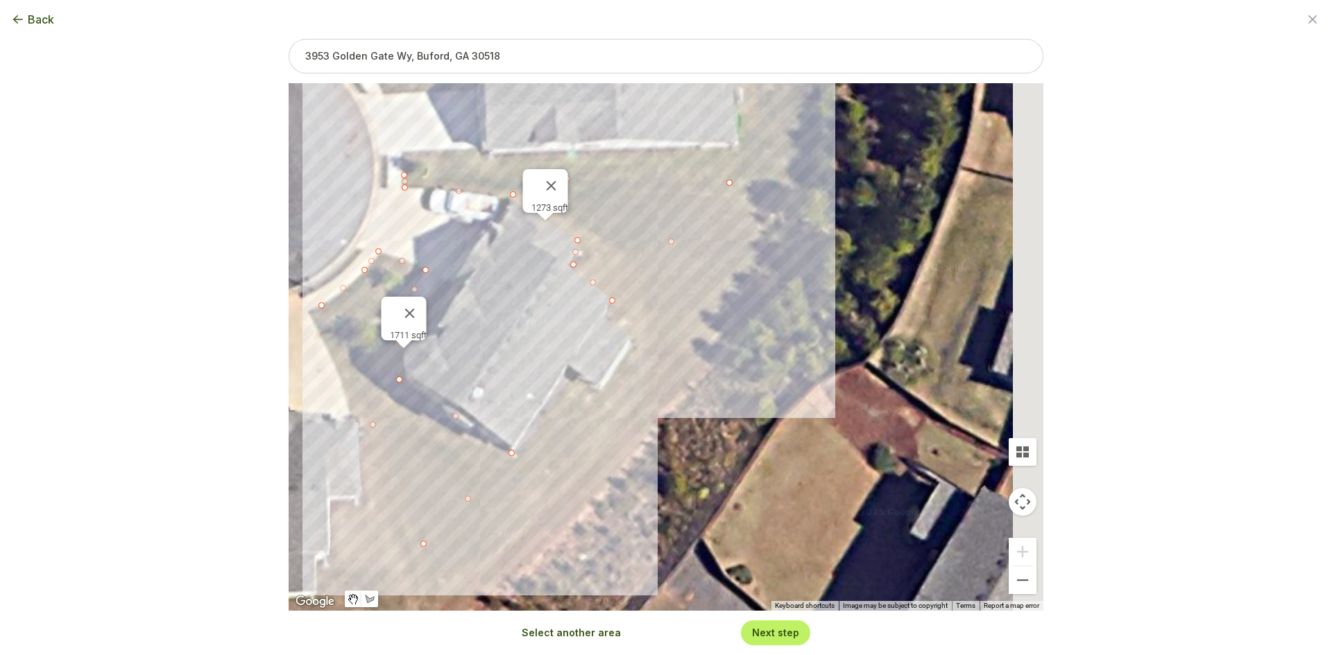
drag, startPoint x: 601, startPoint y: 445, endPoint x: 519, endPoint y: 302, distance: 164.7
click at [519, 302] on div "1711 sqft 1273 sqft" at bounding box center [666, 347] width 755 height 528
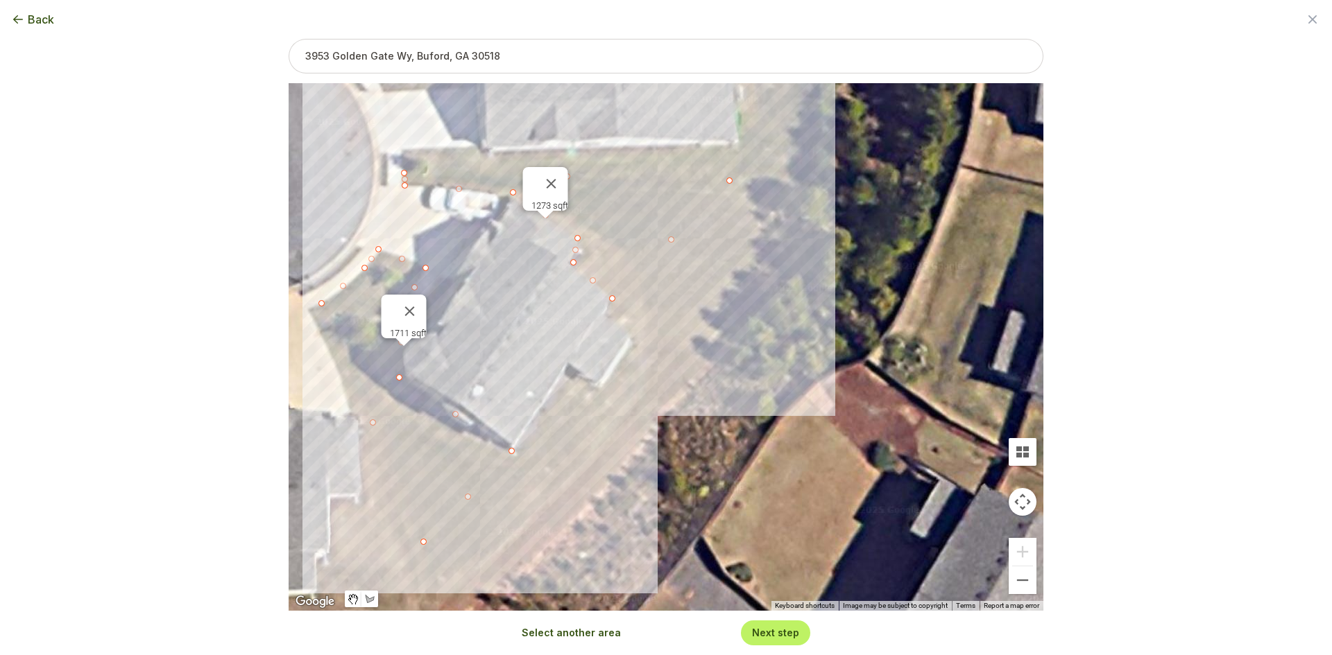
click at [581, 635] on button "Select another area" at bounding box center [571, 633] width 99 height 14
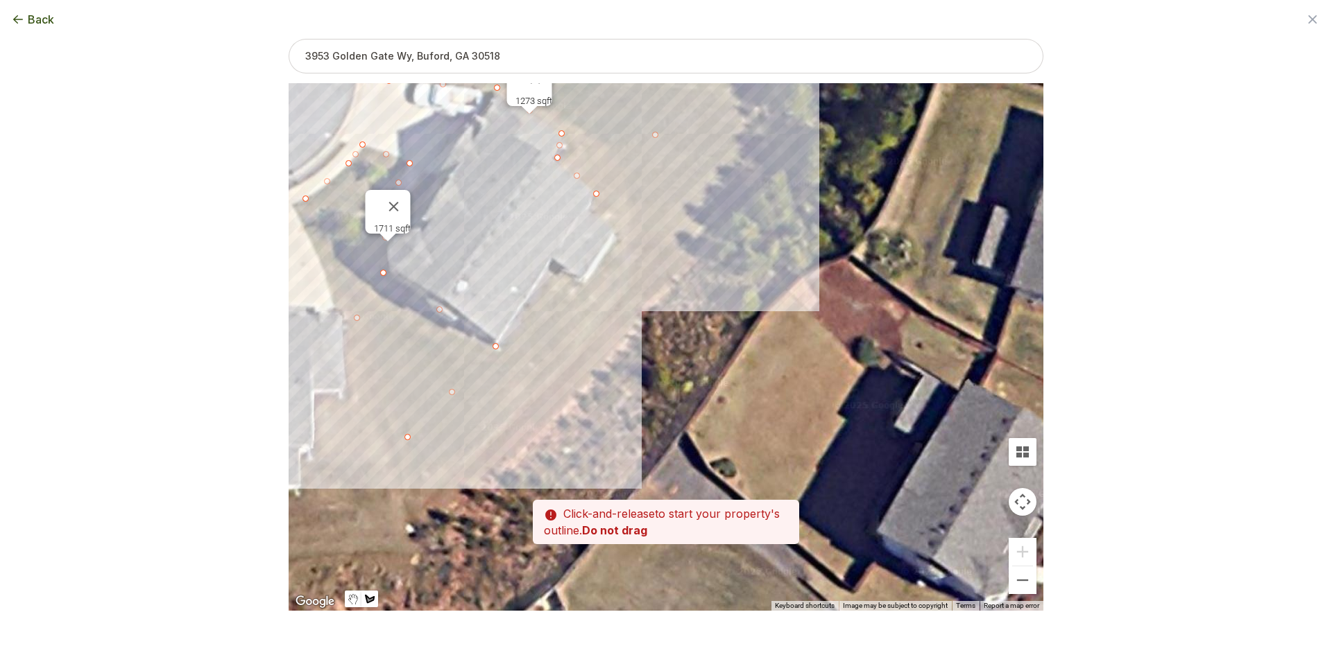
drag, startPoint x: 518, startPoint y: 361, endPoint x: 501, endPoint y: 246, distance: 116.4
click at [501, 246] on div at bounding box center [666, 348] width 755 height 528
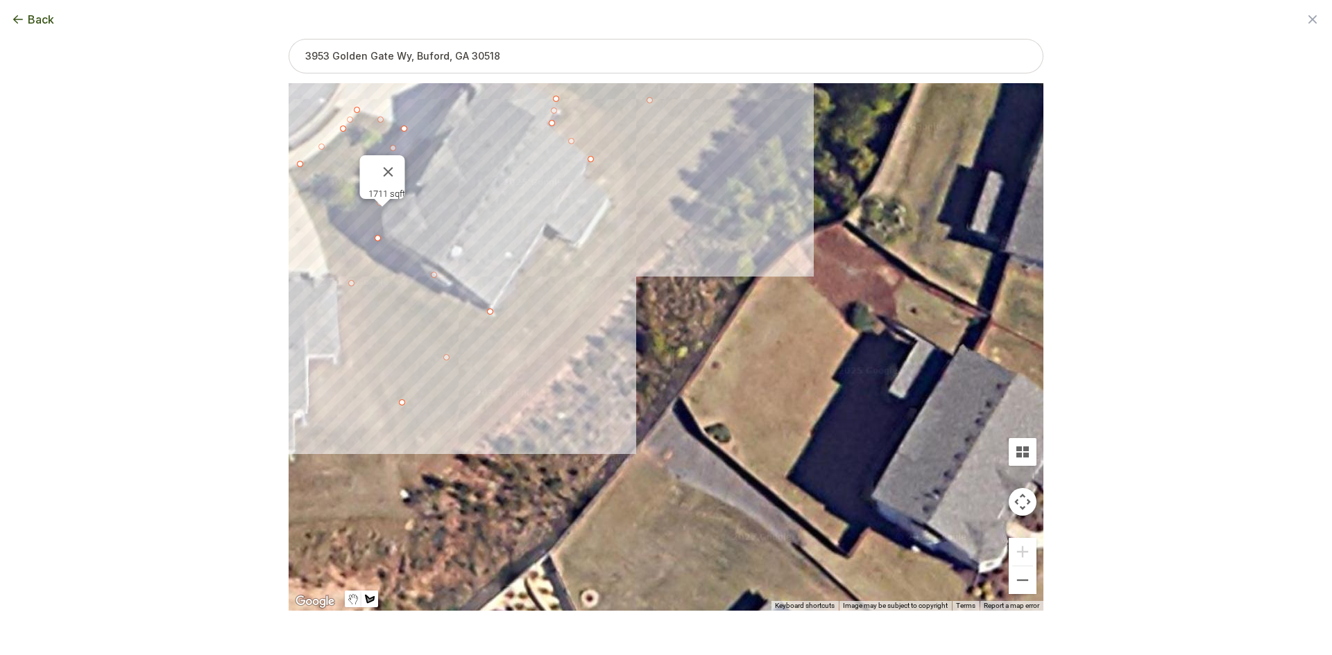
click at [403, 406] on div at bounding box center [666, 347] width 755 height 528
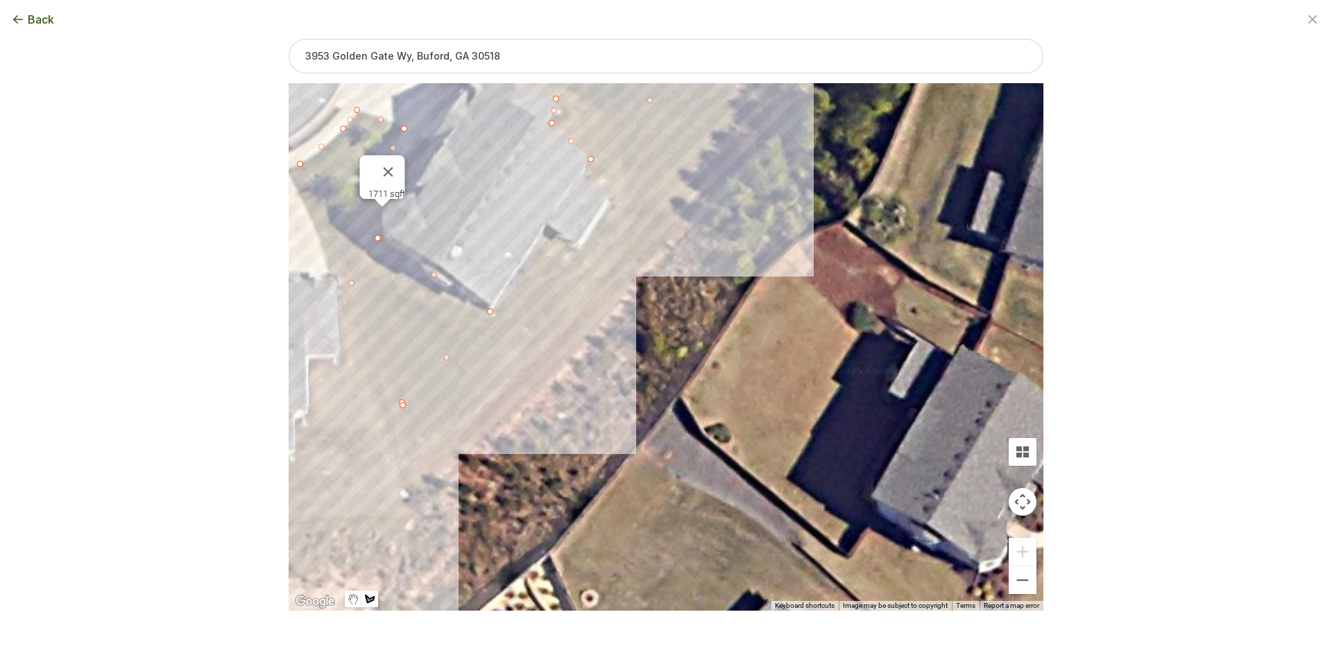
click at [409, 490] on div at bounding box center [666, 347] width 755 height 528
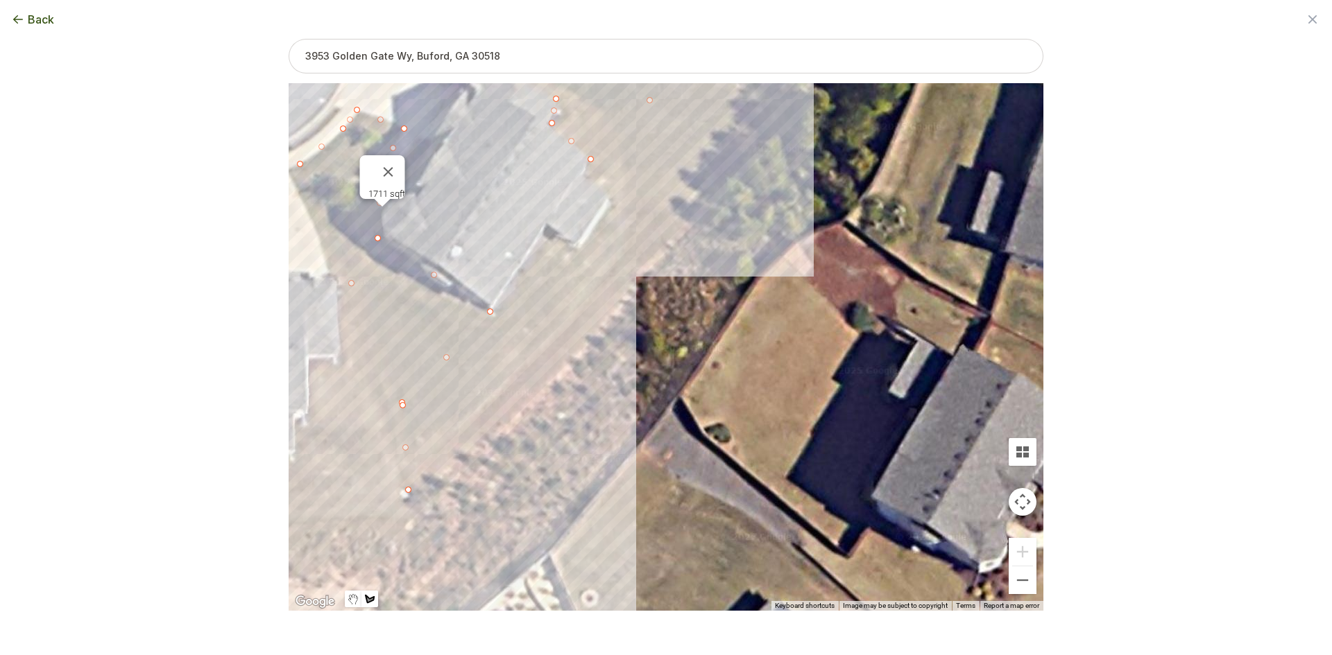
click at [509, 419] on div at bounding box center [666, 347] width 755 height 528
click at [610, 315] on div at bounding box center [666, 347] width 755 height 528
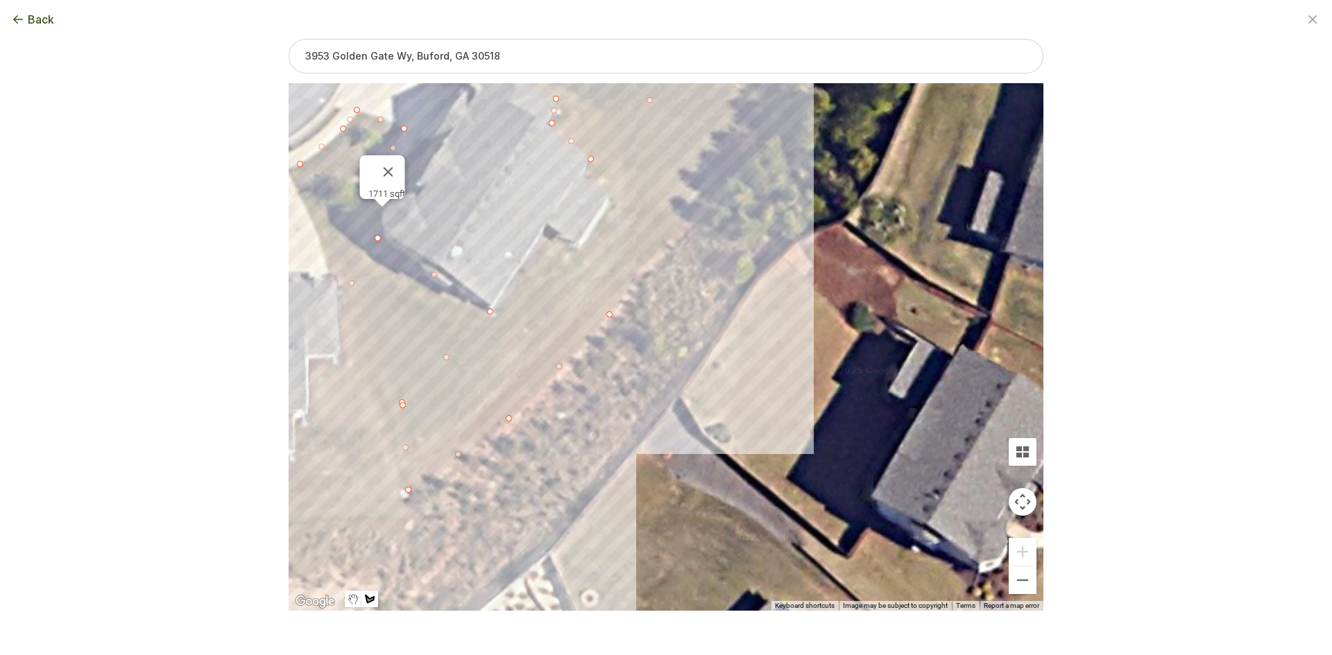
click at [691, 217] on div at bounding box center [666, 347] width 755 height 528
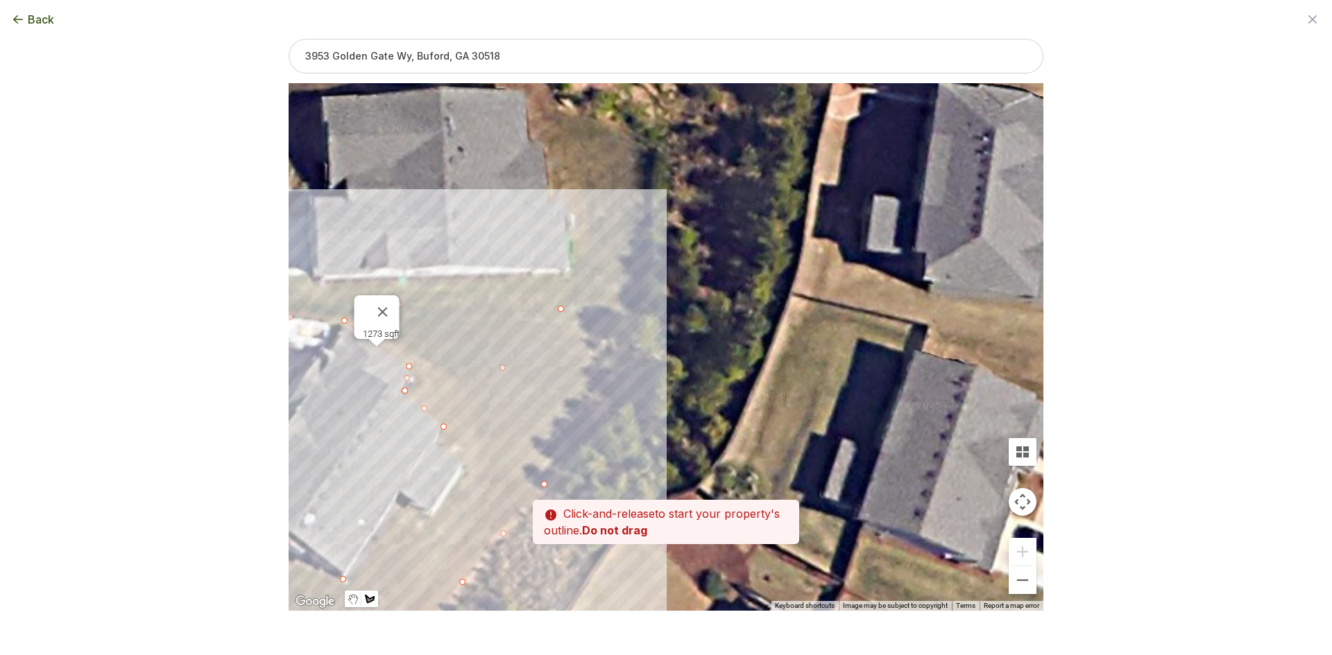
drag, startPoint x: 728, startPoint y: 151, endPoint x: 581, endPoint y: 422, distance: 308.8
click at [581, 422] on div at bounding box center [666, 347] width 755 height 528
click at [648, 339] on div at bounding box center [666, 347] width 755 height 528
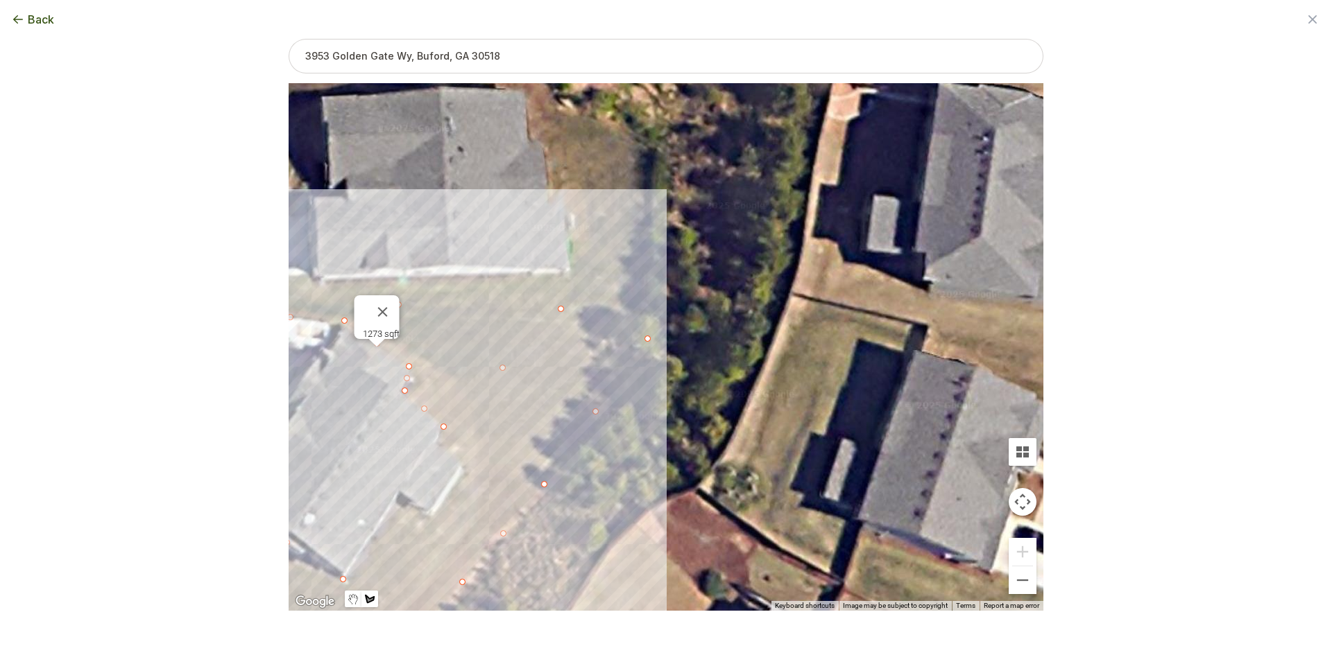
click at [567, 310] on div at bounding box center [666, 347] width 755 height 528
click at [440, 436] on div at bounding box center [666, 347] width 755 height 528
click at [449, 449] on div at bounding box center [666, 347] width 755 height 528
click at [467, 473] on div at bounding box center [666, 347] width 755 height 528
click at [434, 517] on div at bounding box center [666, 347] width 755 height 528
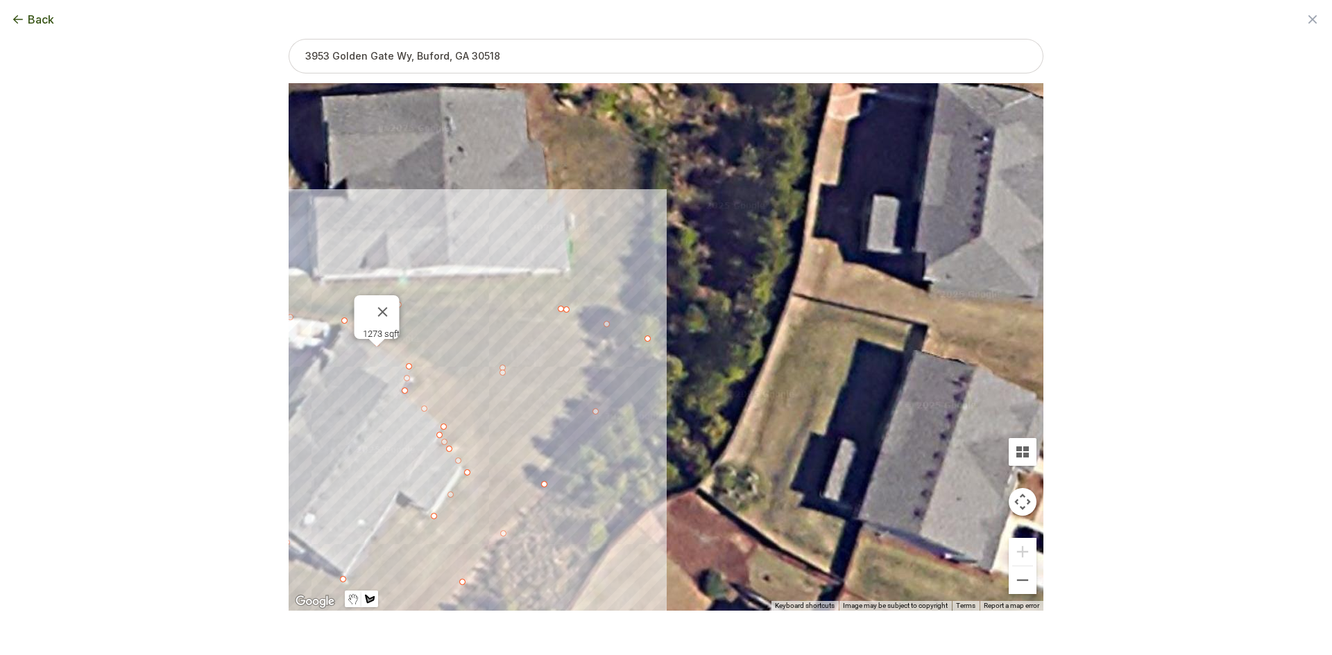
click at [402, 501] on div at bounding box center [666, 347] width 755 height 528
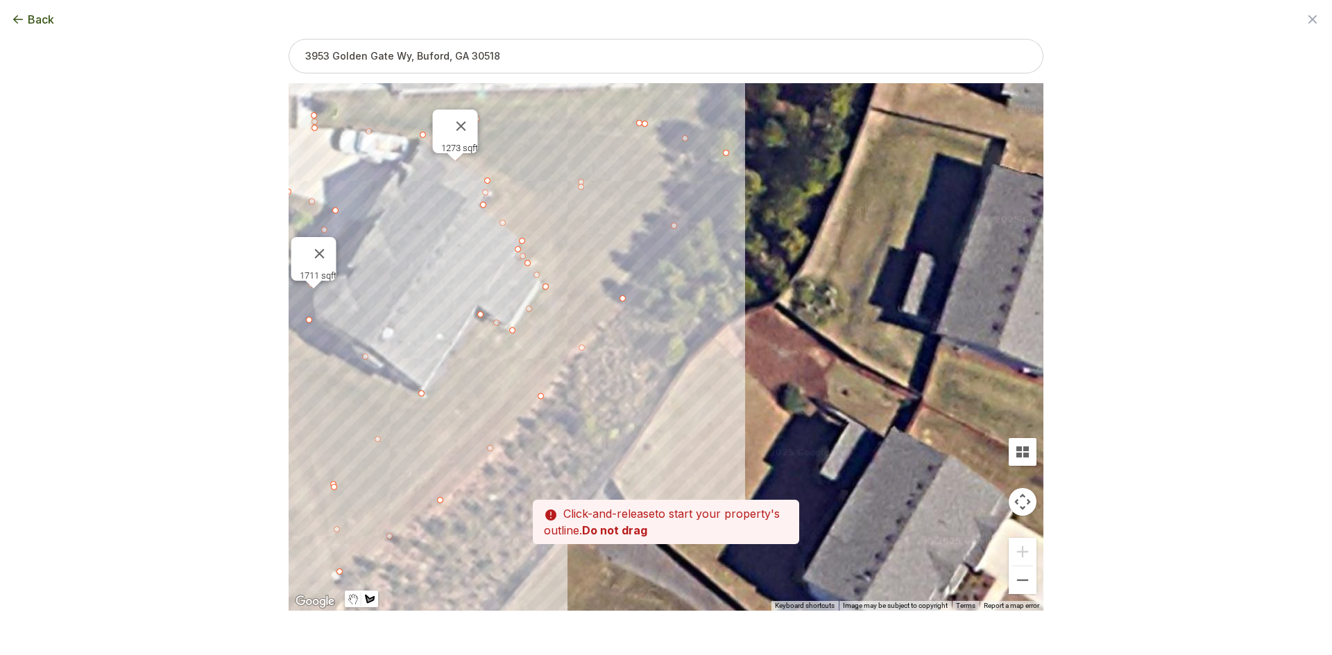
drag, startPoint x: 394, startPoint y: 535, endPoint x: 474, endPoint y: 343, distance: 208.3
click at [474, 343] on div at bounding box center [666, 347] width 755 height 528
click at [424, 397] on div at bounding box center [666, 347] width 755 height 528
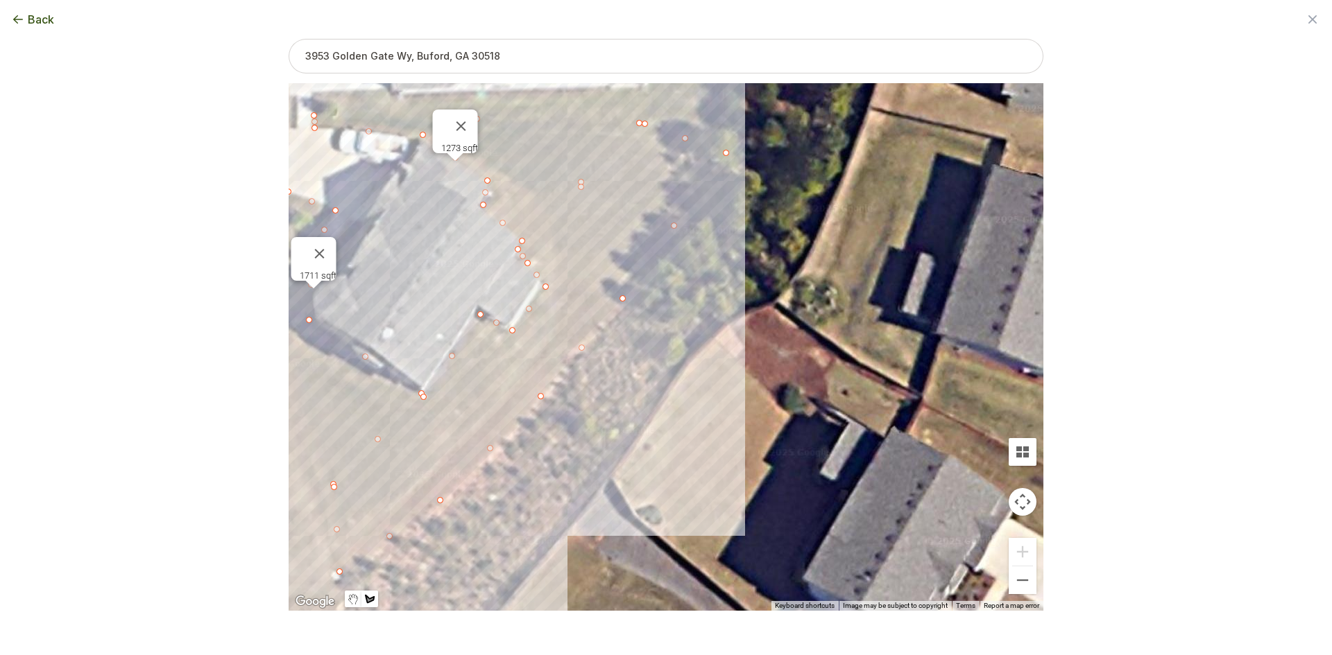
click at [334, 487] on div at bounding box center [666, 347] width 755 height 528
type input "6910"
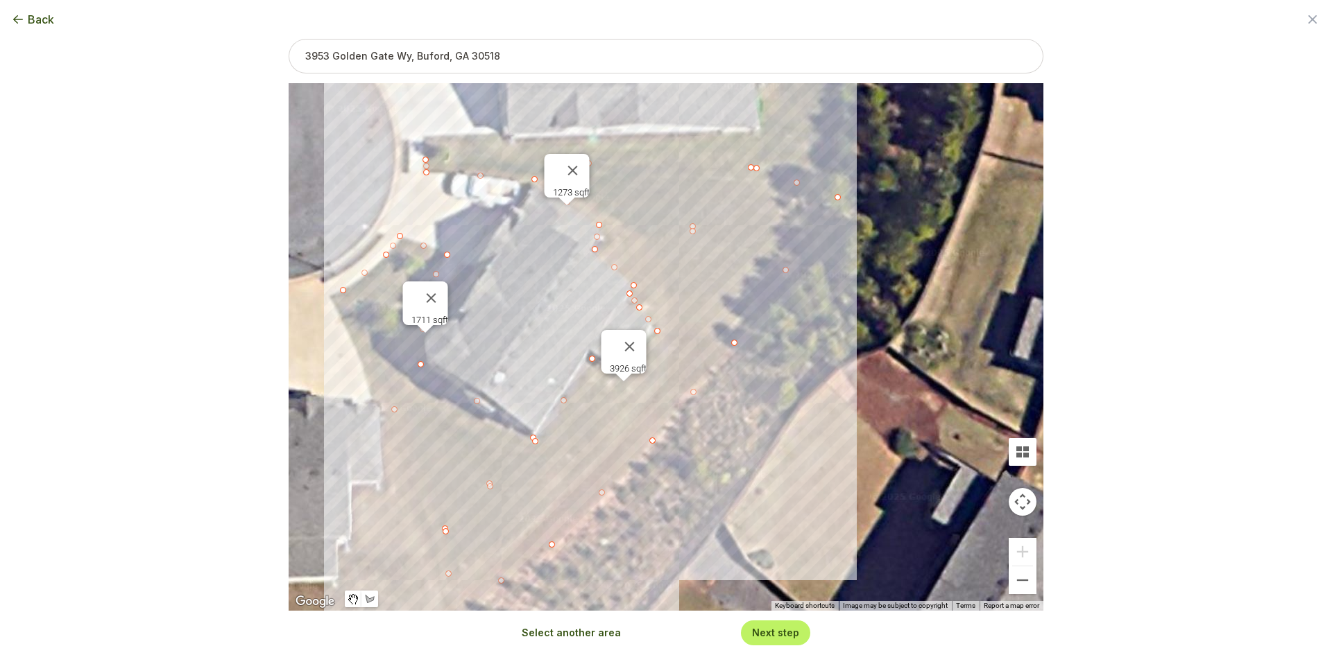
drag, startPoint x: 401, startPoint y: 304, endPoint x: 514, endPoint y: 348, distance: 121.5
click at [514, 348] on div "1711 sqft 1273 sqft 3926 sqft" at bounding box center [666, 347] width 755 height 528
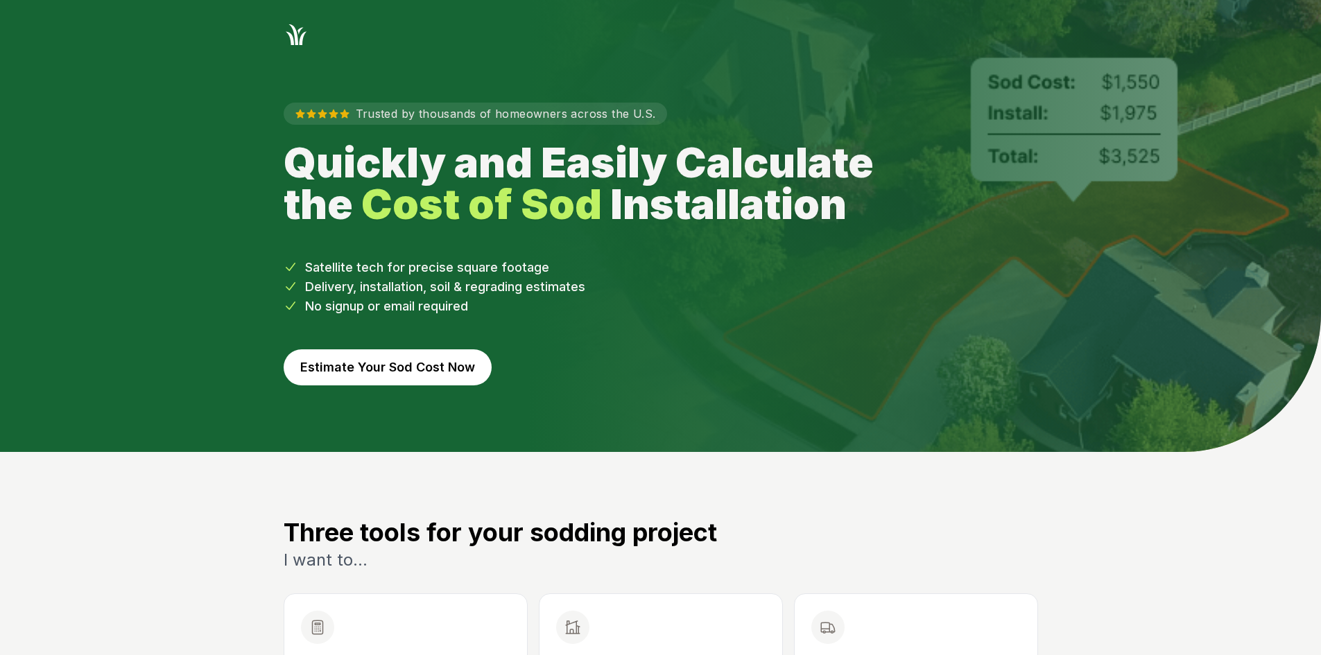
click at [475, 363] on button "Estimate Your Sod Cost Now" at bounding box center [388, 368] width 208 height 36
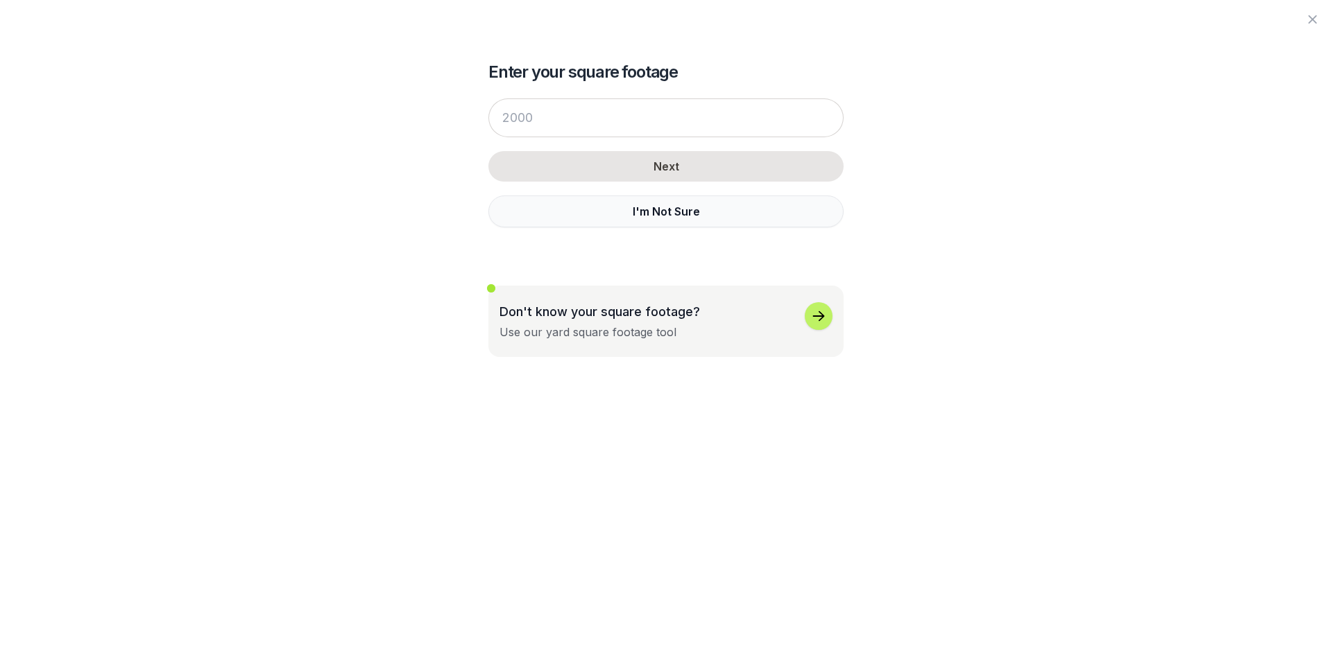
click at [560, 226] on button "I'm Not Sure" at bounding box center [665, 212] width 355 height 32
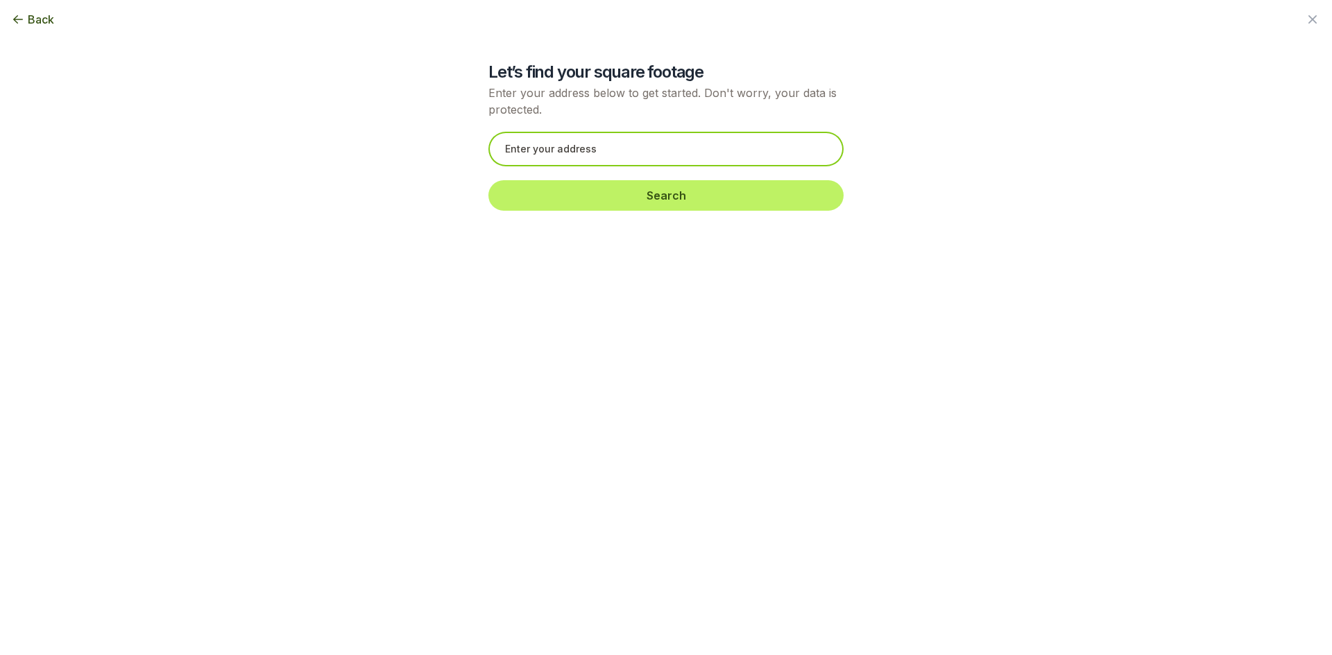
click at [499, 154] on input "text" at bounding box center [665, 149] width 355 height 35
paste input "1127 Banbury Cross"
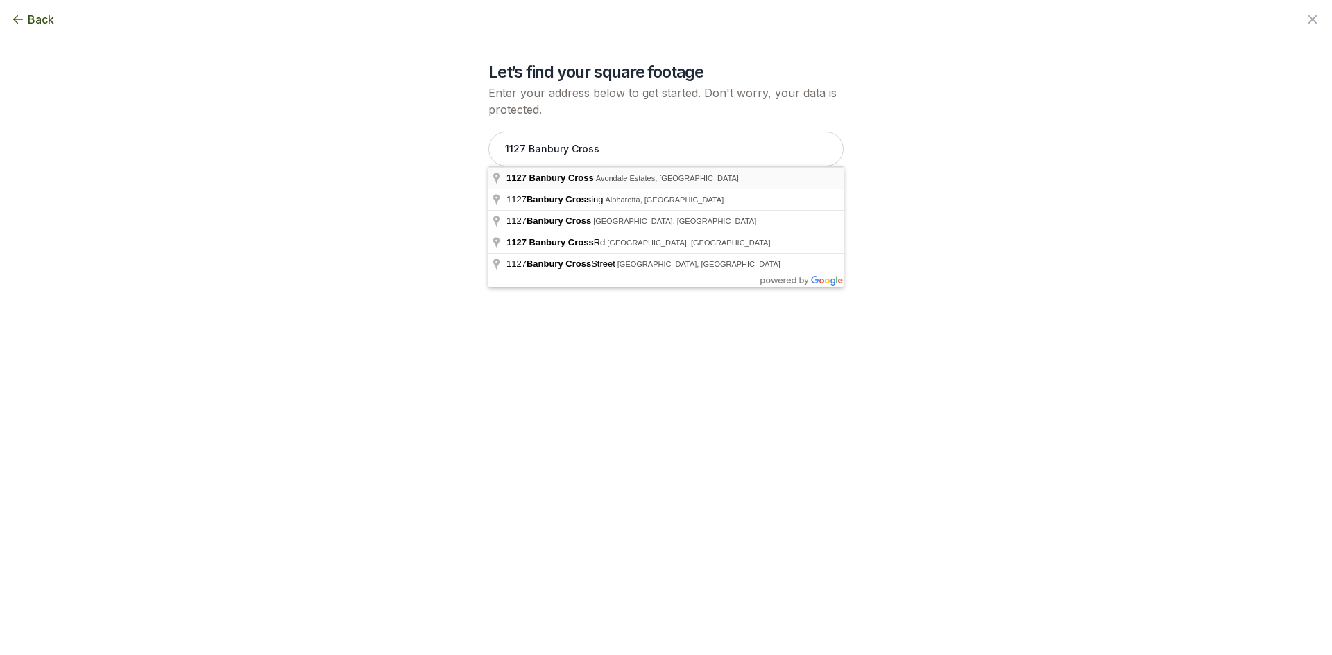
type input "[STREET_ADDRESS]"
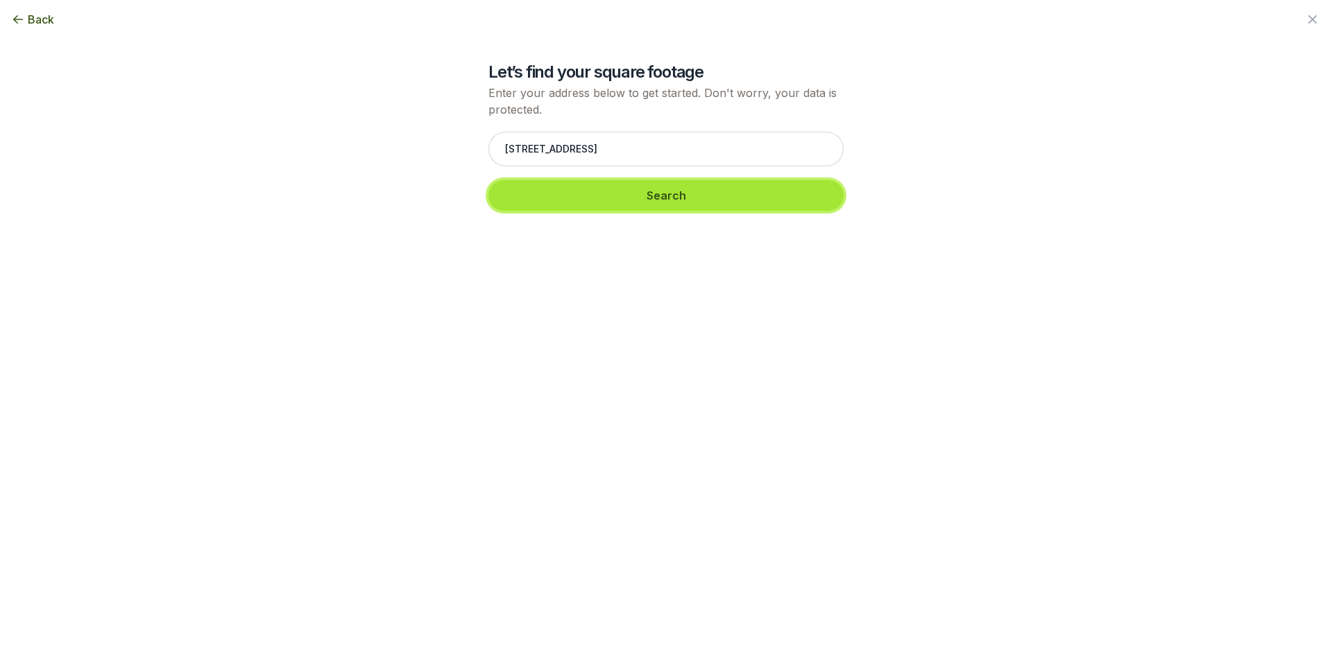
click at [567, 210] on button "Search" at bounding box center [665, 195] width 355 height 31
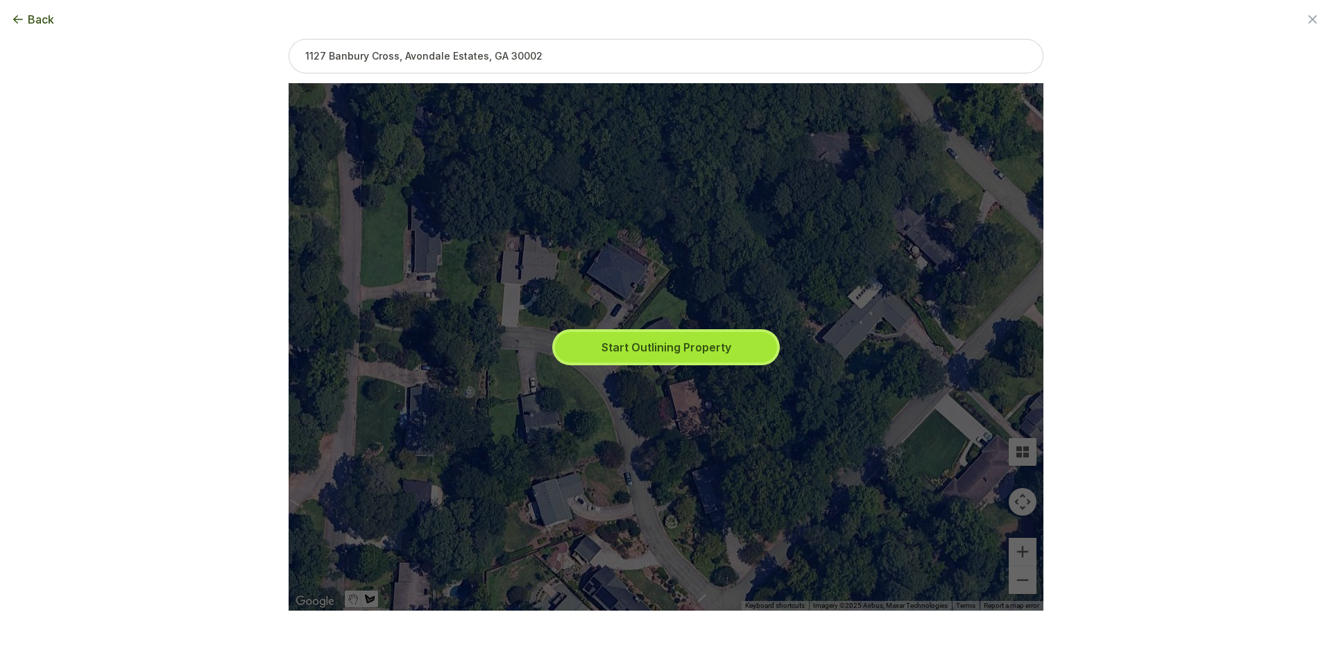
click at [614, 358] on button "Start Outlining Property" at bounding box center [666, 347] width 222 height 31
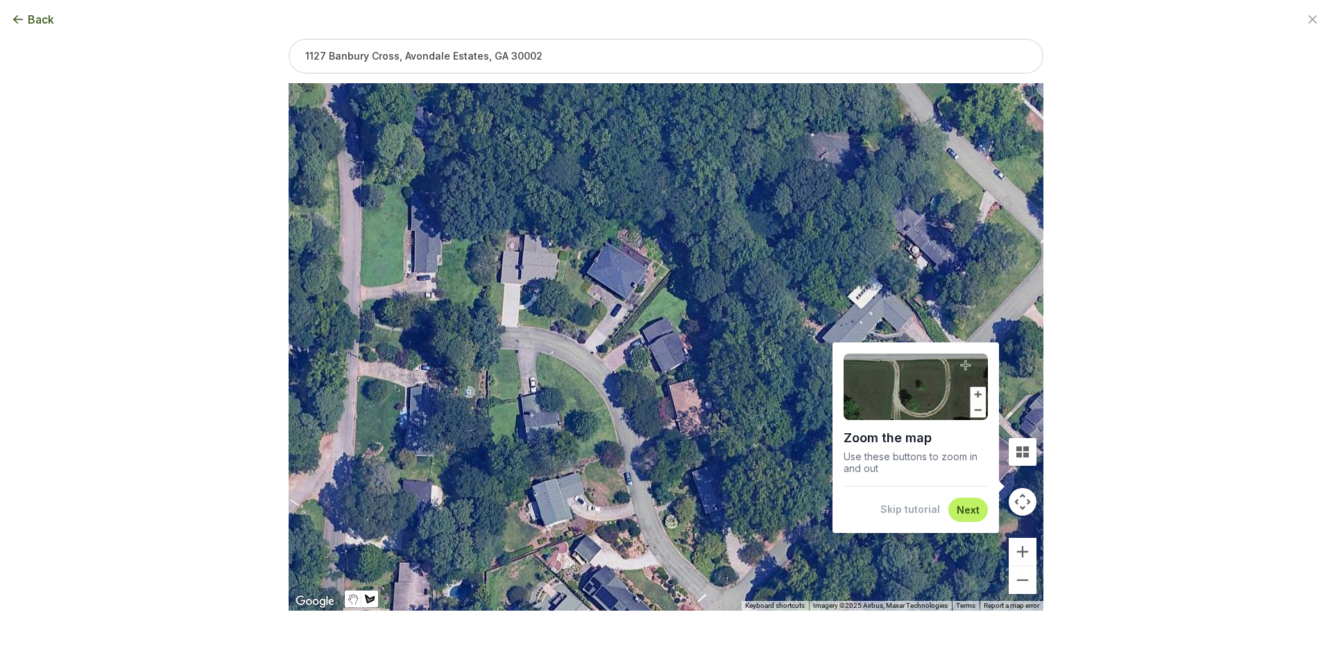
drag, startPoint x: 906, startPoint y: 505, endPoint x: 914, endPoint y: 517, distance: 15.0
click at [906, 508] on button "Skip tutorial" at bounding box center [910, 510] width 60 height 14
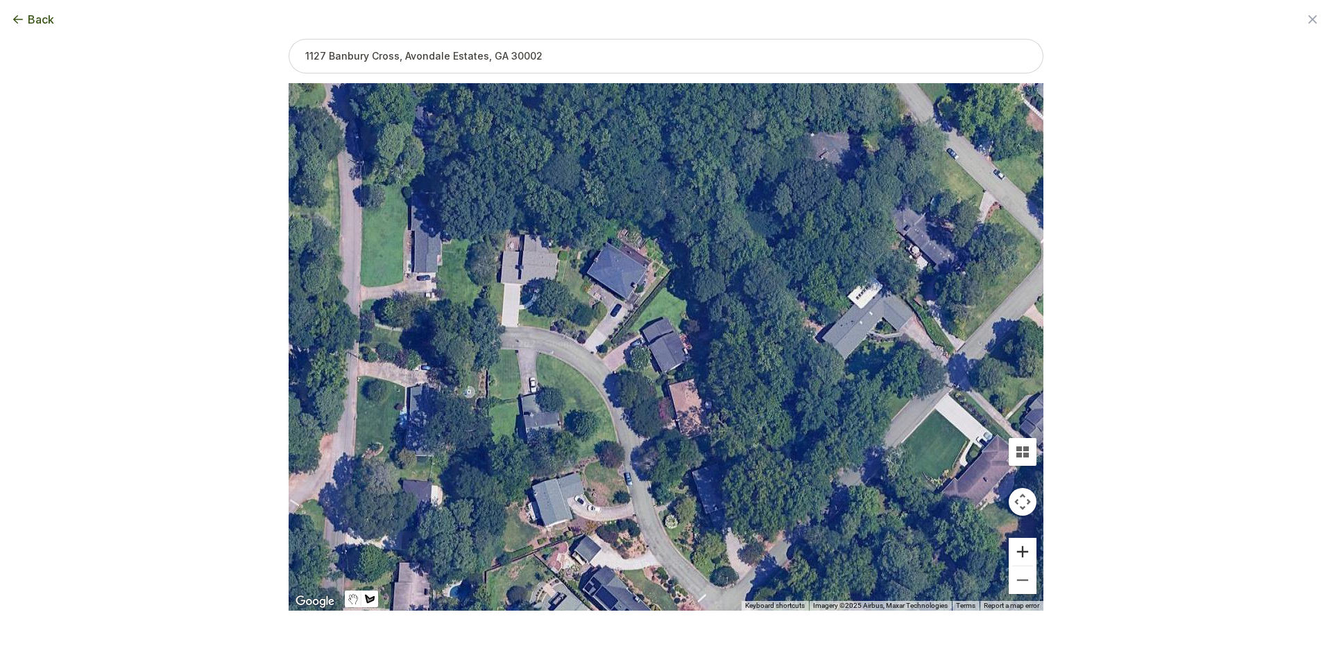
click at [1020, 556] on button "Zoom in" at bounding box center [1022, 552] width 28 height 28
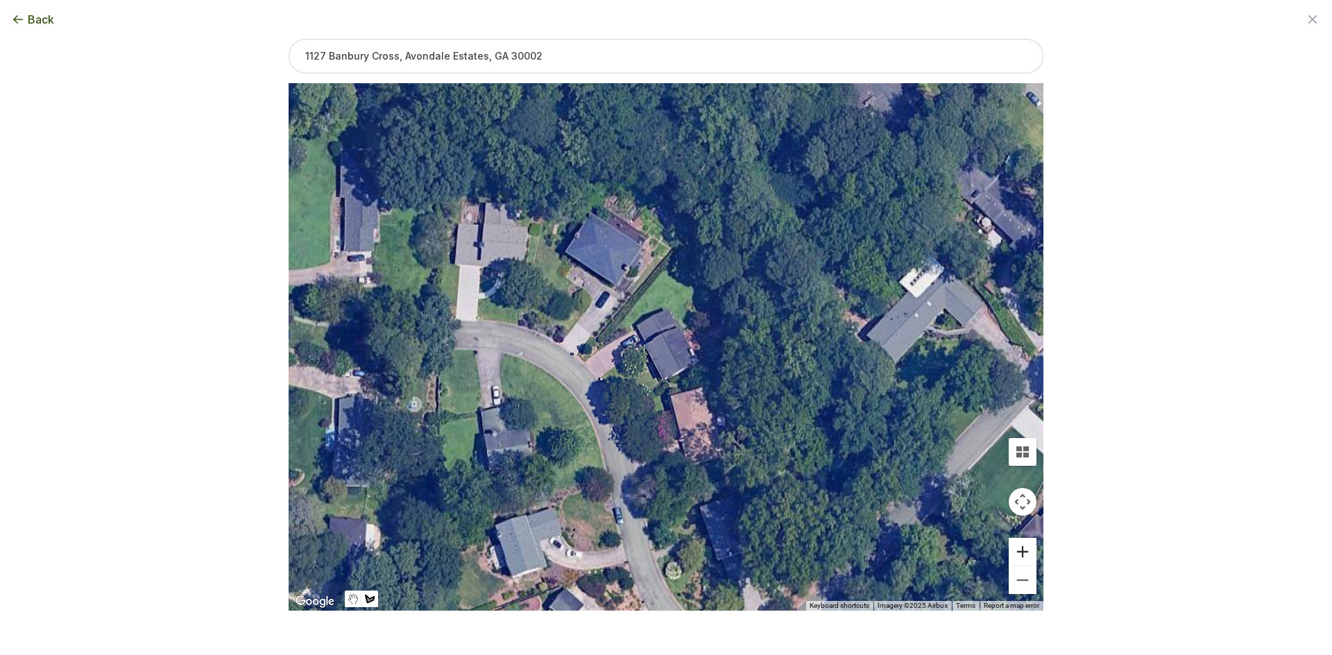
click at [1020, 556] on button "Zoom in" at bounding box center [1022, 552] width 28 height 28
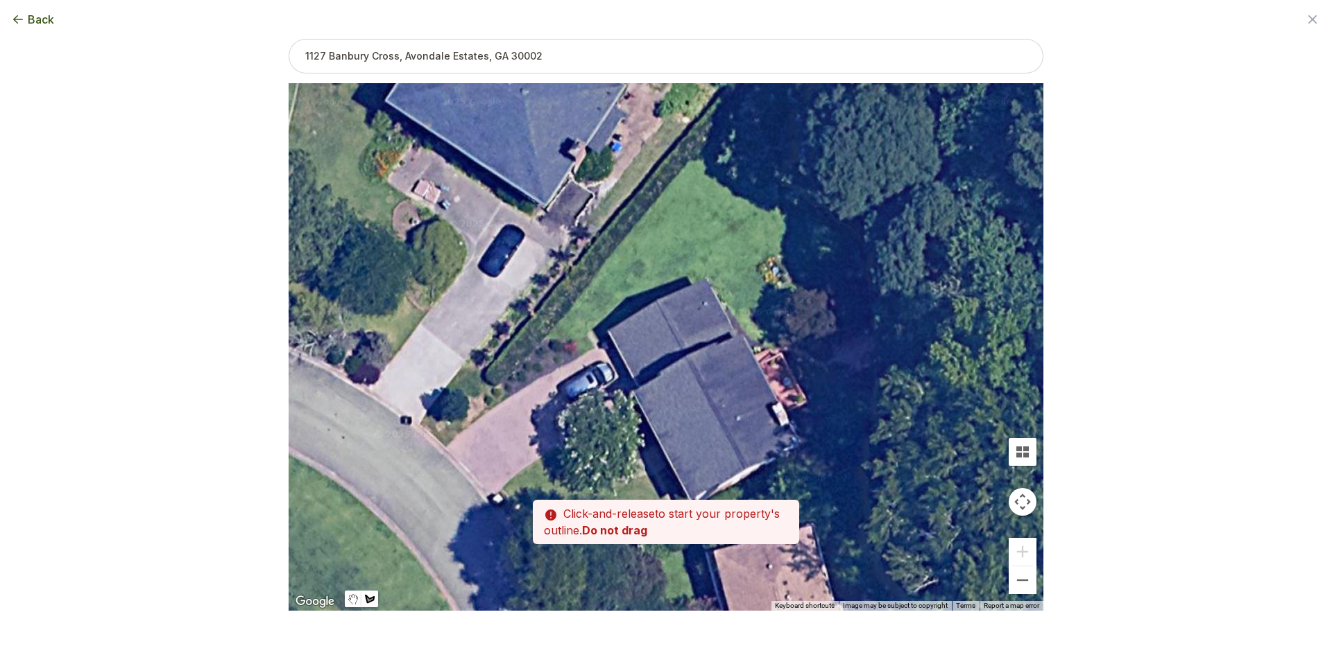
drag, startPoint x: 581, startPoint y: 361, endPoint x: 621, endPoint y: 426, distance: 76.4
click at [621, 426] on div at bounding box center [666, 348] width 755 height 528
click at [581, 356] on div at bounding box center [666, 348] width 755 height 528
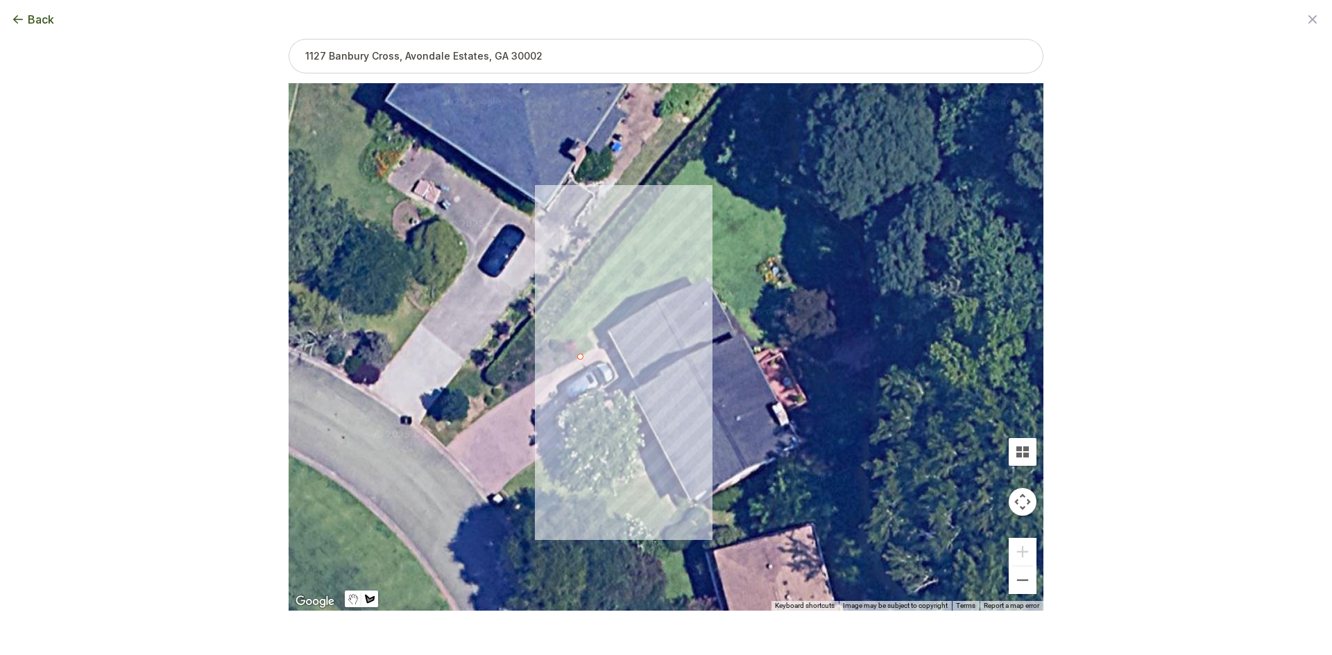
click at [551, 332] on div at bounding box center [666, 348] width 755 height 528
click at [652, 205] on div at bounding box center [666, 348] width 755 height 528
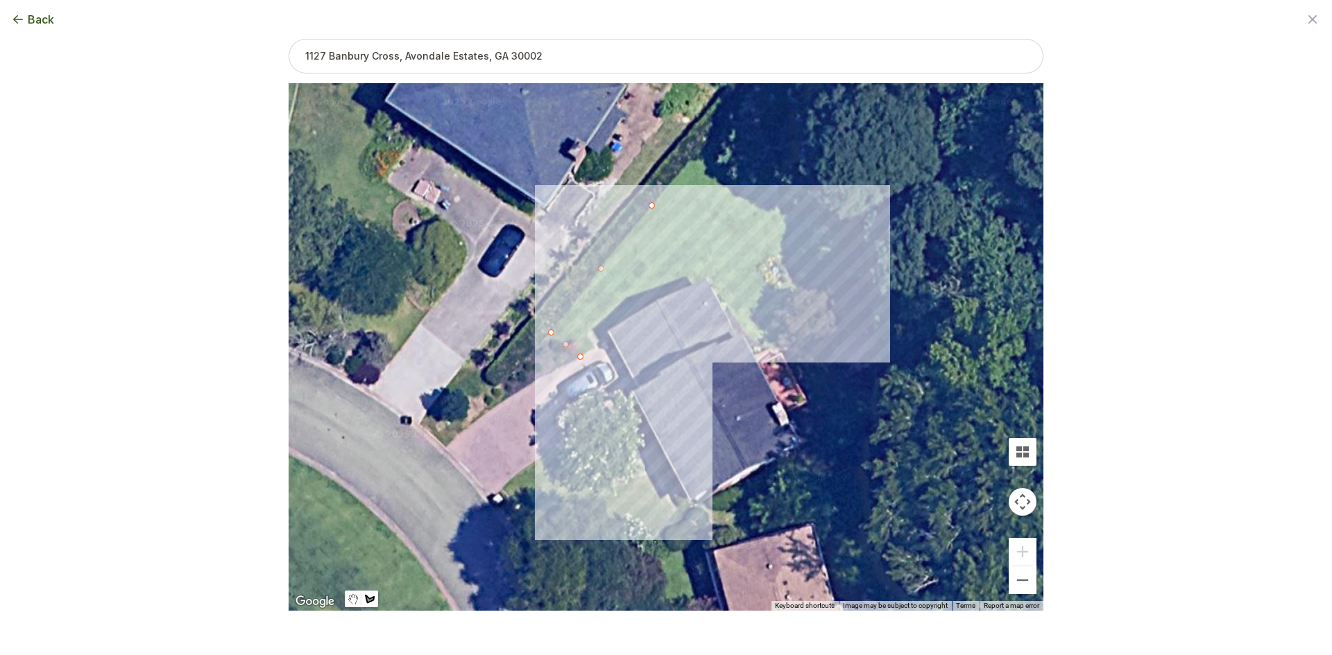
click at [703, 279] on div at bounding box center [666, 348] width 755 height 528
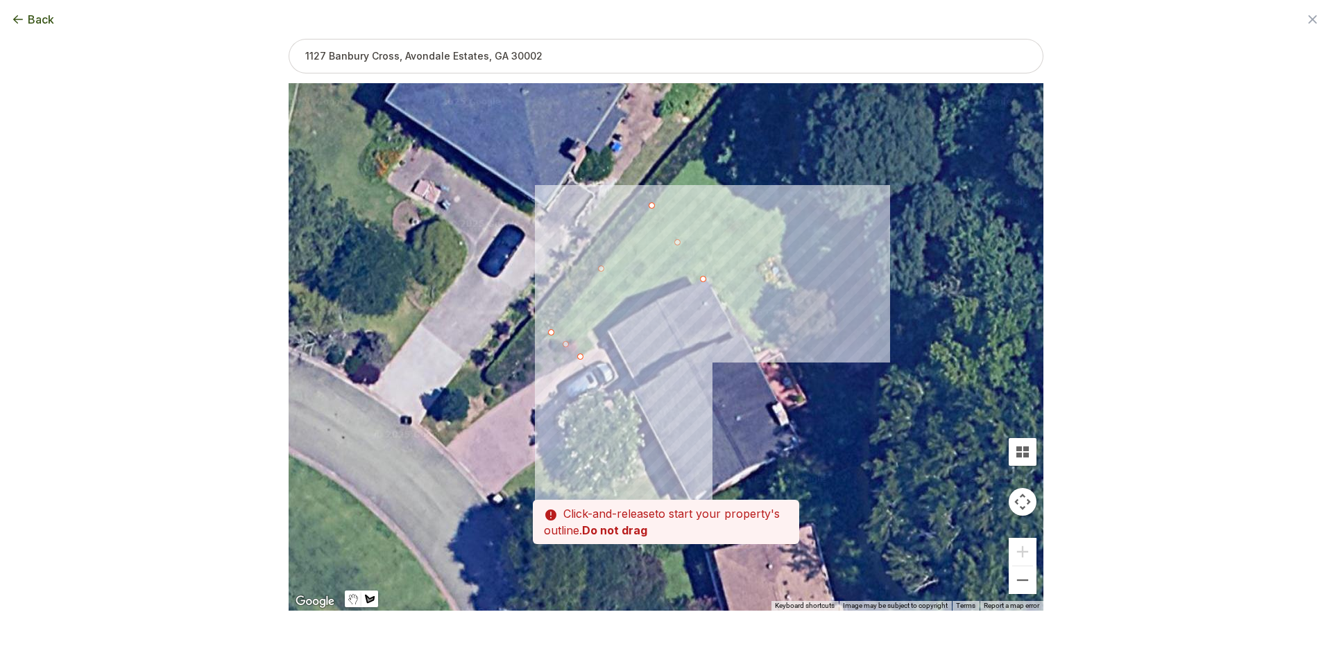
click at [656, 300] on div at bounding box center [666, 348] width 755 height 528
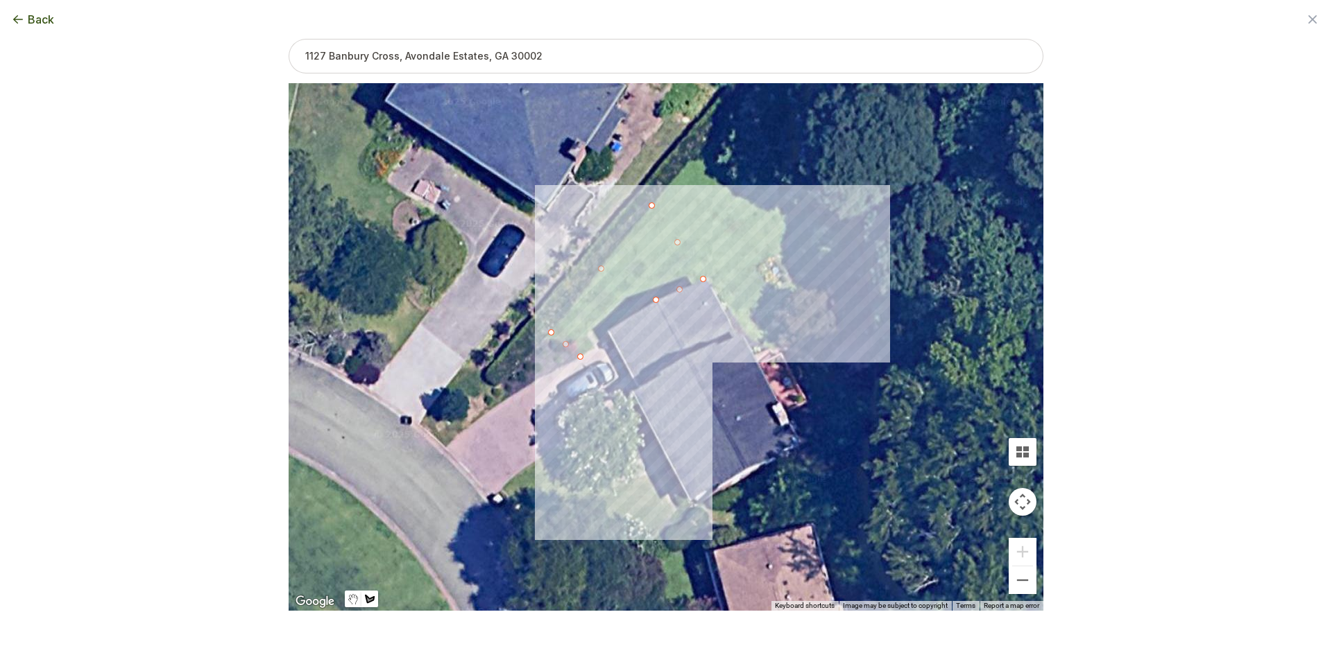
click at [605, 329] on div at bounding box center [666, 348] width 755 height 528
click at [588, 332] on div at bounding box center [666, 348] width 755 height 528
click at [596, 350] on div at bounding box center [666, 348] width 755 height 528
click at [581, 359] on div at bounding box center [666, 348] width 755 height 528
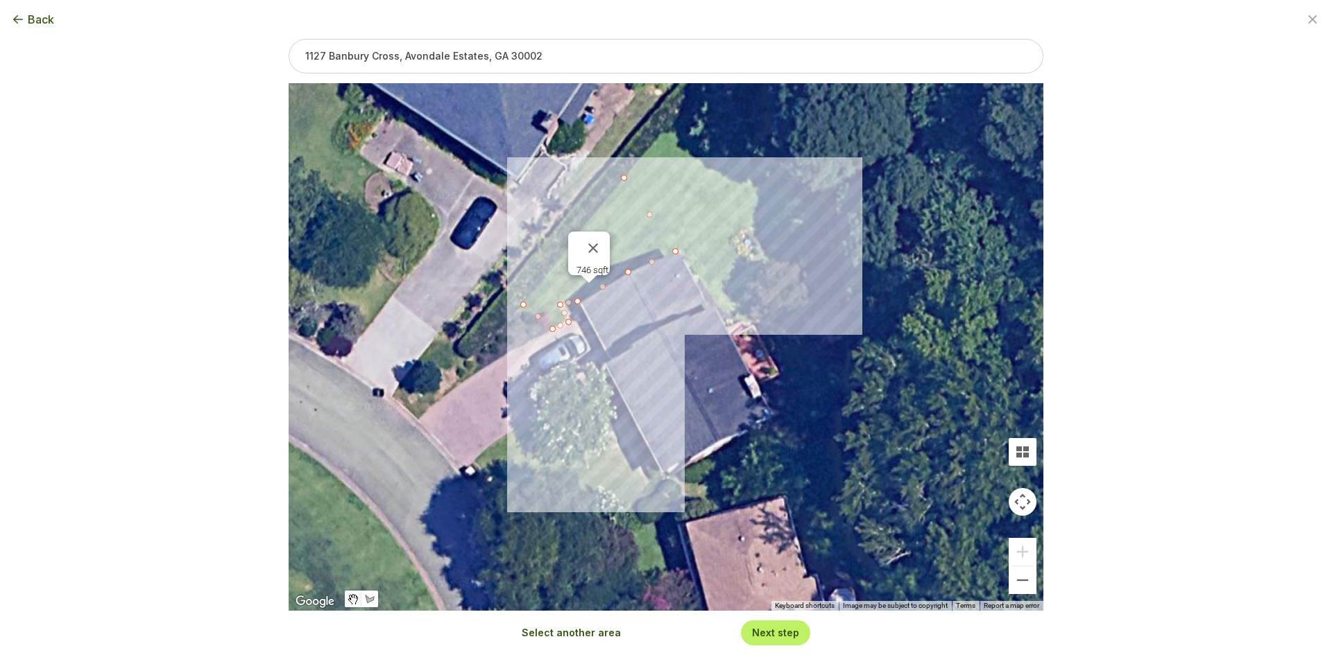
drag, startPoint x: 545, startPoint y: 381, endPoint x: 513, endPoint y: 342, distance: 50.3
click at [513, 342] on div "746 sqft" at bounding box center [666, 347] width 755 height 528
click at [548, 626] on div "Select another area Next step" at bounding box center [665, 633] width 311 height 24
click at [547, 633] on button "Select another area" at bounding box center [571, 633] width 99 height 14
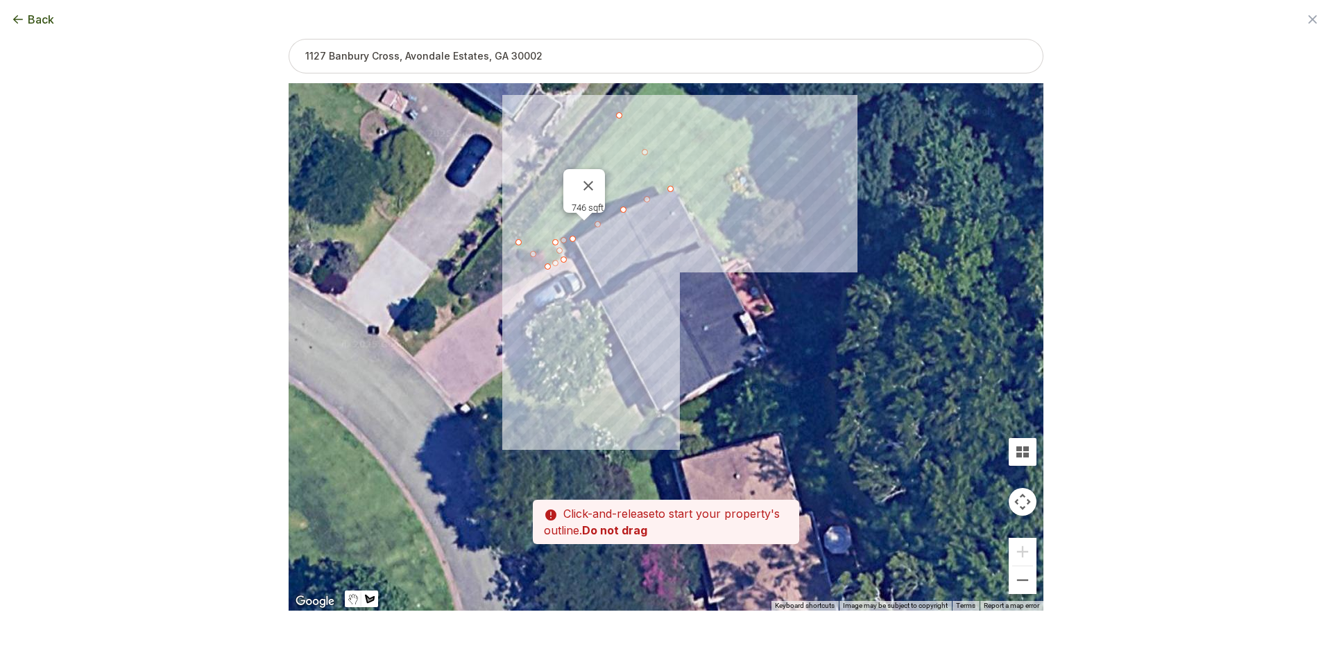
drag, startPoint x: 542, startPoint y: 555, endPoint x: 535, endPoint y: 488, distance: 67.6
click at [535, 489] on div at bounding box center [666, 348] width 755 height 528
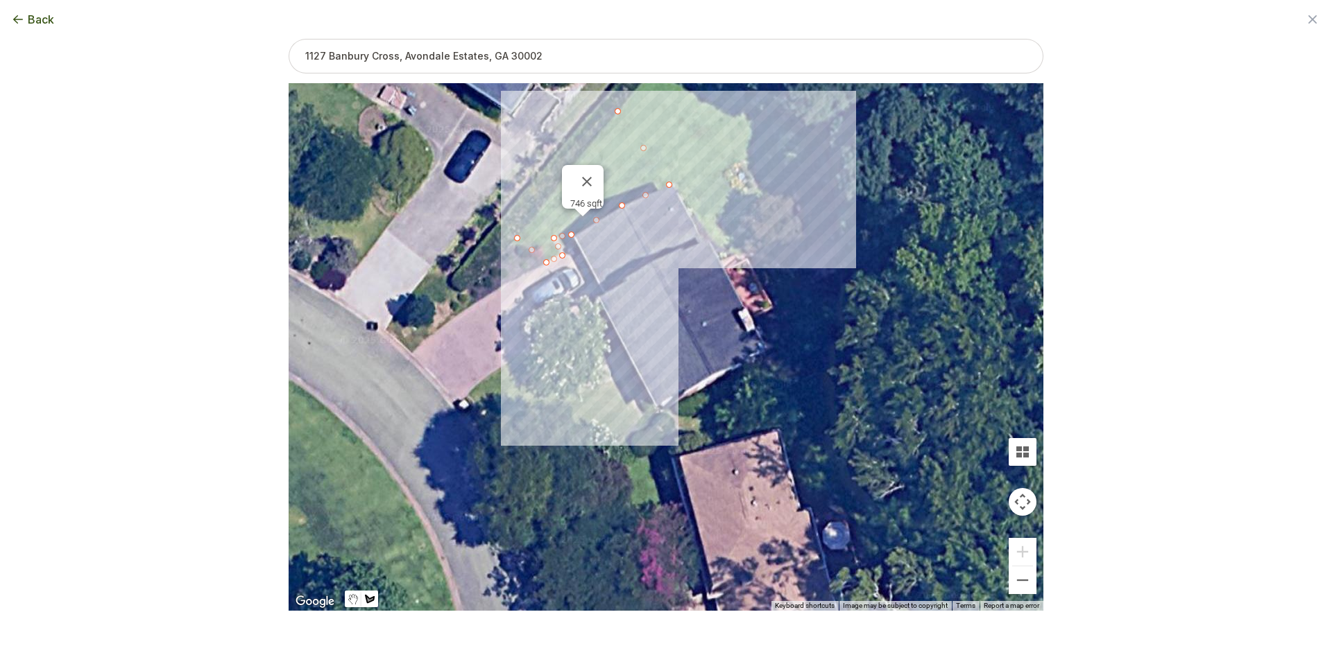
click at [652, 407] on div at bounding box center [666, 348] width 755 height 528
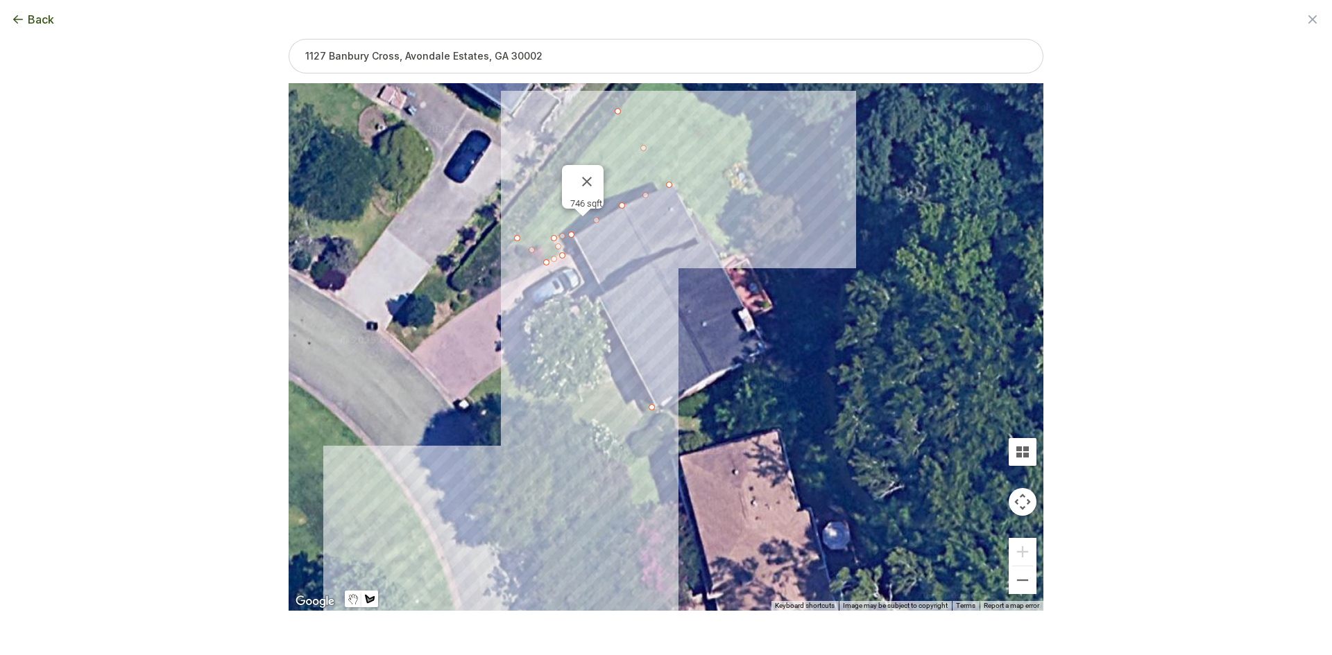
click at [510, 486] on div at bounding box center [666, 348] width 755 height 528
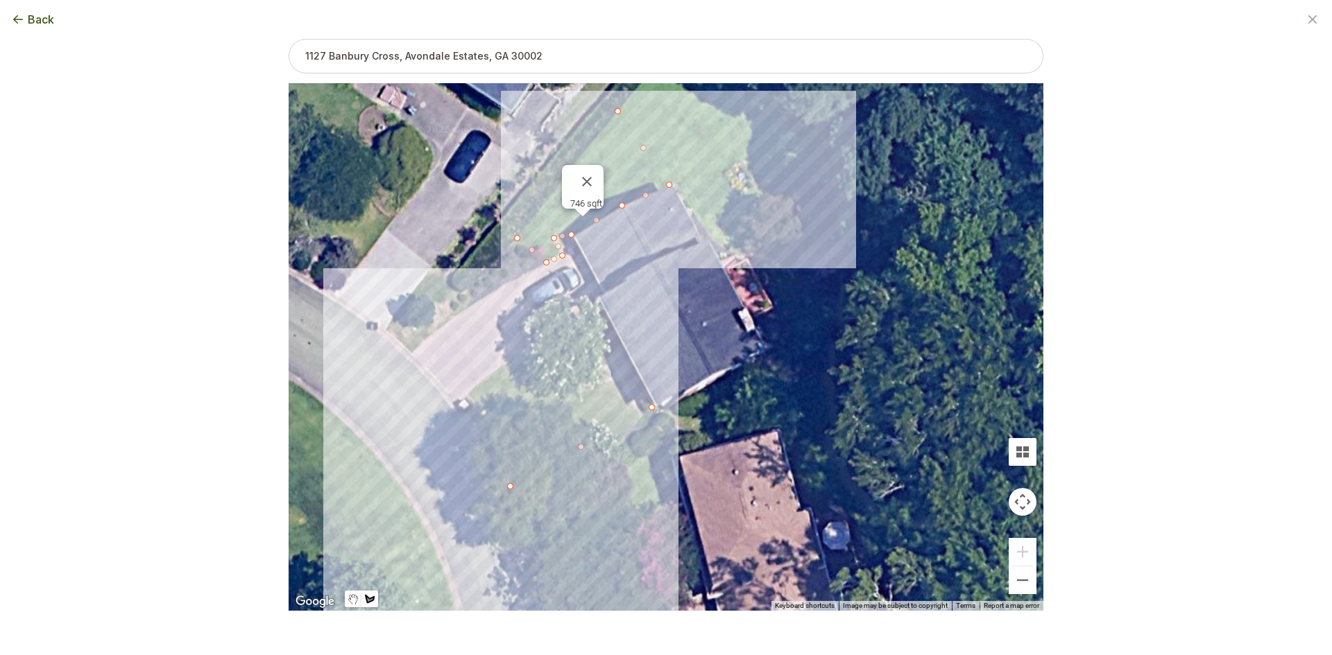
click at [458, 402] on div at bounding box center [666, 348] width 755 height 528
click at [499, 366] on div at bounding box center [666, 348] width 755 height 528
click at [533, 352] on div at bounding box center [666, 348] width 755 height 528
click at [558, 388] on div at bounding box center [666, 348] width 755 height 528
click at [628, 378] on div at bounding box center [666, 348] width 755 height 528
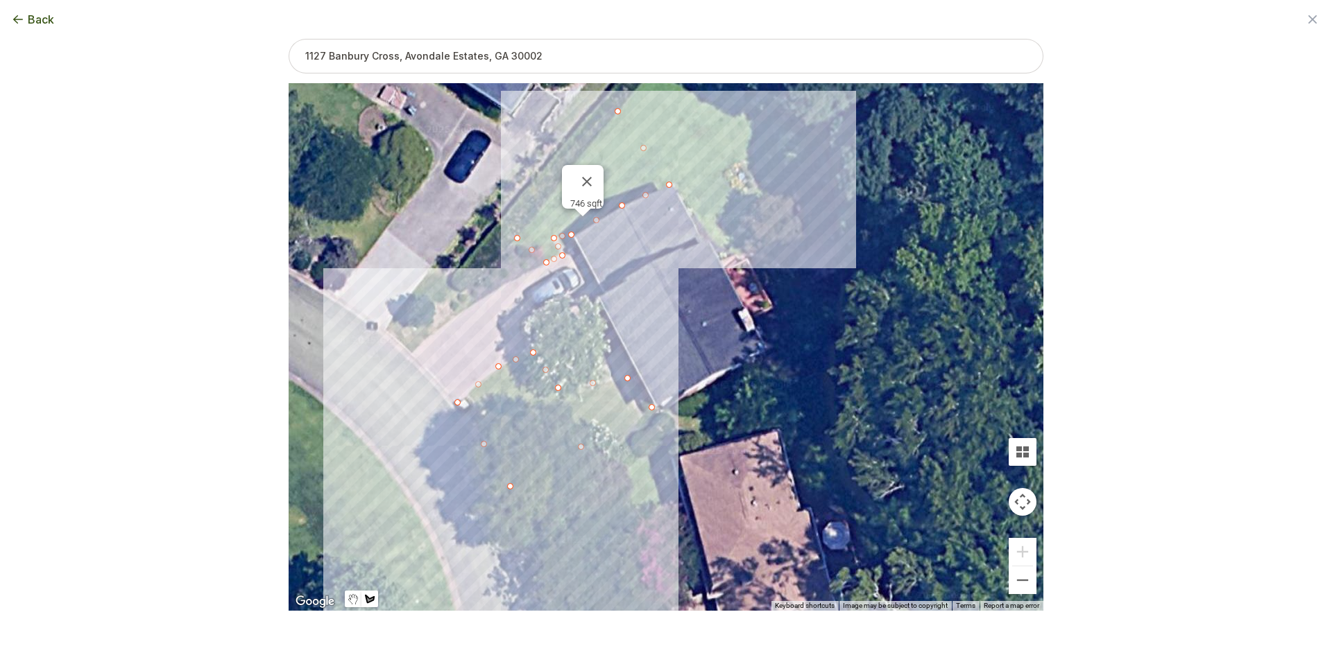
click at [651, 409] on div at bounding box center [666, 348] width 755 height 528
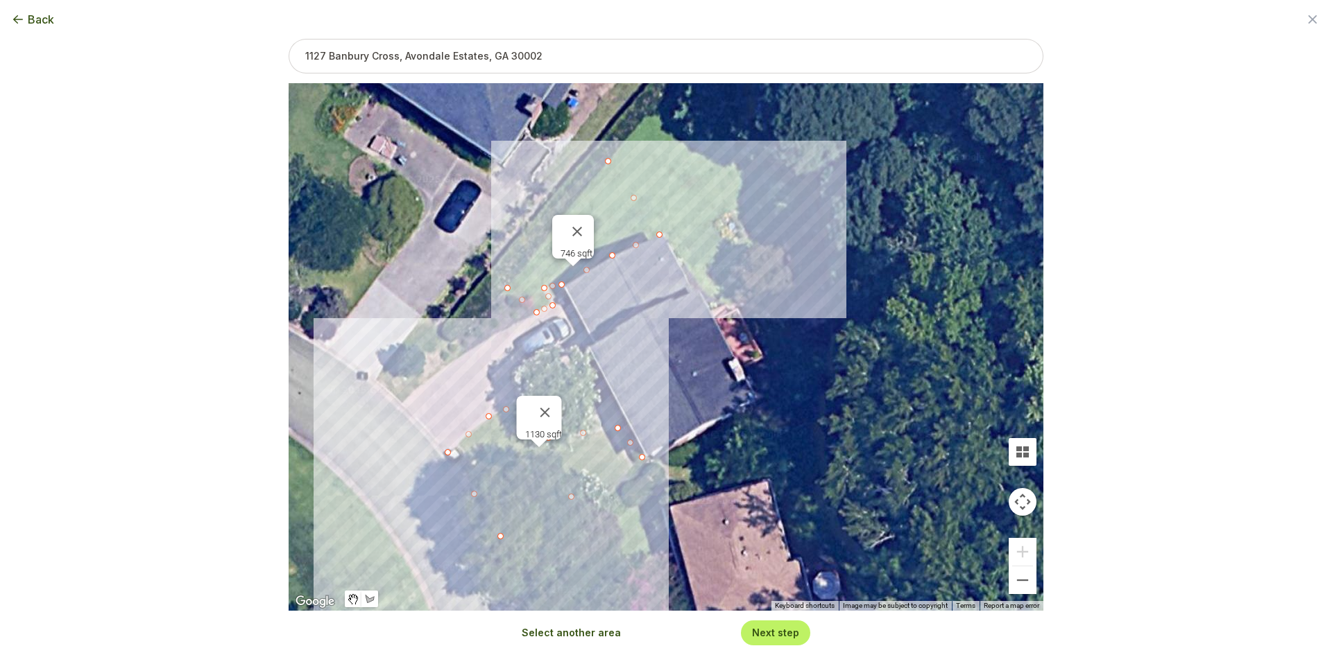
drag, startPoint x: 666, startPoint y: 342, endPoint x: 655, endPoint y: 398, distance: 57.3
click at [655, 398] on div "746 sqft 1130 sqft" at bounding box center [666, 347] width 755 height 528
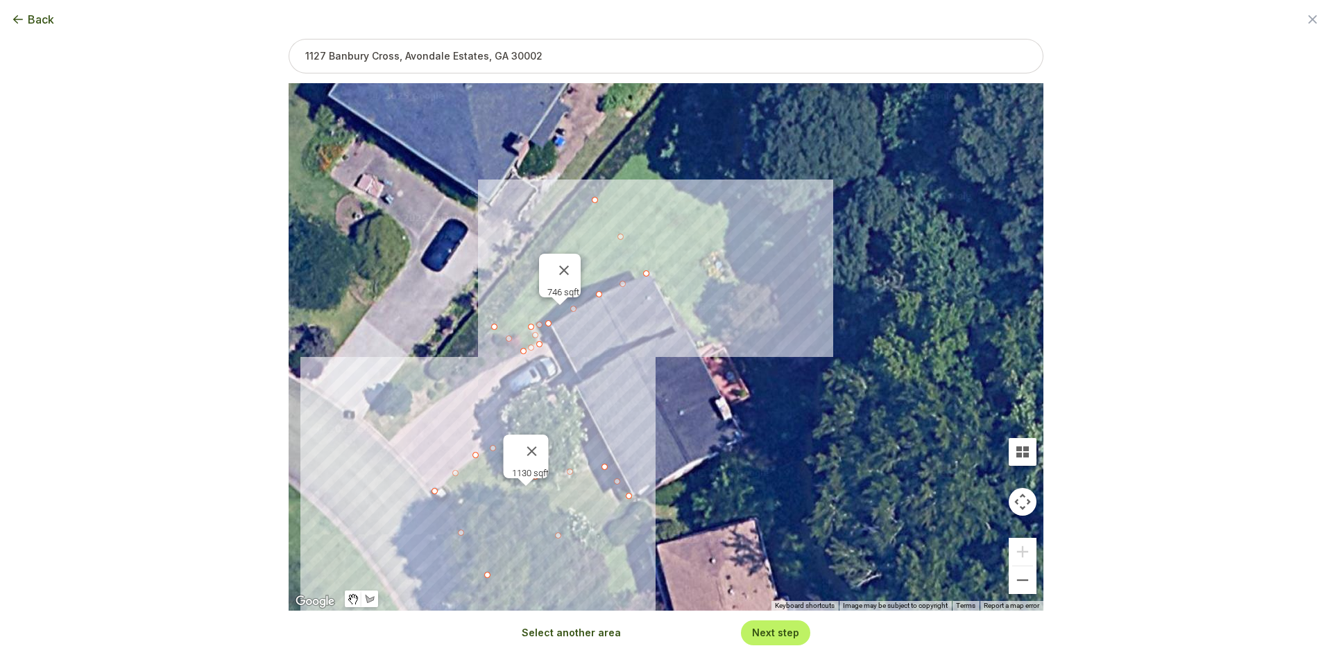
drag, startPoint x: 647, startPoint y: 404, endPoint x: 639, endPoint y: 424, distance: 22.2
click at [639, 424] on div "746 sqft 1130 sqft" at bounding box center [666, 347] width 755 height 528
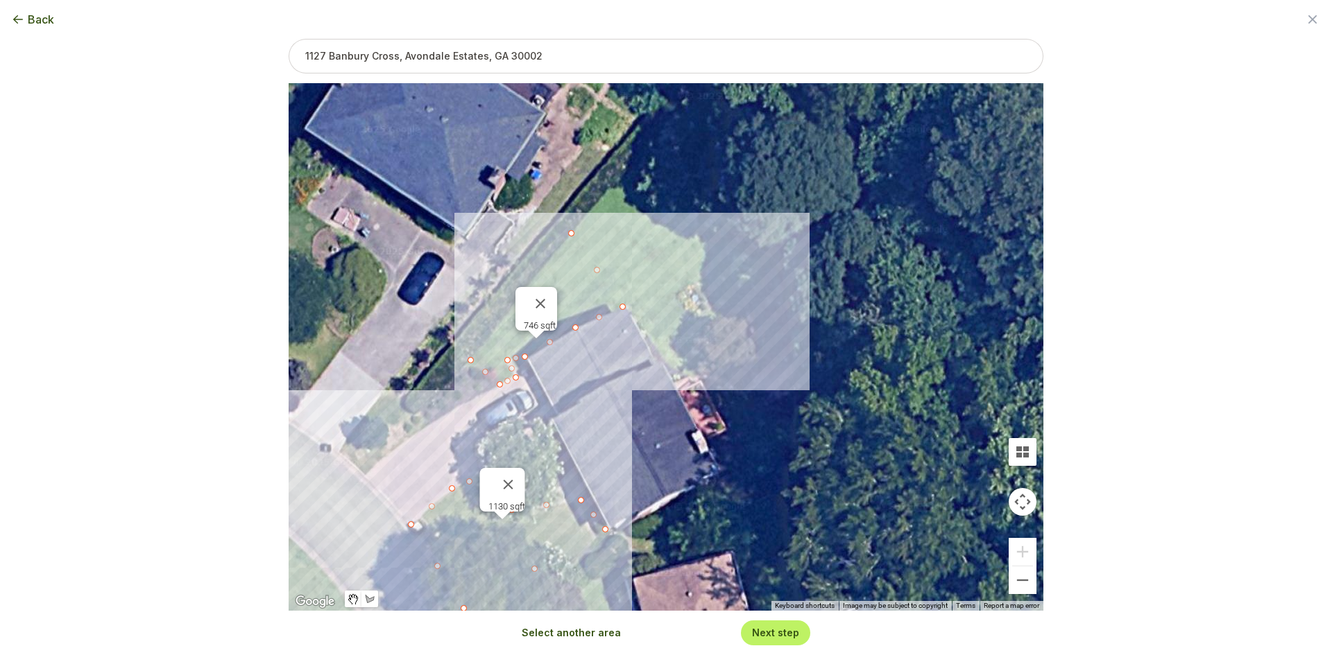
drag, startPoint x: 628, startPoint y: 381, endPoint x: 609, endPoint y: 406, distance: 31.6
click at [609, 406] on div "746 sqft 1130 sqft" at bounding box center [666, 347] width 755 height 528
click at [574, 635] on button "Select another area" at bounding box center [571, 633] width 99 height 14
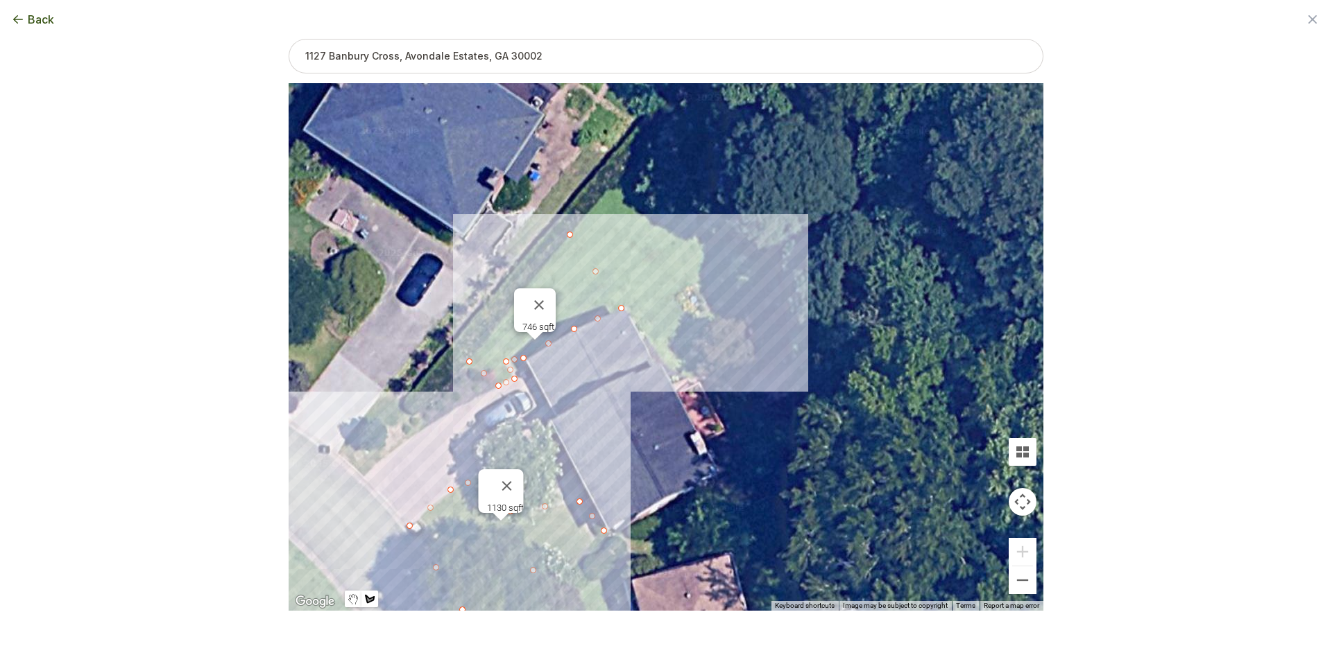
click at [572, 233] on div at bounding box center [666, 348] width 755 height 528
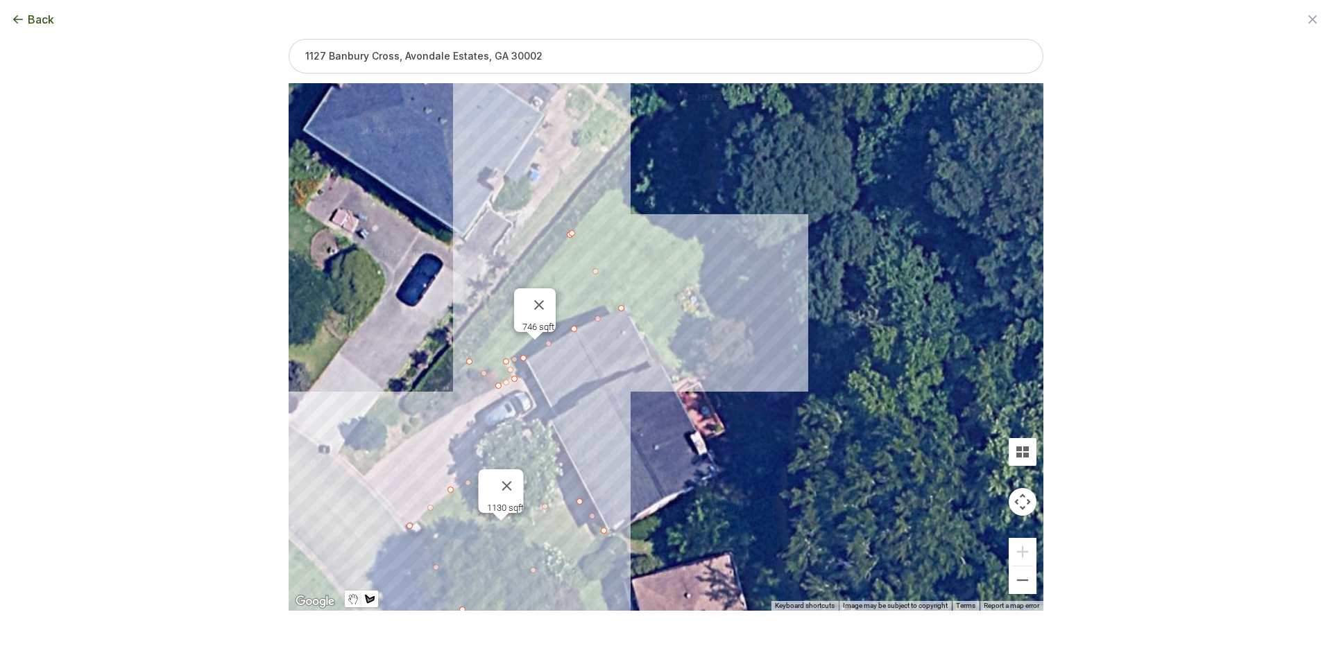
click at [608, 189] on div at bounding box center [666, 348] width 755 height 528
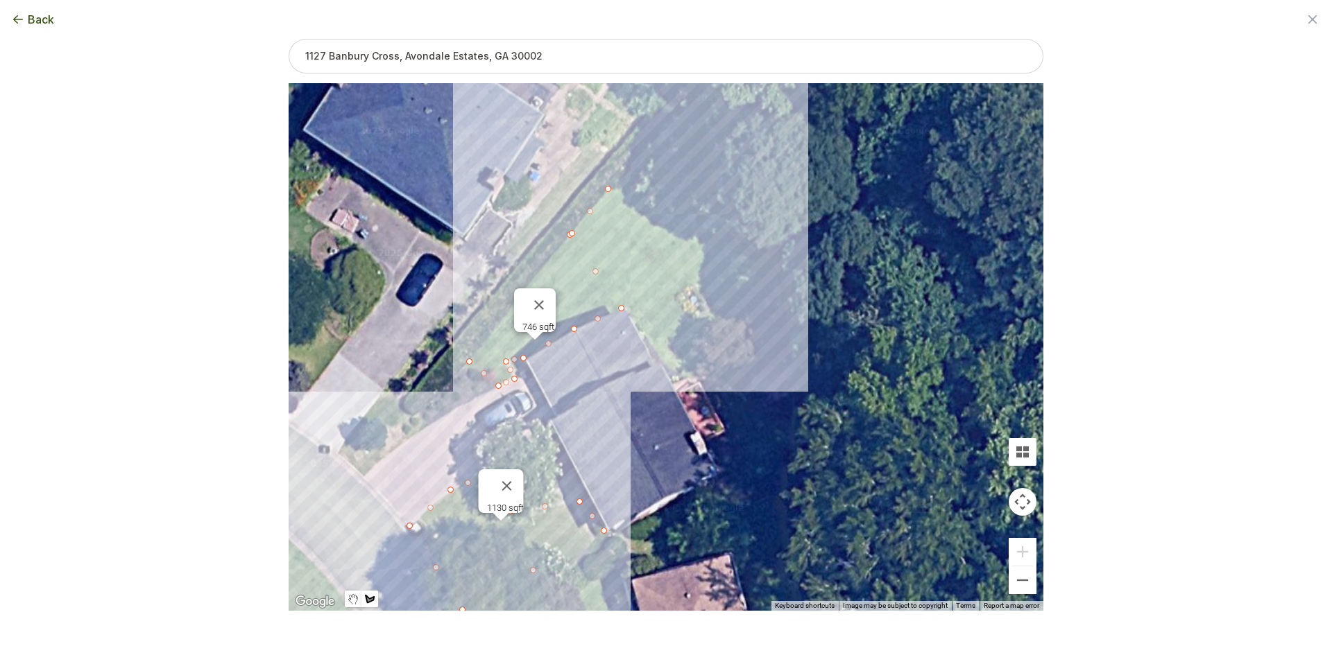
click at [664, 121] on div at bounding box center [666, 348] width 755 height 528
click at [708, 221] on div at bounding box center [666, 348] width 755 height 528
click at [786, 275] on div at bounding box center [666, 348] width 755 height 528
click at [792, 361] on div at bounding box center [666, 348] width 755 height 528
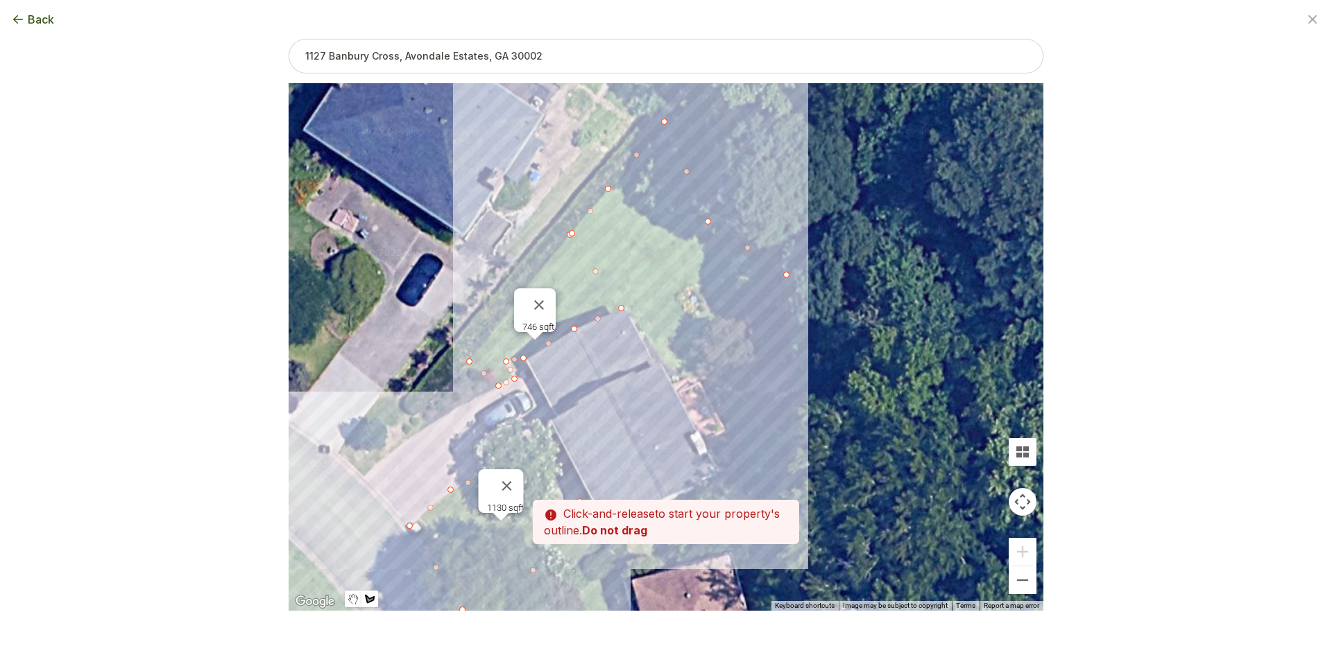
drag, startPoint x: 793, startPoint y: 422, endPoint x: 783, endPoint y: 363, distance: 60.5
click at [778, 307] on div at bounding box center [666, 348] width 755 height 528
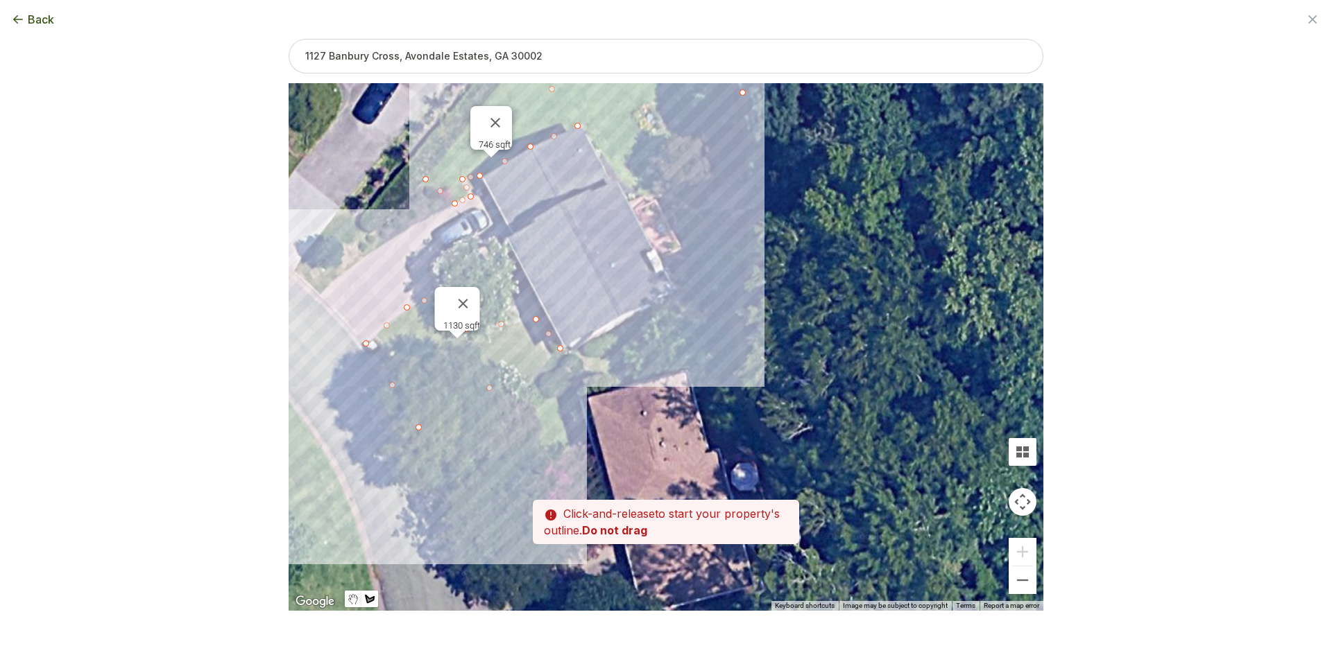
drag, startPoint x: 778, startPoint y: 395, endPoint x: 739, endPoint y: 239, distance: 161.7
click at [739, 239] on div at bounding box center [666, 348] width 755 height 528
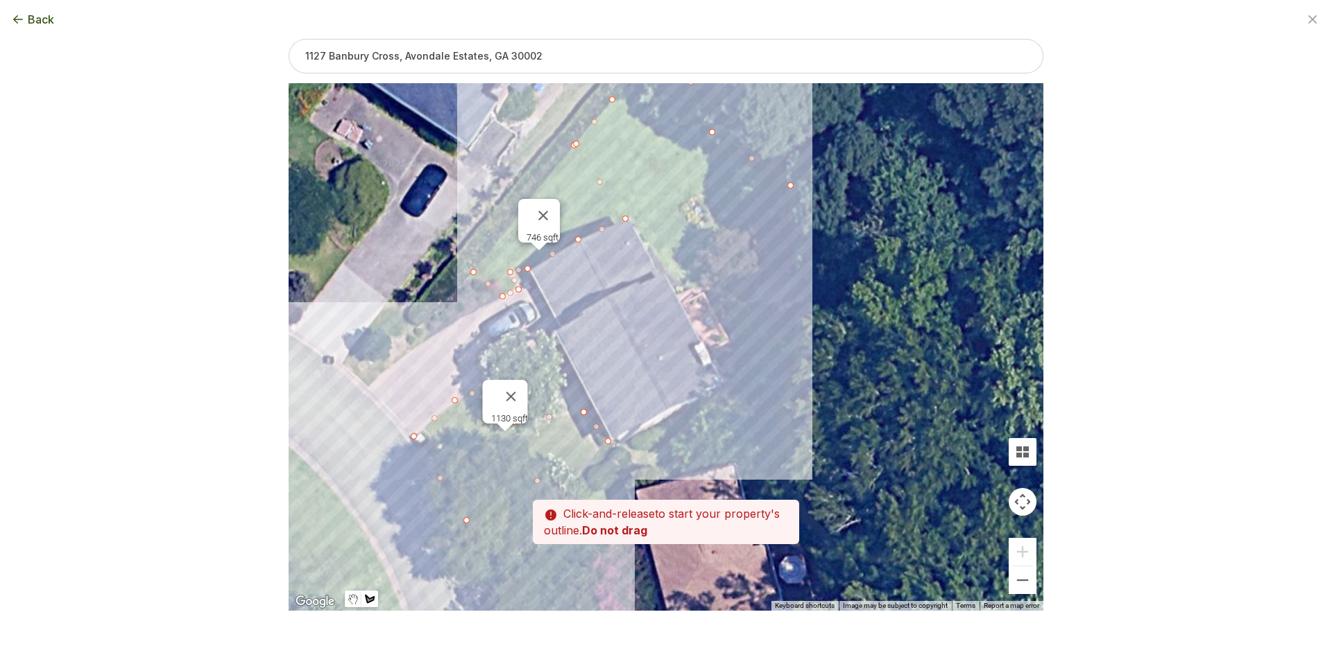
drag, startPoint x: 579, startPoint y: 259, endPoint x: 650, endPoint y: 404, distance: 161.3
click at [650, 404] on div at bounding box center [666, 348] width 755 height 528
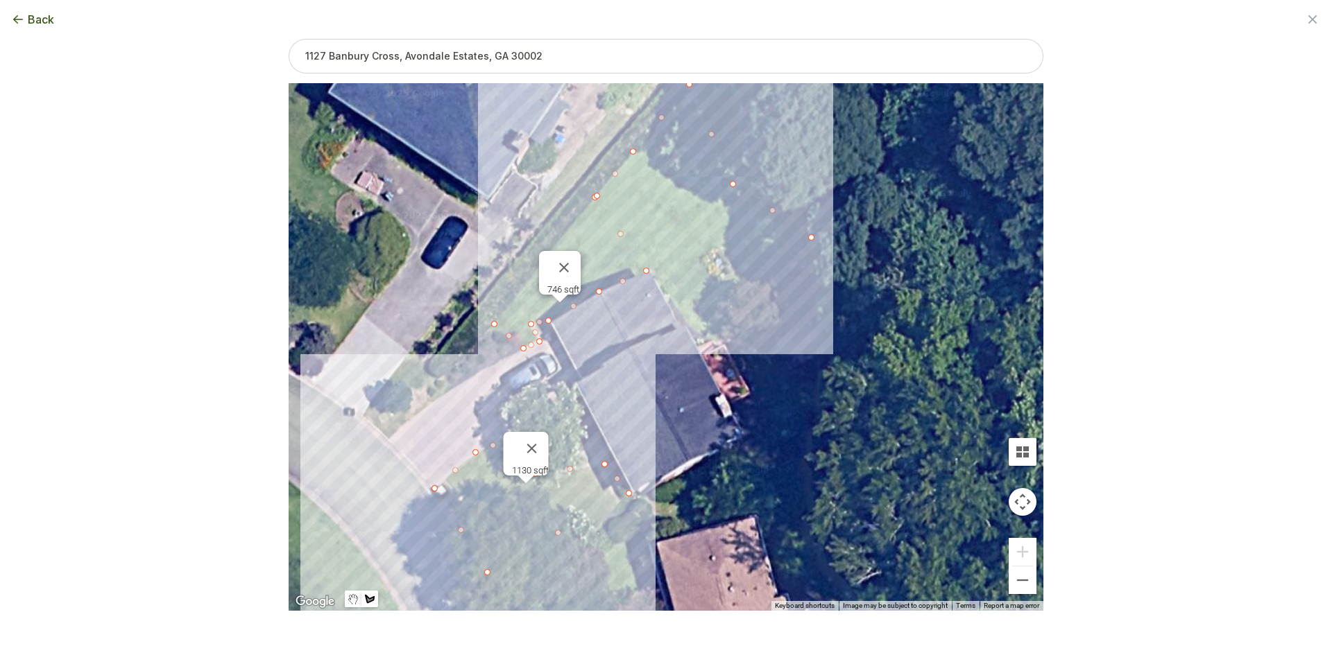
click at [818, 303] on div at bounding box center [666, 348] width 755 height 528
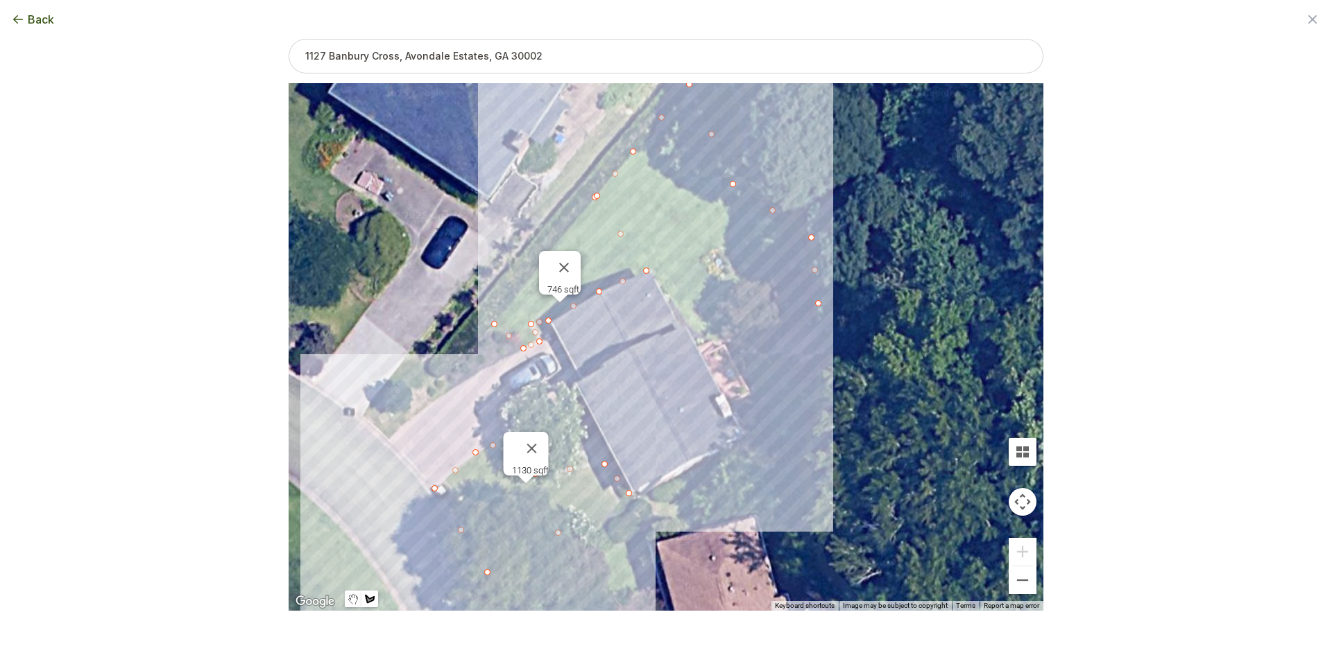
click at [818, 384] on div at bounding box center [666, 348] width 755 height 528
click at [750, 435] on div at bounding box center [666, 348] width 755 height 528
click at [730, 411] on div at bounding box center [666, 348] width 755 height 528
click at [756, 397] on div at bounding box center [666, 348] width 755 height 528
click at [787, 385] on div at bounding box center [666, 348] width 755 height 528
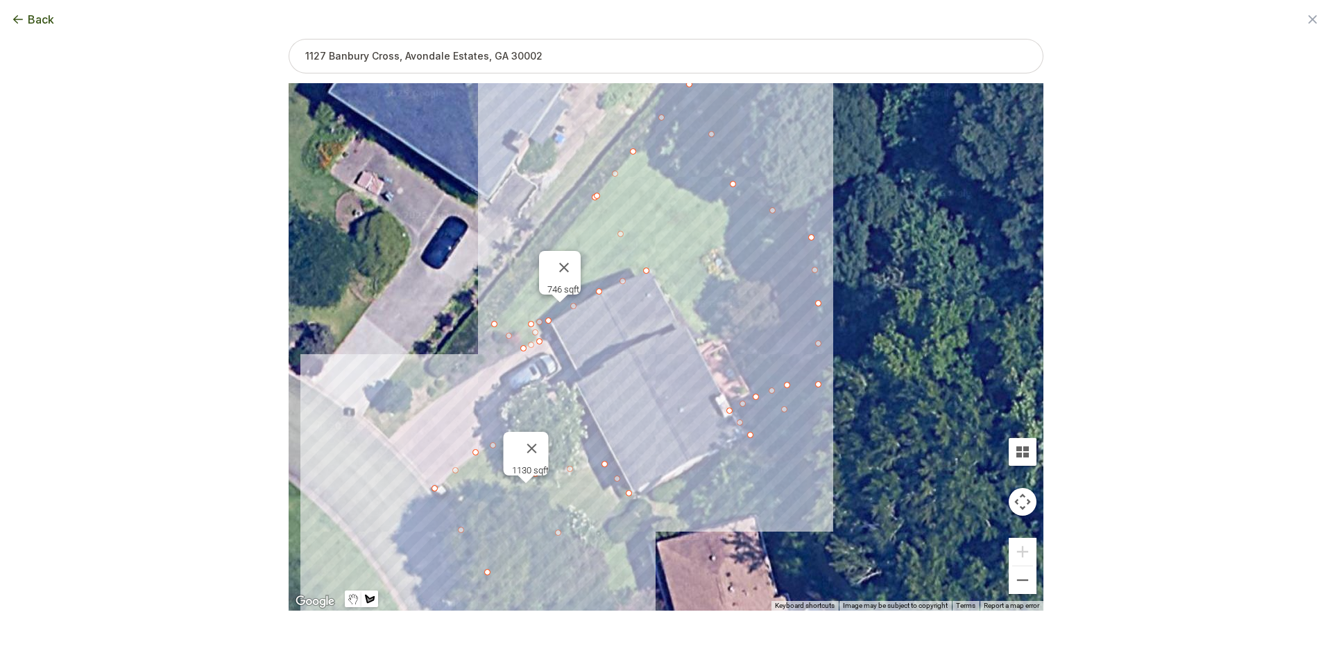
click at [766, 332] on div at bounding box center [666, 348] width 755 height 528
click at [687, 320] on div at bounding box center [666, 348] width 755 height 528
click at [596, 192] on div at bounding box center [666, 348] width 755 height 528
type input "4738"
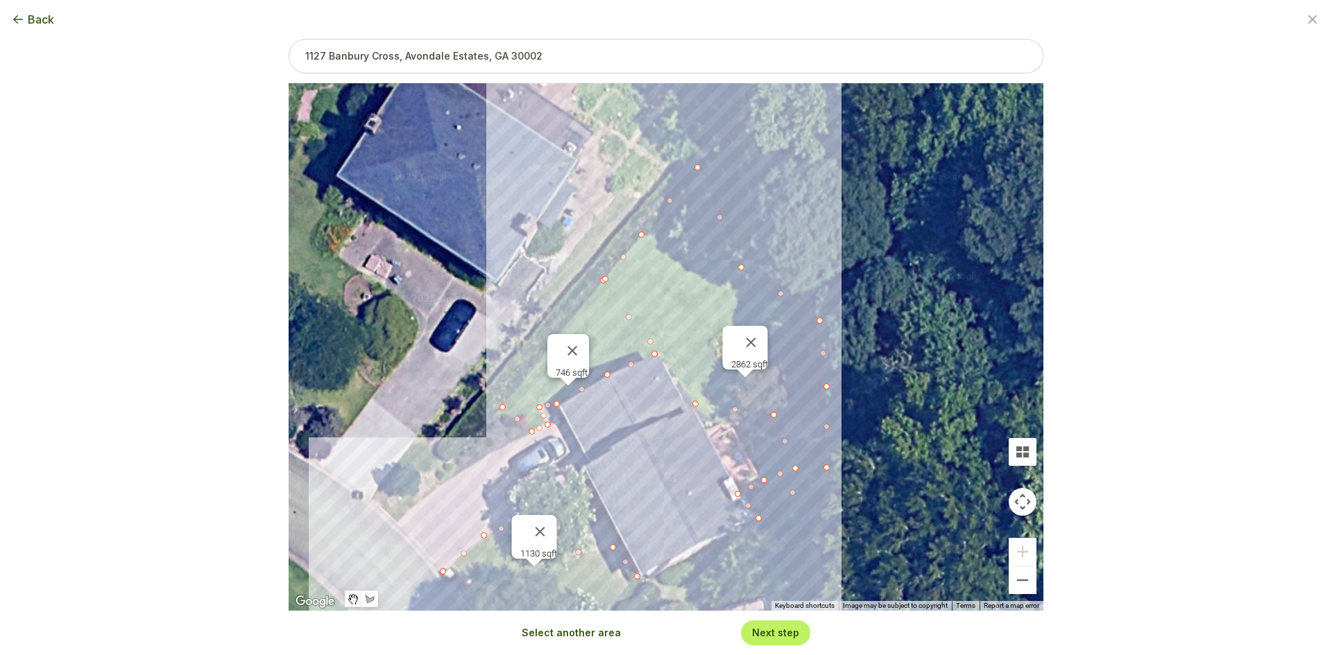
drag, startPoint x: 639, startPoint y: 356, endPoint x: 650, endPoint y: 442, distance: 85.9
click at [650, 442] on div "746 sqft 1130 sqft 2862 sqft" at bounding box center [666, 347] width 755 height 528
